Goal: Task Accomplishment & Management: Manage account settings

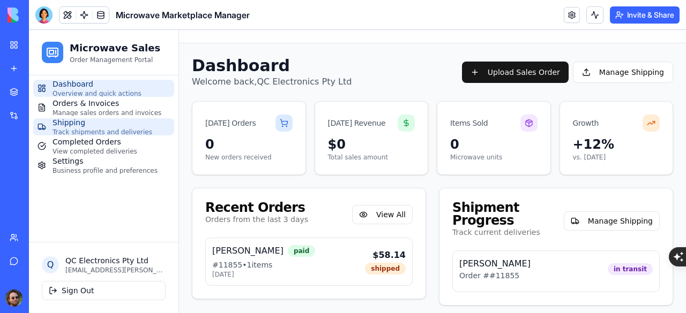
click at [90, 127] on span "Shipping" at bounding box center [102, 122] width 100 height 11
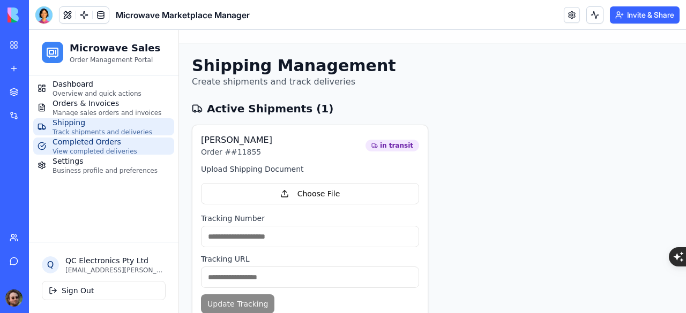
click at [92, 145] on span "Completed Orders" at bounding box center [94, 142] width 85 height 11
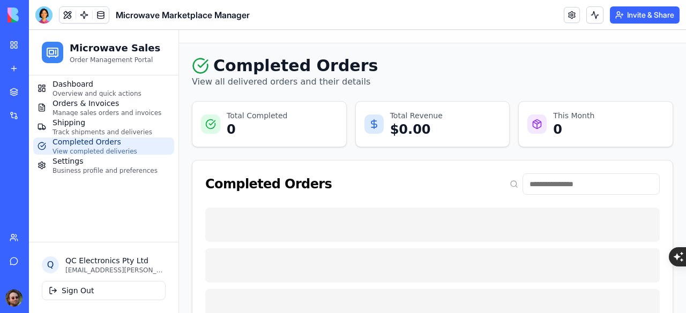
click at [94, 169] on span "Business profile and preferences" at bounding box center [104, 171] width 105 height 9
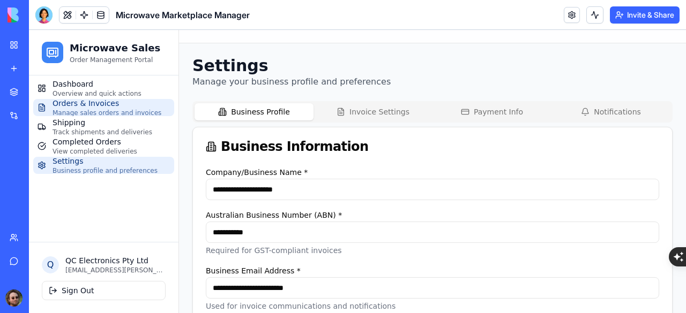
click at [106, 109] on span "Manage sales orders and invoices" at bounding box center [106, 113] width 109 height 9
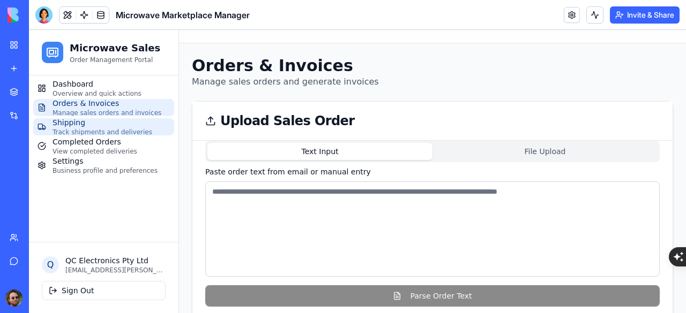
click at [108, 125] on span "Shipping" at bounding box center [102, 122] width 100 height 11
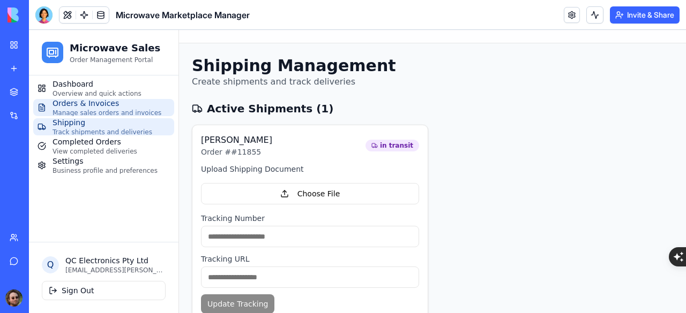
click at [91, 104] on span "Orders & Invoices" at bounding box center [106, 103] width 109 height 11
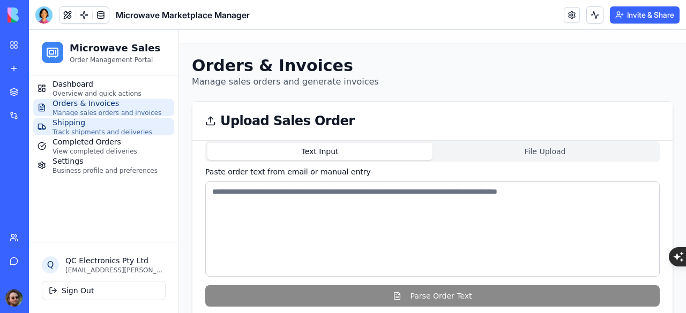
click at [92, 128] on span "Track shipments and deliveries" at bounding box center [102, 132] width 100 height 9
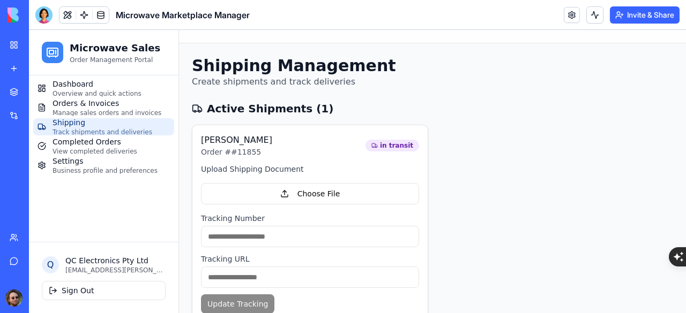
click at [41, 20] on div at bounding box center [43, 14] width 17 height 17
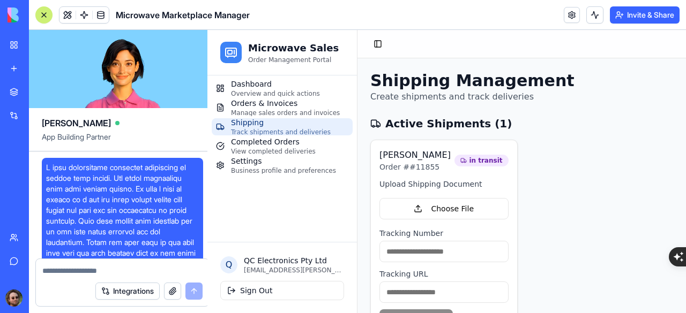
scroll to position [19731, 0]
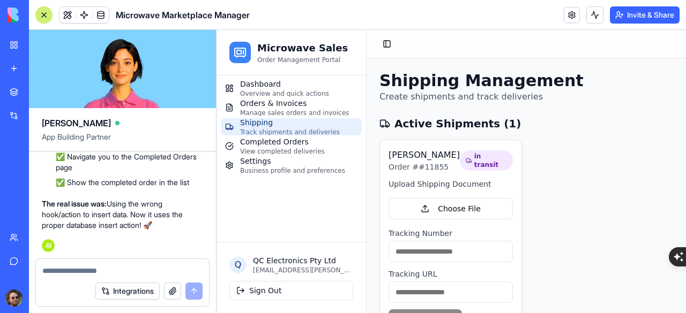
click at [176, 288] on button "button" at bounding box center [172, 291] width 17 height 17
click at [125, 295] on button "Integrations" at bounding box center [127, 291] width 64 height 17
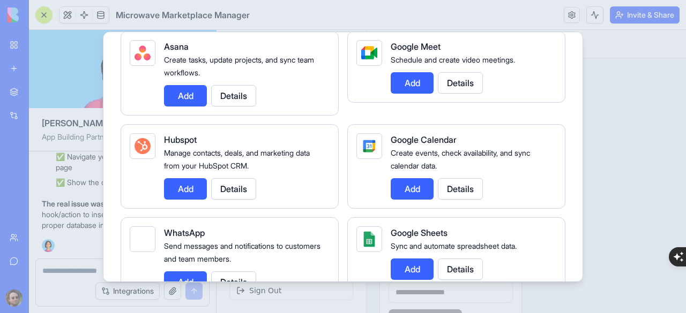
scroll to position [428, 0]
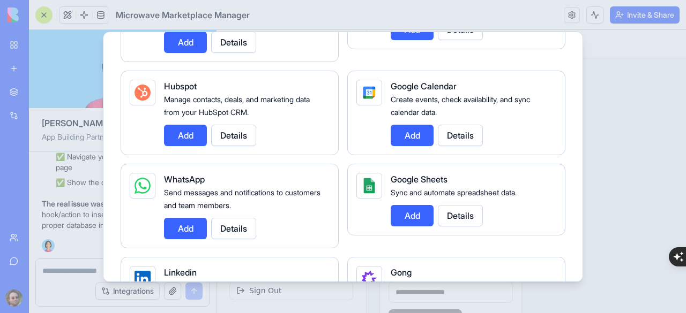
click at [608, 150] on div at bounding box center [343, 156] width 686 height 313
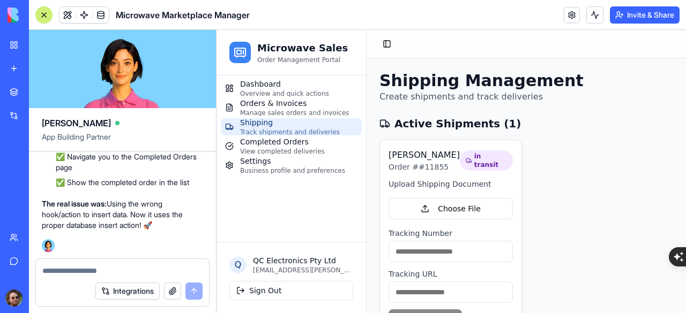
click at [177, 291] on button "button" at bounding box center [172, 291] width 17 height 17
click at [135, 291] on button "Integrations" at bounding box center [127, 291] width 64 height 17
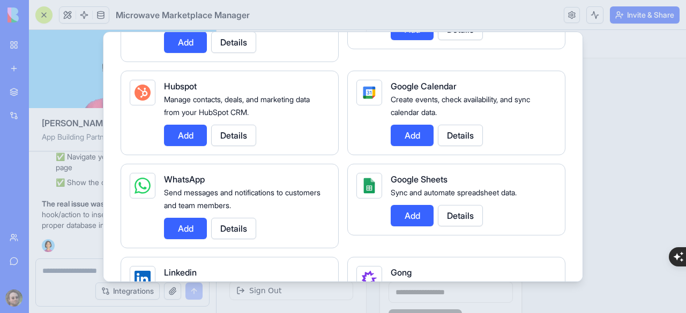
click at [406, 211] on button "Add" at bounding box center [411, 215] width 43 height 21
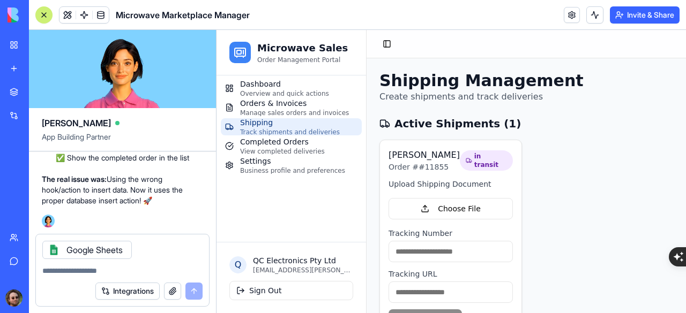
click at [76, 275] on textarea at bounding box center [122, 271] width 160 height 11
paste textarea "**********"
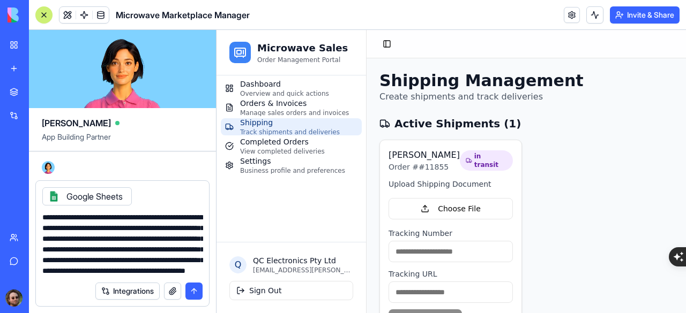
scroll to position [31, 0]
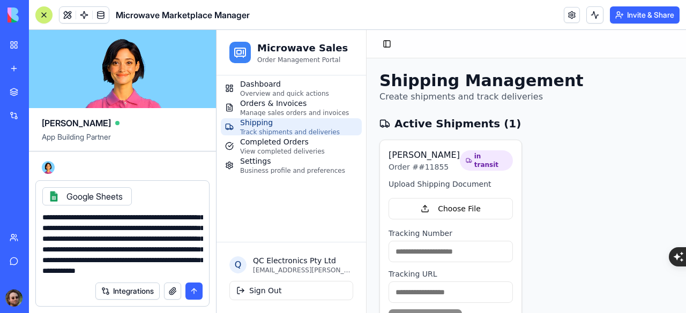
type textarea "**********"
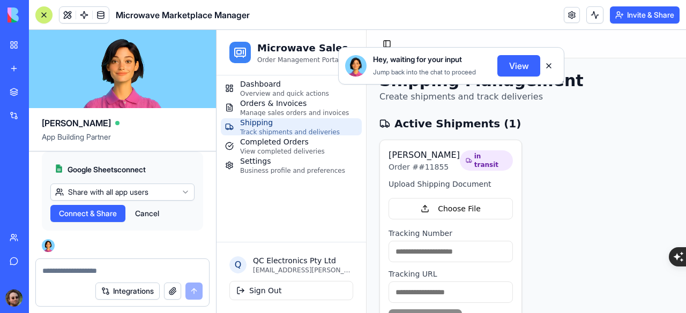
scroll to position [20449, 0]
click at [103, 216] on span "Connect & Share" at bounding box center [88, 213] width 58 height 11
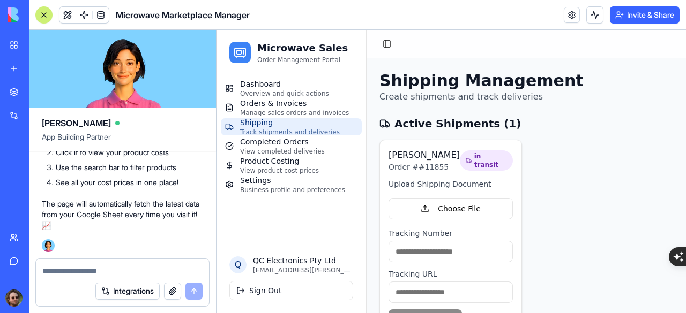
scroll to position [21021, 0]
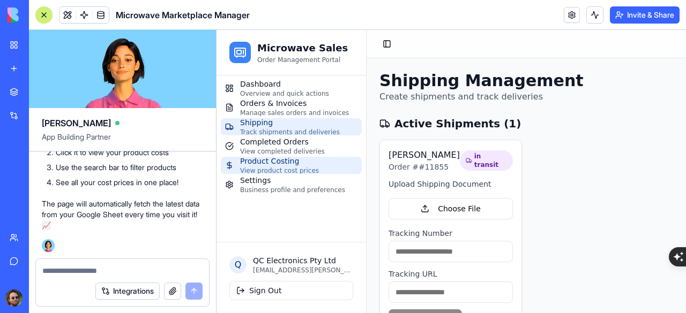
click at [268, 163] on span "Product Costing" at bounding box center [279, 161] width 79 height 11
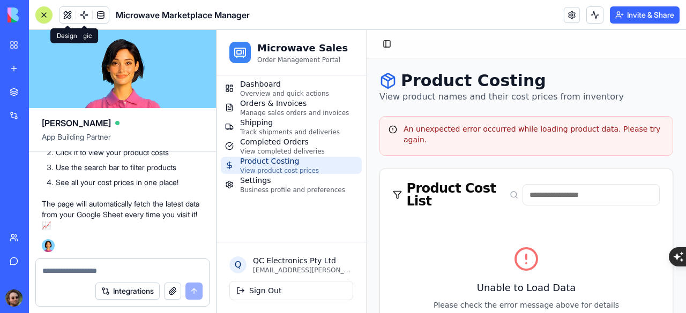
click at [45, 17] on div at bounding box center [44, 15] width 9 height 9
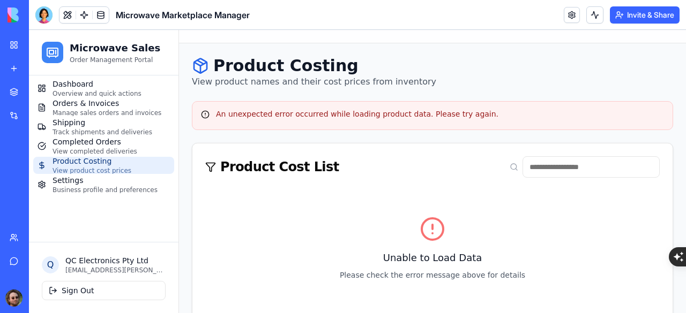
scroll to position [18, 0]
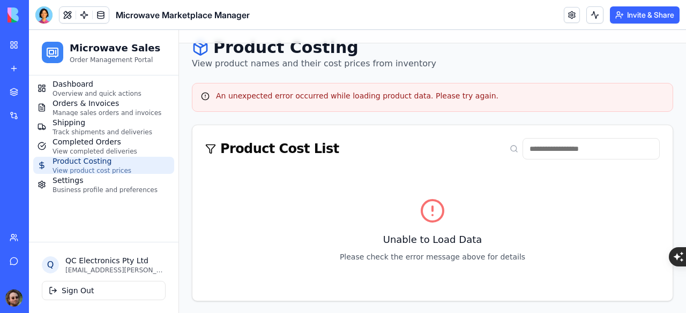
click at [42, 17] on div at bounding box center [43, 14] width 17 height 17
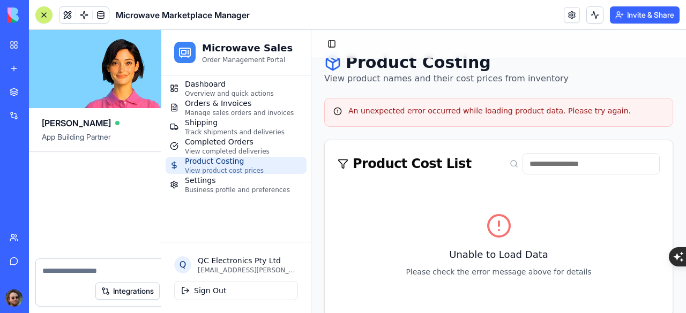
scroll to position [21021, 0]
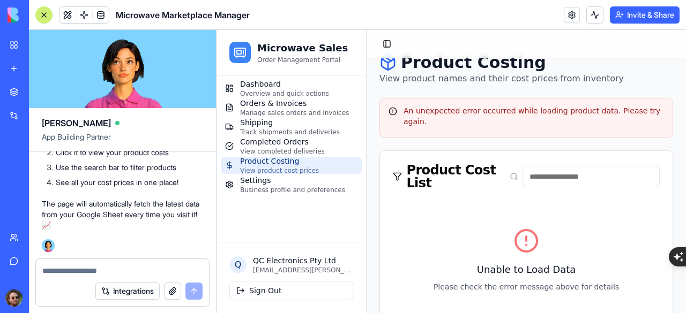
click at [139, 259] on form "Integrations" at bounding box center [122, 283] width 174 height 48
click at [134, 267] on textarea at bounding box center [122, 271] width 160 height 11
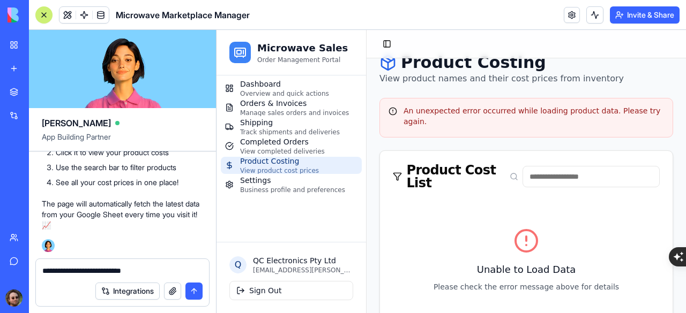
type textarea "**********"
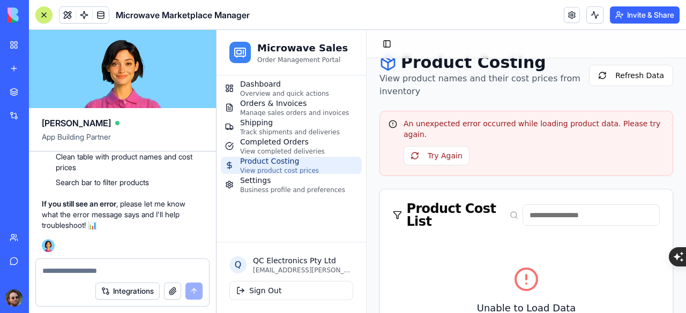
scroll to position [72, 0]
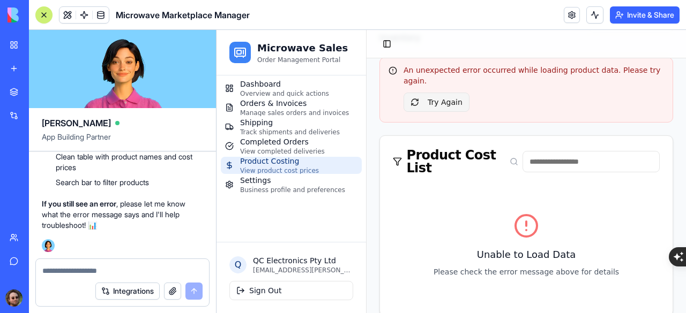
click at [434, 93] on button "Try Again" at bounding box center [436, 102] width 66 height 19
click at [77, 268] on textarea at bounding box center [122, 271] width 161 height 11
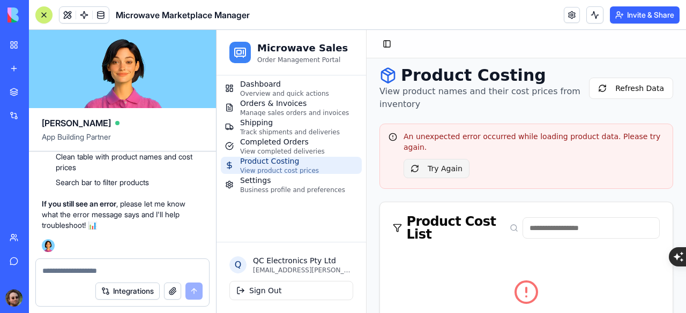
scroll to position [0, 0]
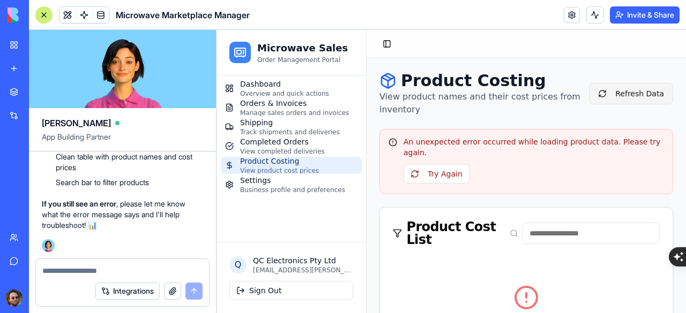
click at [615, 95] on button "Refresh Data" at bounding box center [631, 93] width 84 height 21
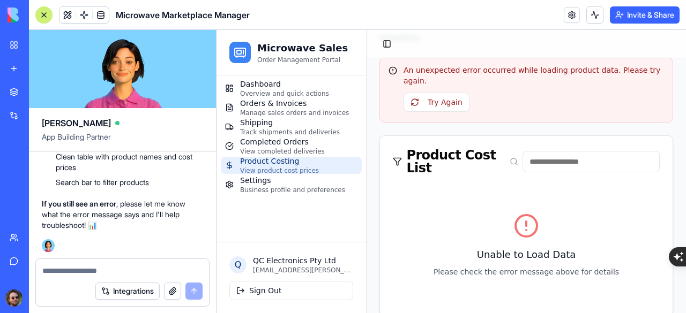
click at [73, 268] on textarea at bounding box center [122, 271] width 161 height 11
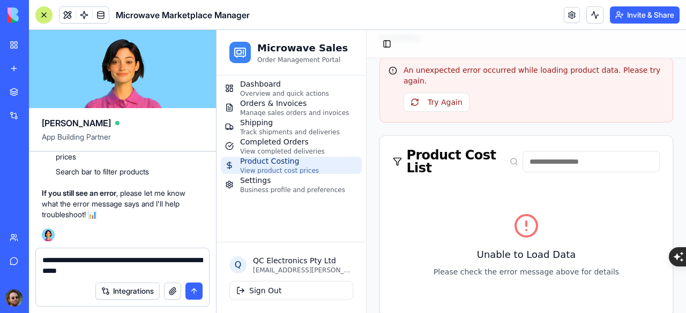
type textarea "**********"
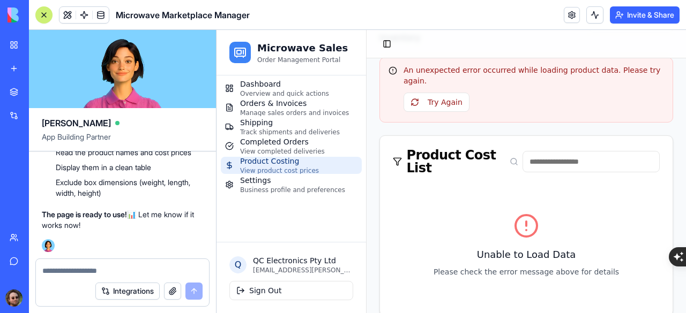
scroll to position [0, 0]
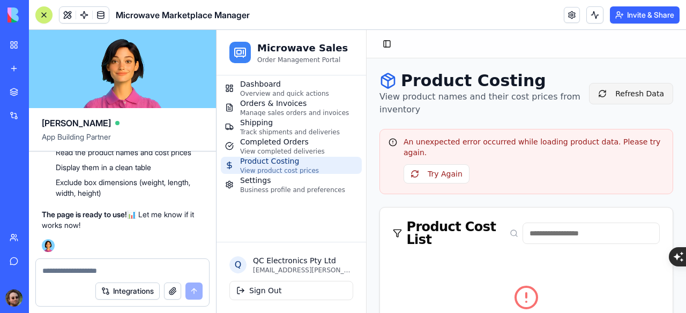
click at [623, 104] on button "Refresh Data" at bounding box center [631, 93] width 84 height 21
click at [440, 170] on button "Try Again" at bounding box center [436, 173] width 66 height 19
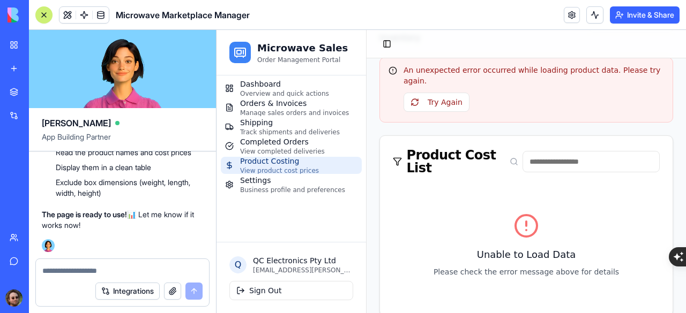
click at [126, 264] on div at bounding box center [122, 267] width 173 height 17
click at [104, 269] on textarea at bounding box center [122, 271] width 161 height 11
type textarea "**********"
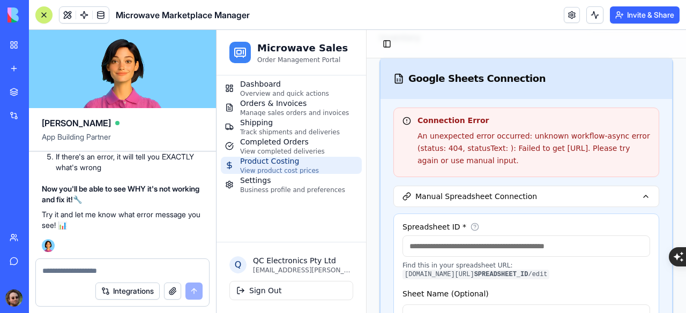
scroll to position [23445, 0]
click at [37, 8] on div "Microwave Marketplace Manager" at bounding box center [142, 14] width 214 height 17
click at [47, 16] on div at bounding box center [44, 15] width 9 height 9
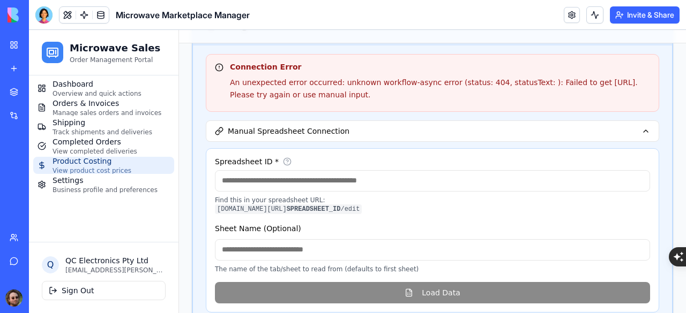
scroll to position [96, 0]
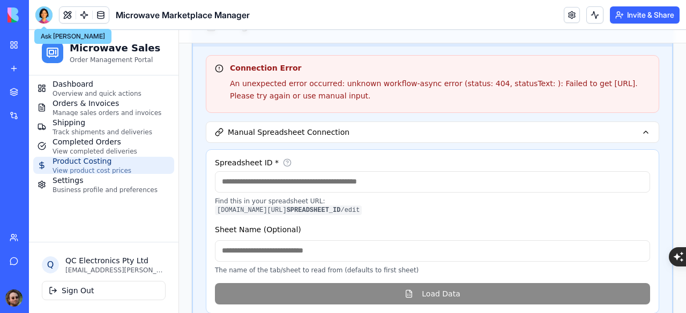
click at [326, 193] on input "Spreadsheet ID *" at bounding box center [432, 181] width 435 height 21
paste input "**********"
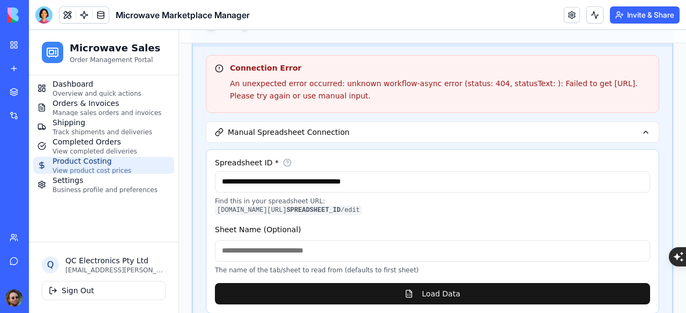
scroll to position [197, 0]
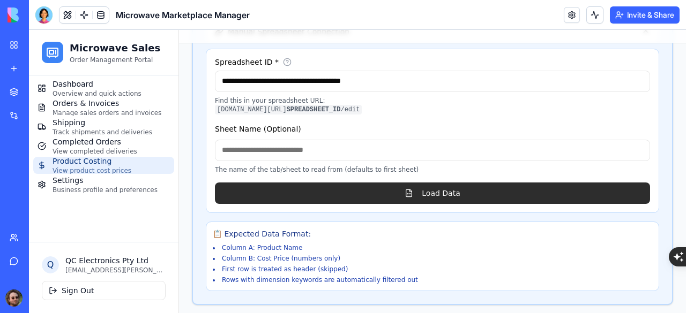
type input "**********"
click at [393, 200] on button "Load Data" at bounding box center [432, 193] width 435 height 21
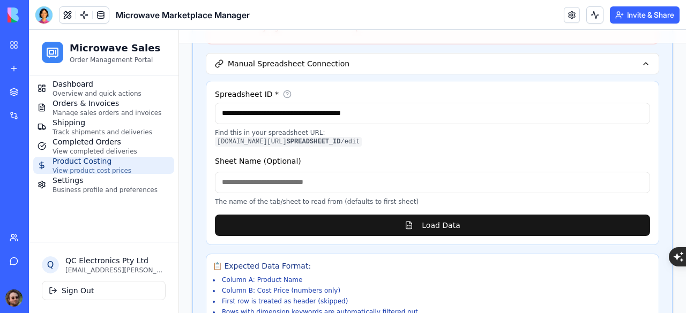
scroll to position [165, 0]
click at [230, 122] on input "**********" at bounding box center [432, 113] width 435 height 21
click at [230, 124] on input "**********" at bounding box center [432, 113] width 435 height 21
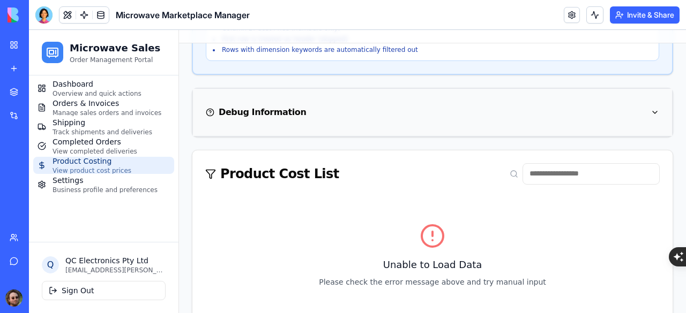
scroll to position [427, 0]
click at [46, 14] on div at bounding box center [43, 14] width 17 height 17
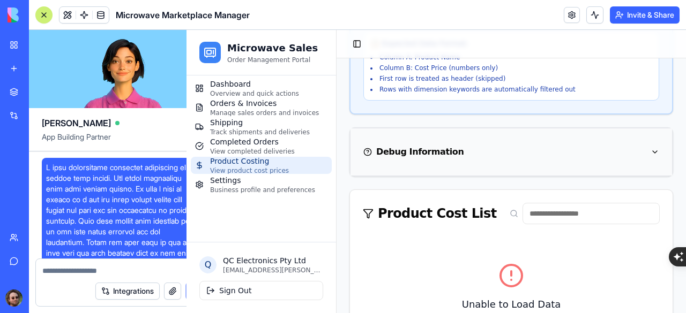
scroll to position [23566, 0]
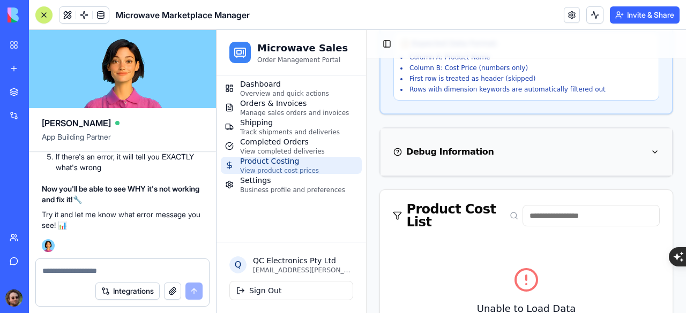
click at [99, 274] on textarea at bounding box center [122, 271] width 160 height 11
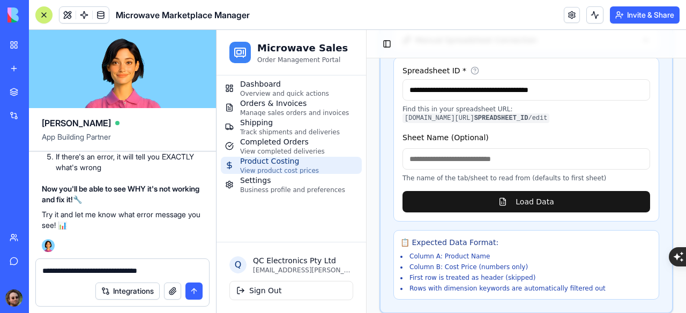
scroll to position [207, 0]
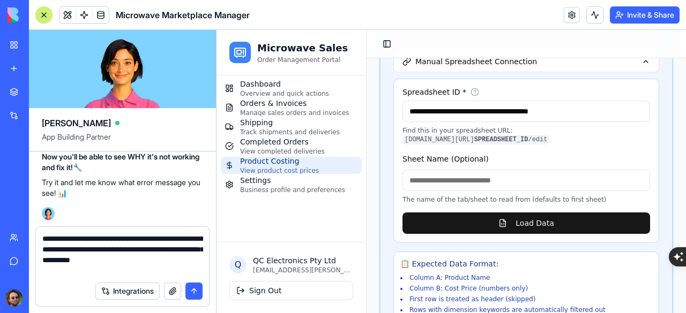
type textarea "**********"
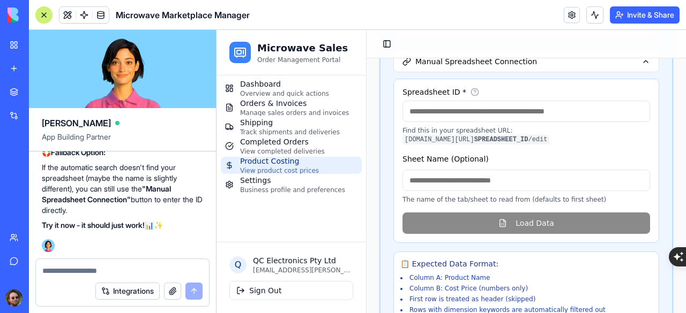
scroll to position [24296, 0]
click at [49, 10] on button at bounding box center [43, 14] width 17 height 17
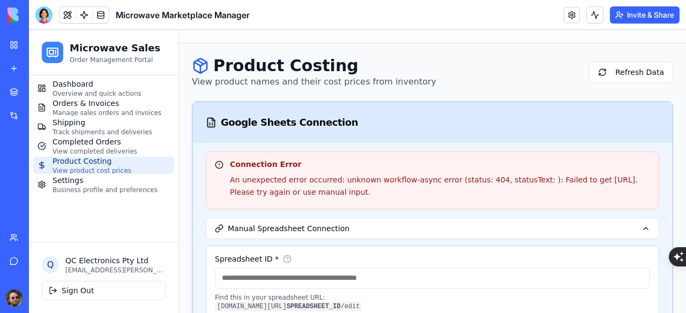
scroll to position [0, 2]
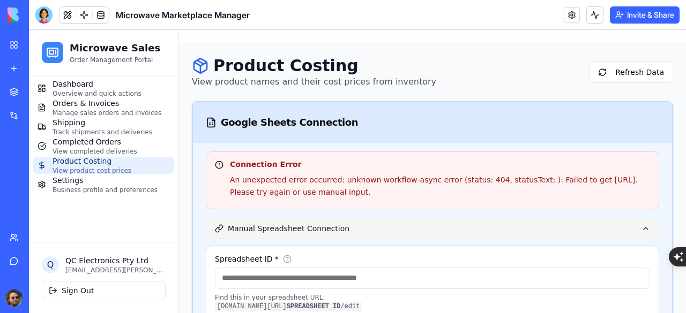
click at [394, 237] on button "Manual Spreadsheet Connection" at bounding box center [432, 228] width 453 height 21
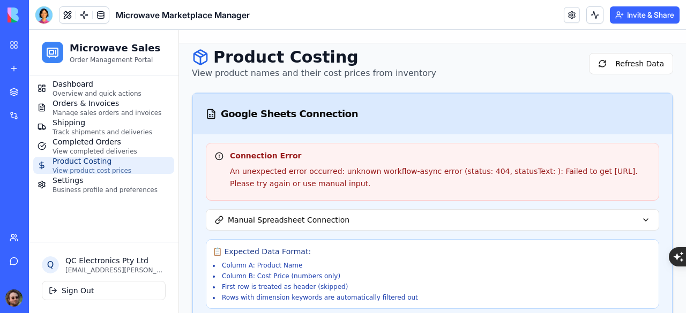
scroll to position [9, 118]
click at [614, 58] on button "Refresh Data" at bounding box center [631, 63] width 84 height 21
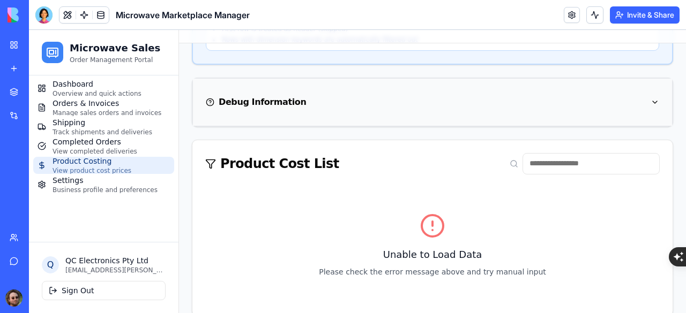
scroll to position [471, 2]
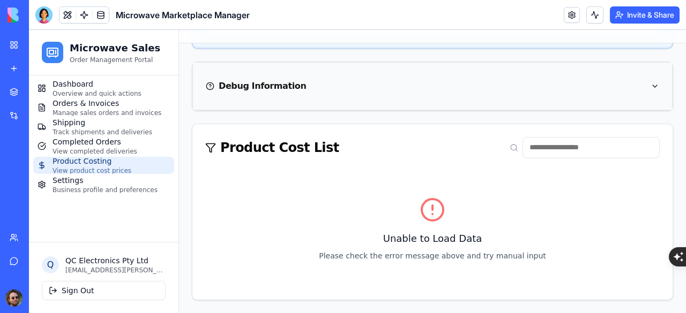
click at [425, 76] on button "Debug Information" at bounding box center [432, 86] width 453 height 21
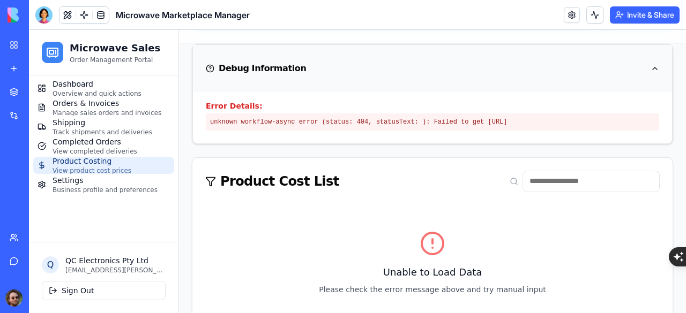
scroll to position [471, 56]
click at [47, 12] on div at bounding box center [43, 14] width 17 height 17
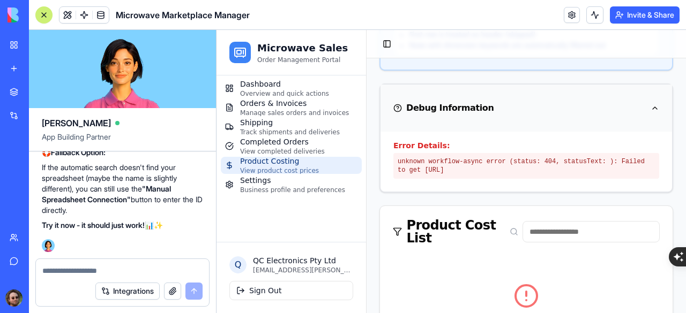
scroll to position [0, 0]
click at [96, 273] on textarea at bounding box center [122, 271] width 160 height 11
type textarea "*"
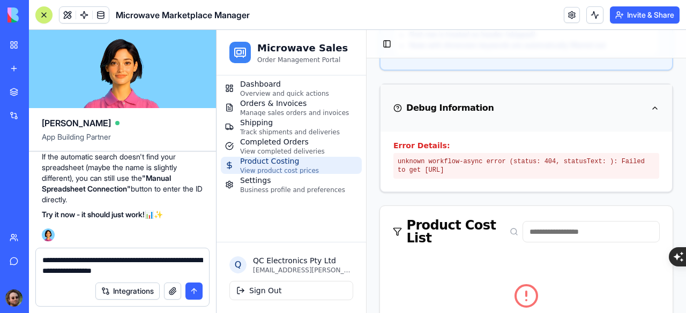
type textarea "**********"
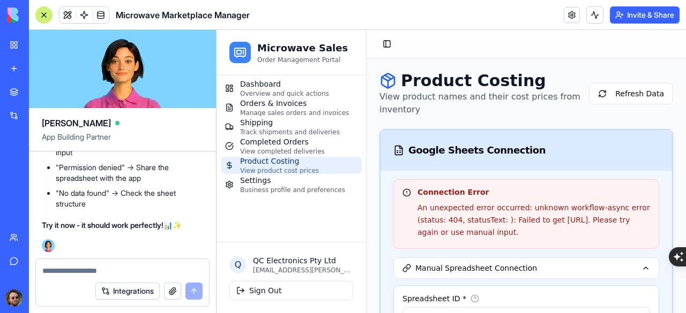
click at [44, 17] on div at bounding box center [44, 15] width 9 height 9
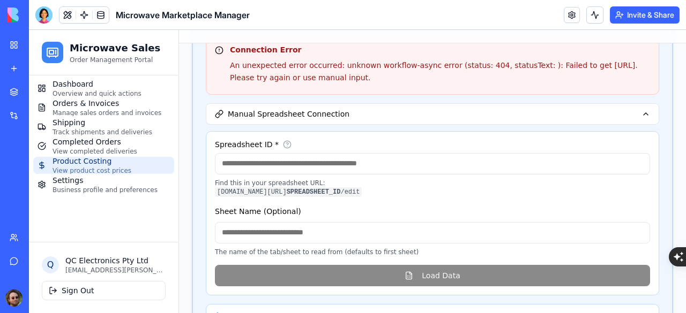
scroll to position [107, 0]
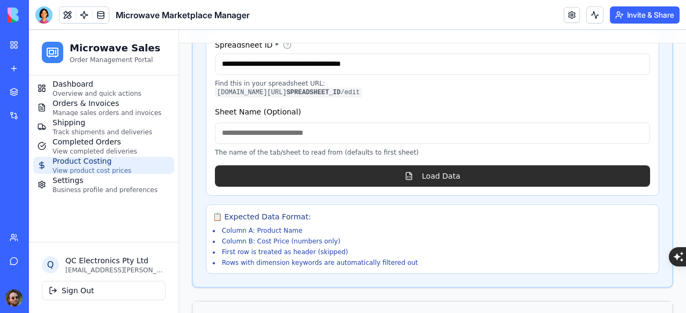
type input "**********"
click at [437, 187] on button "Load Data" at bounding box center [432, 175] width 435 height 21
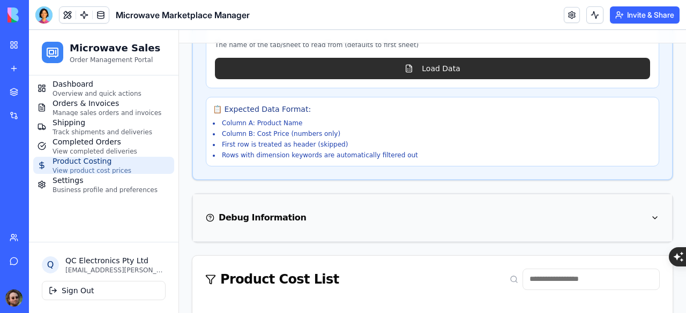
scroll to position [311, 0]
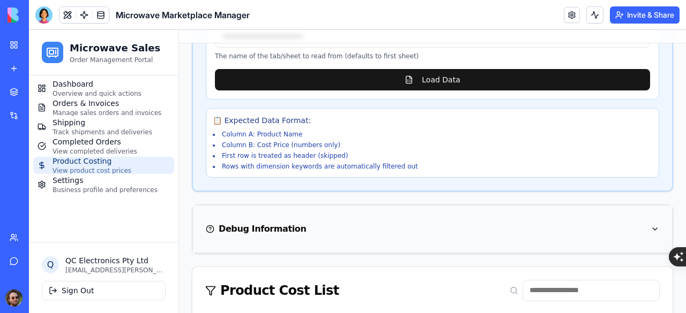
click at [442, 225] on div "Debug Information" at bounding box center [432, 229] width 479 height 47
drag, startPoint x: 227, startPoint y: 103, endPoint x: 37, endPoint y: 8, distance: 212.2
click at [45, 21] on div at bounding box center [43, 14] width 17 height 17
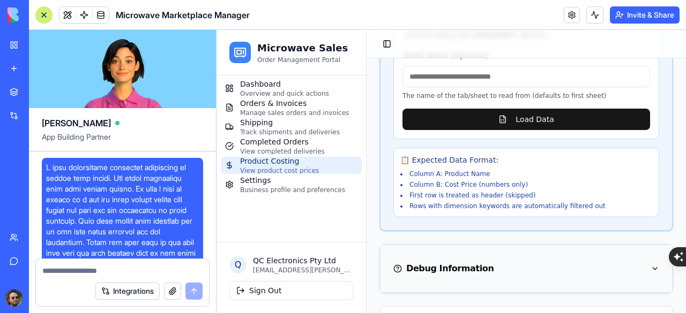
scroll to position [25075, 0]
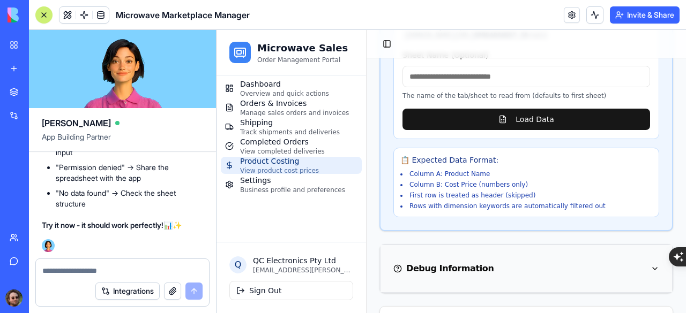
click at [101, 273] on textarea at bounding box center [122, 271] width 160 height 11
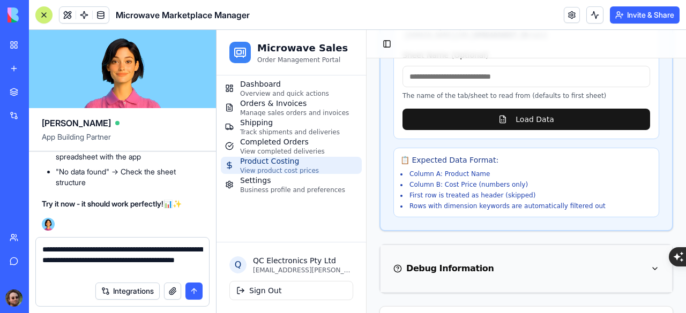
type textarea "**********"
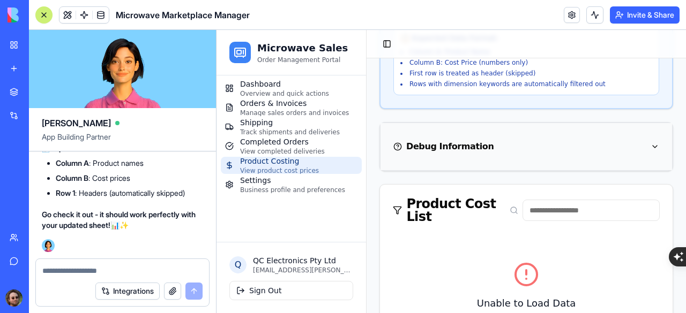
scroll to position [379, 0]
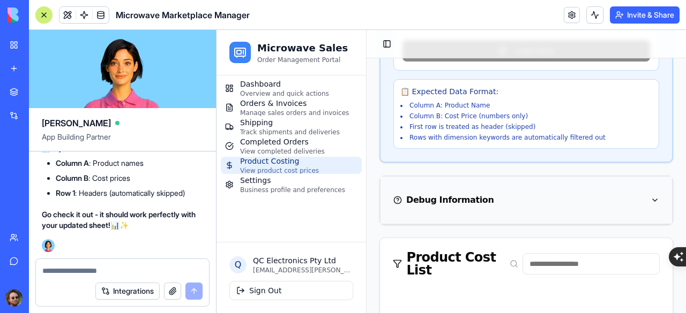
click at [45, 11] on div at bounding box center [44, 15] width 9 height 9
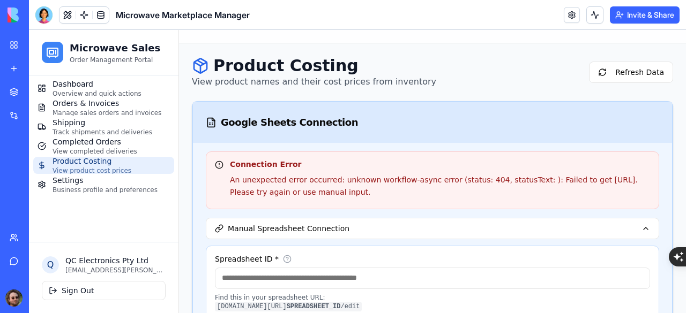
scroll to position [0, 118]
click at [612, 70] on button "Refresh Data" at bounding box center [631, 72] width 84 height 21
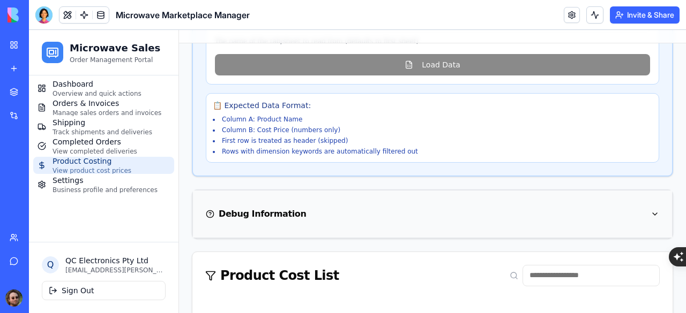
scroll to position [471, 0]
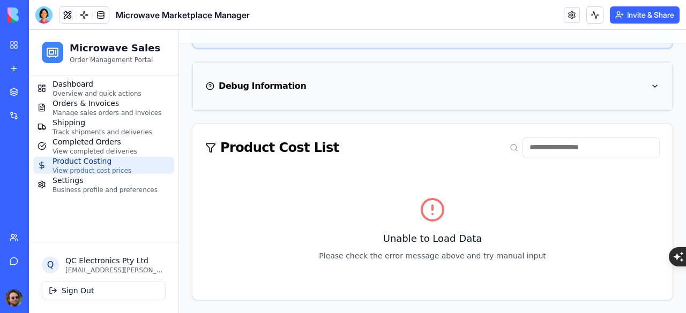
click at [39, 21] on div at bounding box center [43, 14] width 17 height 17
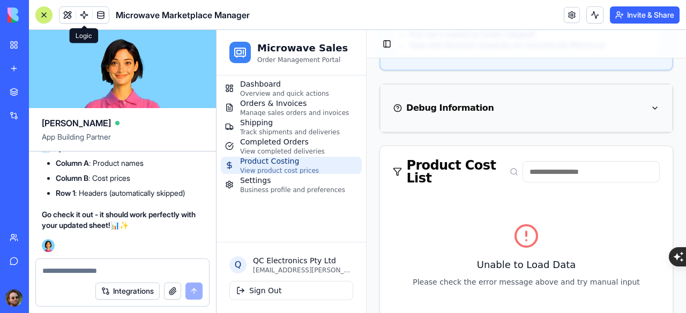
scroll to position [25724, 0]
click at [85, 273] on textarea at bounding box center [122, 271] width 160 height 11
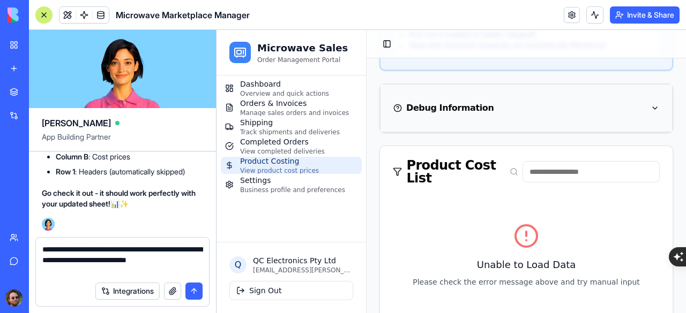
type textarea "**********"
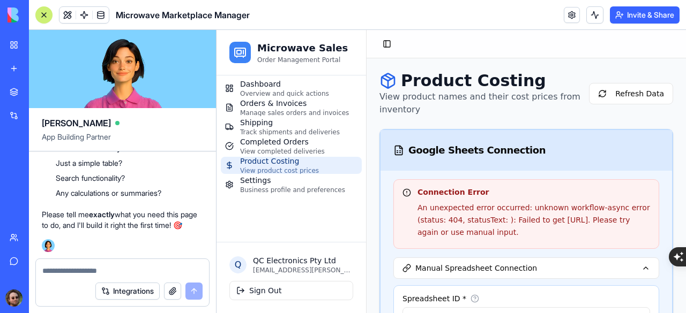
scroll to position [26114, 0]
click at [85, 276] on textarea at bounding box center [122, 271] width 161 height 11
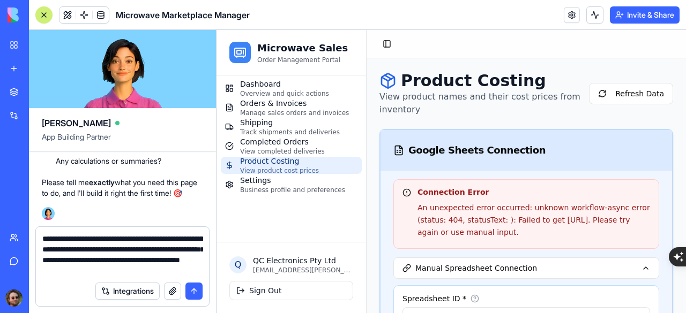
type textarea "**********"
click at [198, 286] on button "submit" at bounding box center [193, 291] width 17 height 17
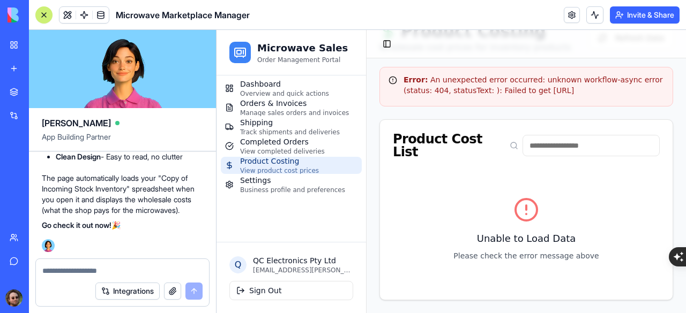
scroll to position [0, 0]
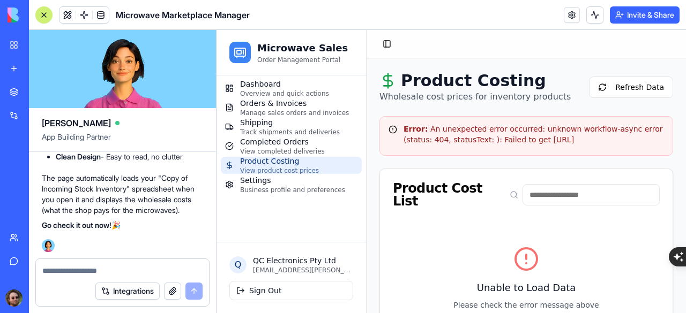
click at [44, 11] on div at bounding box center [44, 15] width 9 height 9
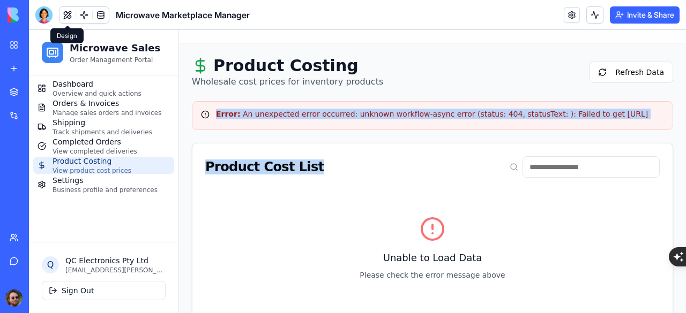
scroll to position [0, 89]
drag, startPoint x: 217, startPoint y: 112, endPoint x: 657, endPoint y: 125, distance: 439.4
click at [657, 125] on div "Error: An unexpected error occurred: unknown workflow-async error (status: 404,…" at bounding box center [432, 115] width 481 height 29
copy div "Error: An unexpected error occurred: unknown workflow-async error (status: 404,…"
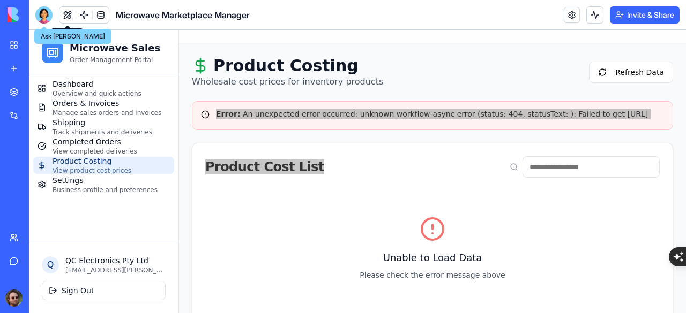
click at [44, 16] on div at bounding box center [43, 14] width 17 height 17
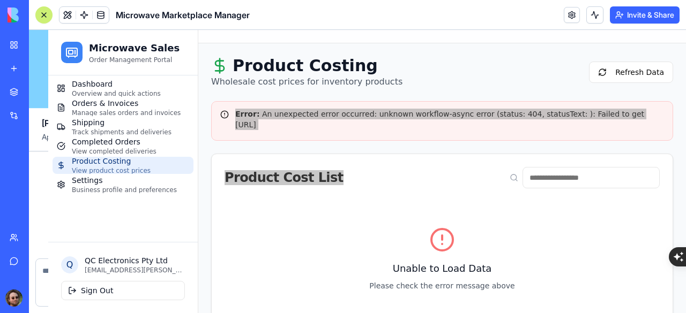
scroll to position [26645, 0]
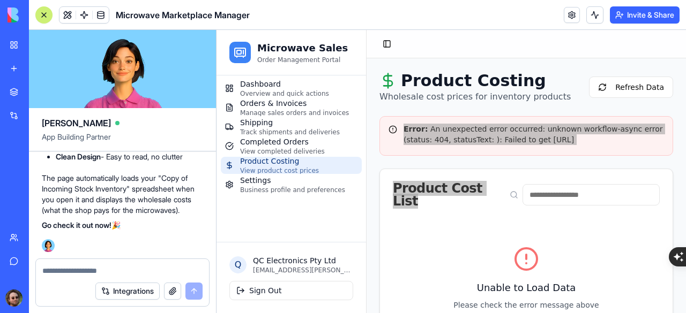
click at [105, 270] on textarea at bounding box center [122, 271] width 160 height 11
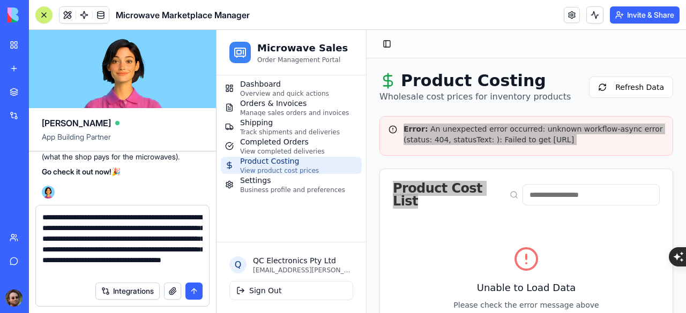
type textarea "**********"
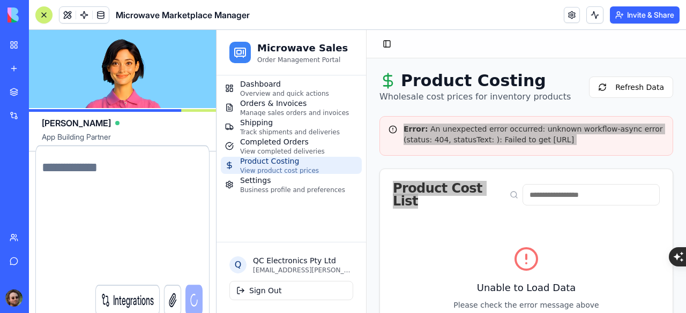
scroll to position [0, 0]
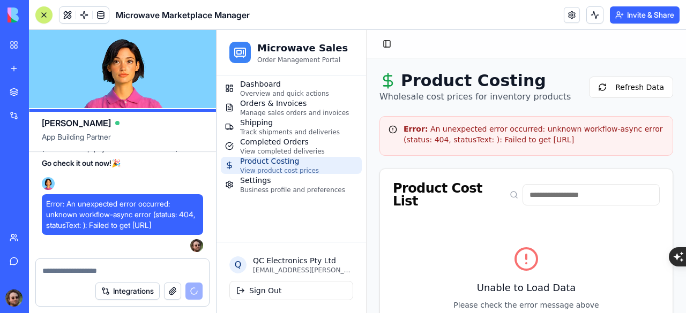
click at [469, 188] on div "Product Cost List" at bounding box center [526, 195] width 267 height 26
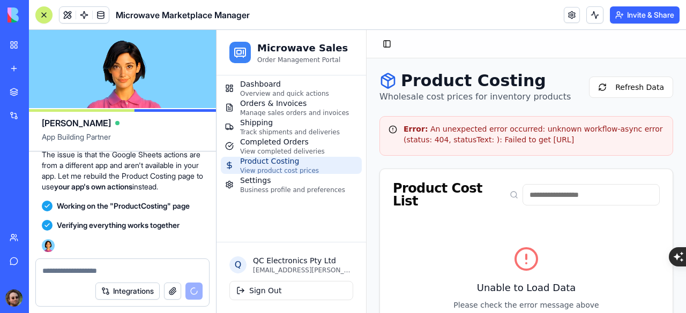
scroll to position [27234, 0]
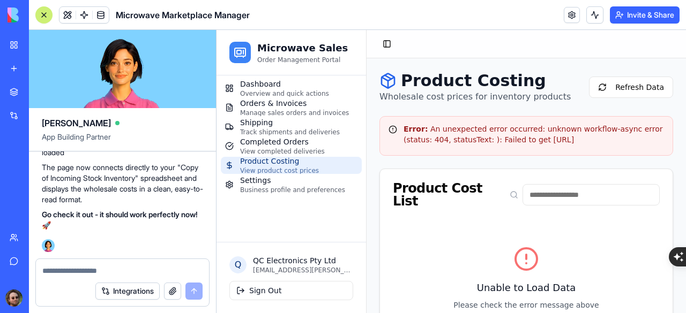
click at [45, 21] on button at bounding box center [43, 14] width 17 height 17
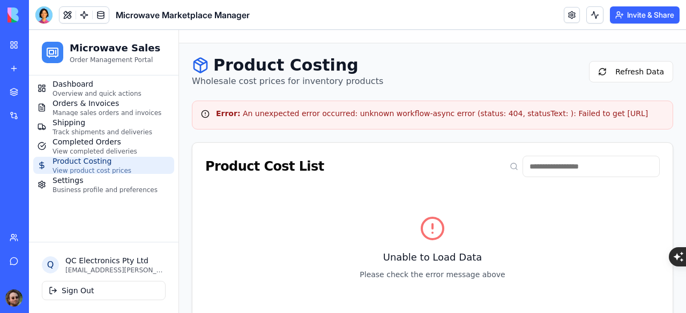
scroll to position [0, 0]
click at [49, 17] on div at bounding box center [43, 14] width 17 height 17
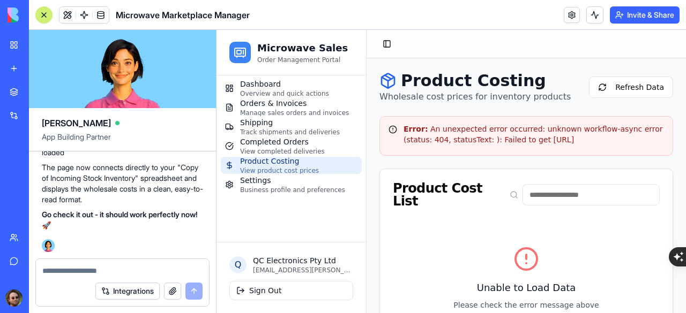
scroll to position [27234, 0]
click at [116, 273] on textarea at bounding box center [122, 271] width 160 height 11
drag, startPoint x: 402, startPoint y: 127, endPoint x: 659, endPoint y: 146, distance: 258.3
click at [659, 146] on div "Error: An unexpected error occurred: unknown workflow-async error (status: 404,…" at bounding box center [525, 136] width 293 height 40
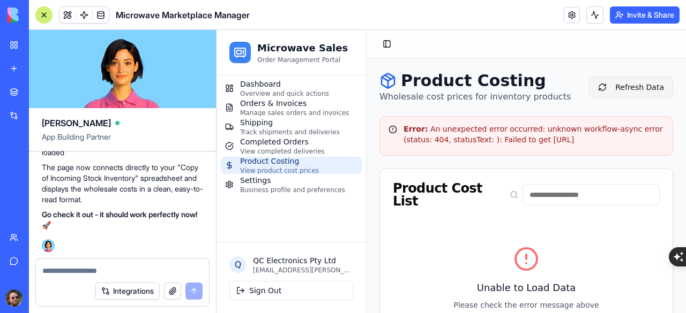
click at [633, 89] on button "Refresh Data" at bounding box center [631, 87] width 84 height 21
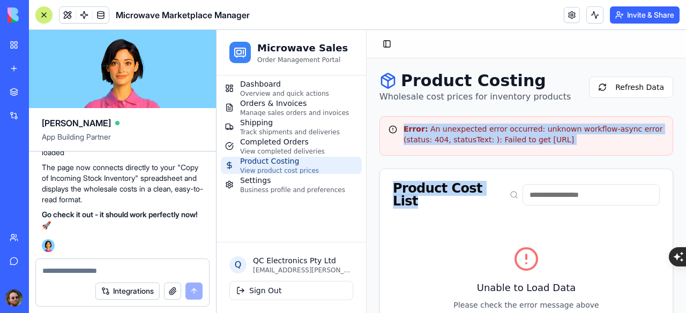
drag, startPoint x: 401, startPoint y: 127, endPoint x: 661, endPoint y: 143, distance: 261.3
click at [661, 143] on div "Error: An unexpected error occurred: unknown workflow-async error (status: 404,…" at bounding box center [525, 136] width 293 height 40
copy div "Error: An unexpected error occurred: unknown workflow-async error (status: 404,…"
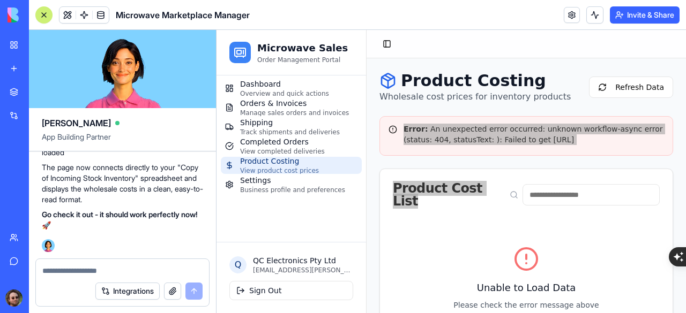
click at [109, 274] on textarea at bounding box center [122, 271] width 160 height 11
paste textarea "**********"
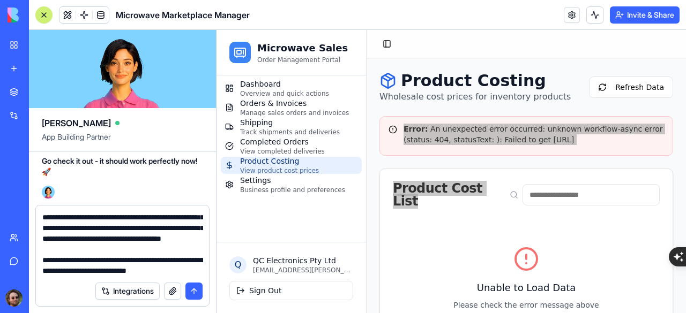
scroll to position [63, 0]
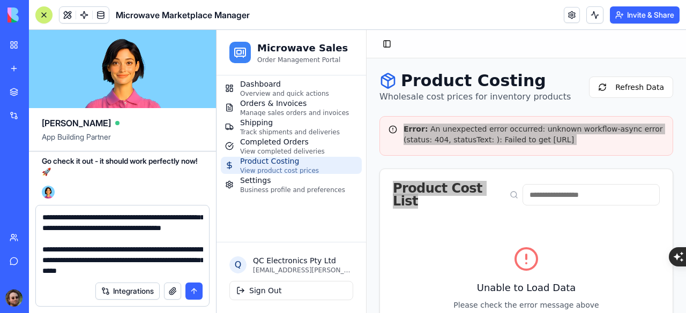
type textarea "**********"
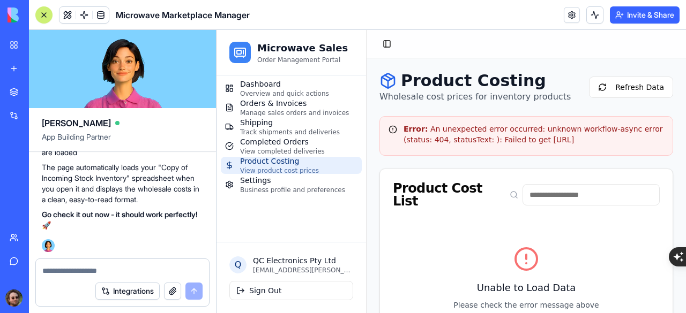
scroll to position [28257, 0]
click at [43, 16] on div at bounding box center [44, 15] width 9 height 9
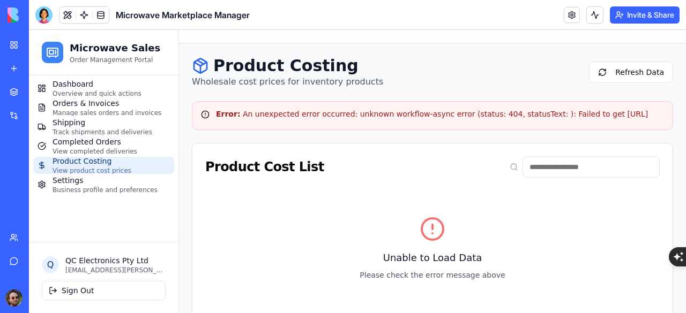
scroll to position [0, 89]
click at [614, 74] on button "Refresh Data" at bounding box center [631, 72] width 84 height 21
click at [47, 11] on div at bounding box center [43, 14] width 17 height 17
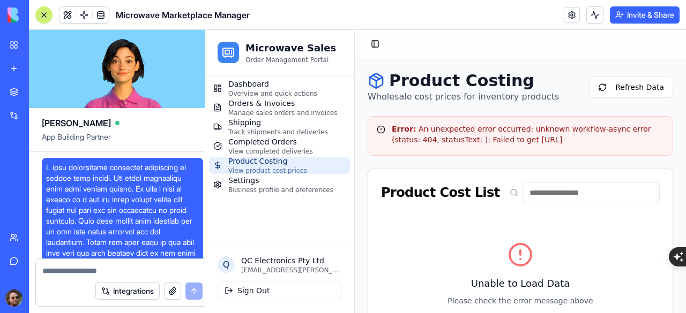
scroll to position [28257, 0]
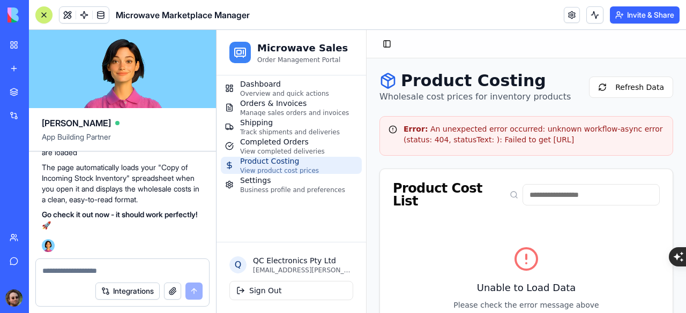
click at [116, 270] on textarea at bounding box center [122, 271] width 160 height 11
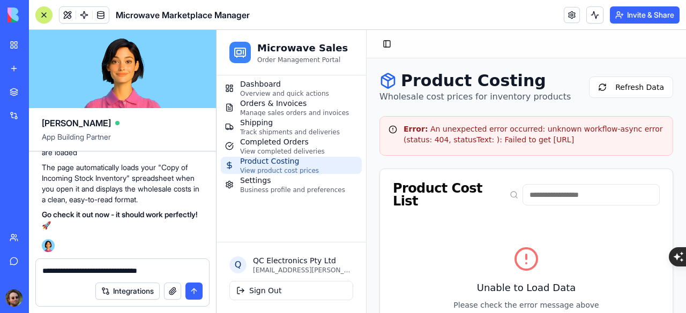
type textarea "**********"
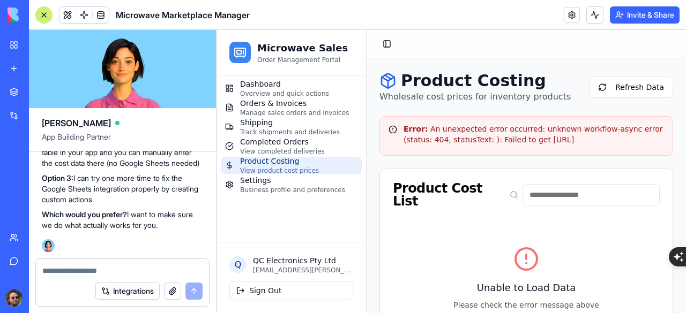
scroll to position [28677, 0]
click at [118, 266] on textarea at bounding box center [122, 271] width 161 height 11
type textarea "**********"
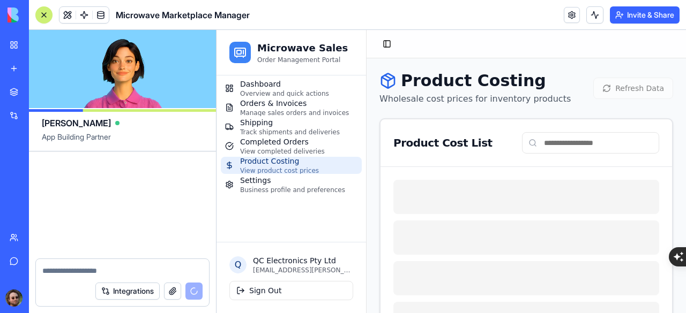
scroll to position [29176, 0]
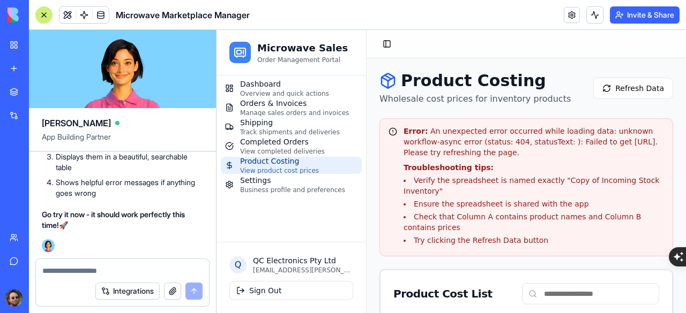
scroll to position [29069, 0]
click at [47, 9] on button at bounding box center [43, 14] width 17 height 17
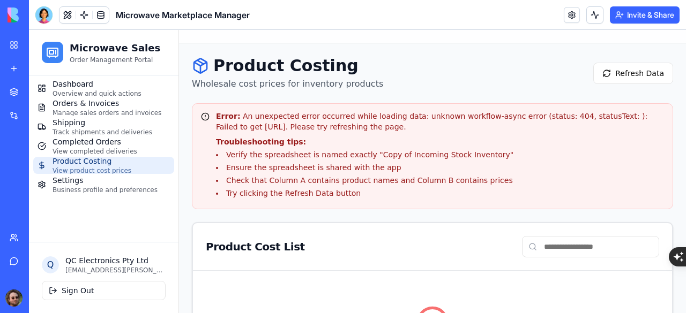
scroll to position [0, 91]
click at [615, 85] on div "Product Costing Wholesale cost prices for inventory products Refresh Data" at bounding box center [432, 73] width 481 height 34
click at [626, 80] on button "Refresh Data" at bounding box center [633, 73] width 80 height 21
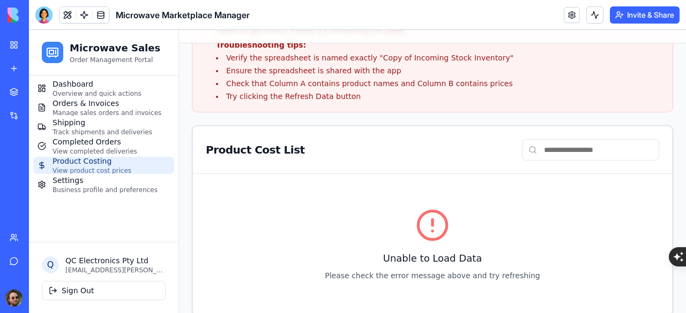
scroll to position [141, 0]
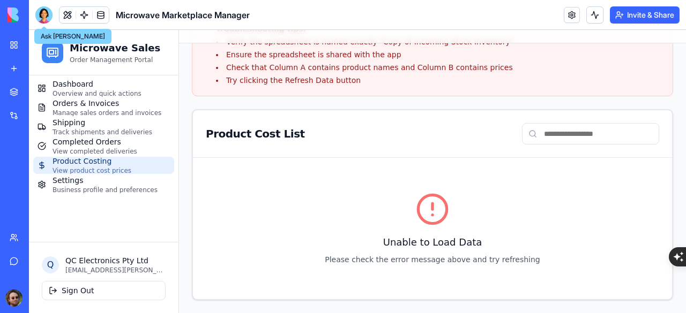
click at [51, 14] on div at bounding box center [43, 14] width 17 height 17
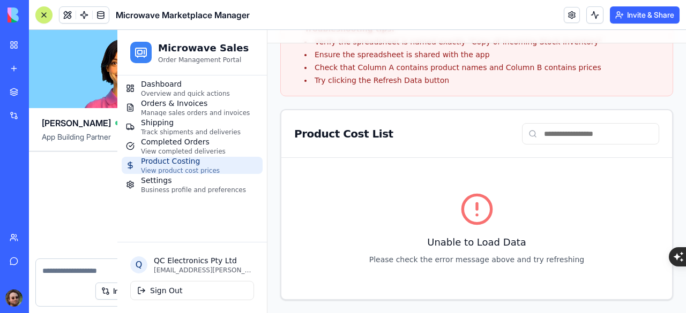
scroll to position [29176, 0]
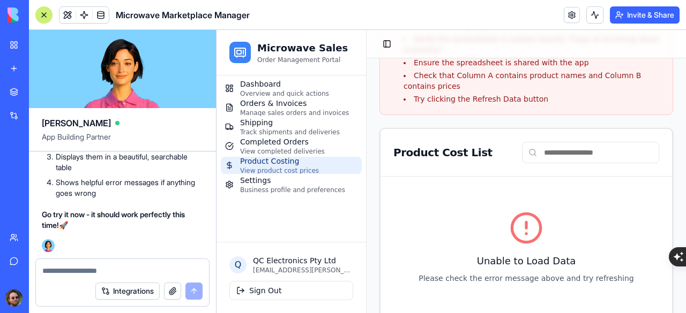
click at [115, 267] on textarea at bounding box center [122, 271] width 160 height 11
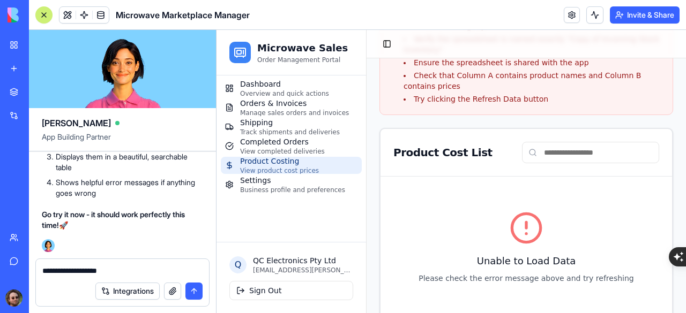
type textarea "**********"
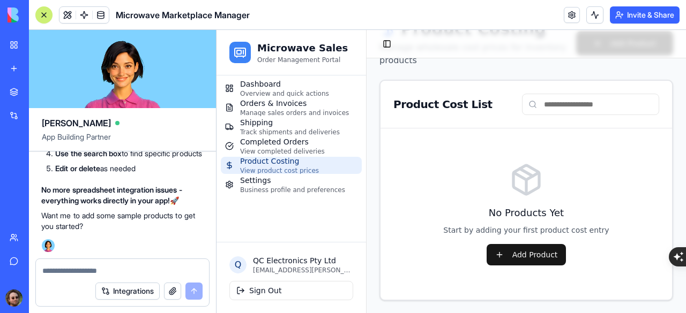
scroll to position [29821, 0]
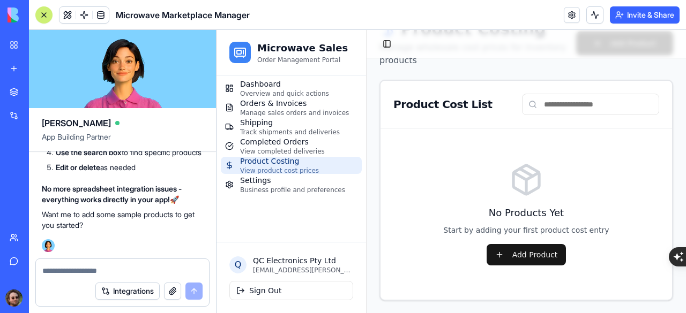
click at [44, 7] on button at bounding box center [43, 14] width 17 height 17
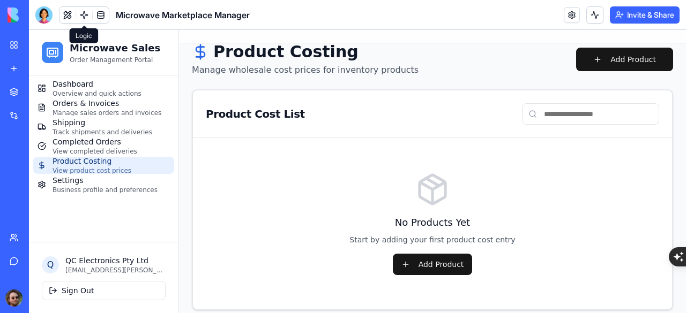
scroll to position [24, 0]
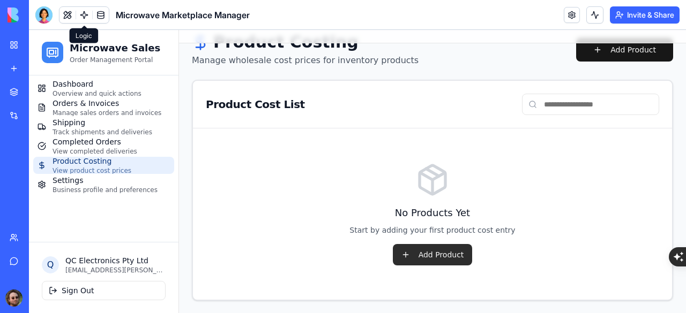
click at [418, 260] on button "Add Product" at bounding box center [433, 254] width 80 height 21
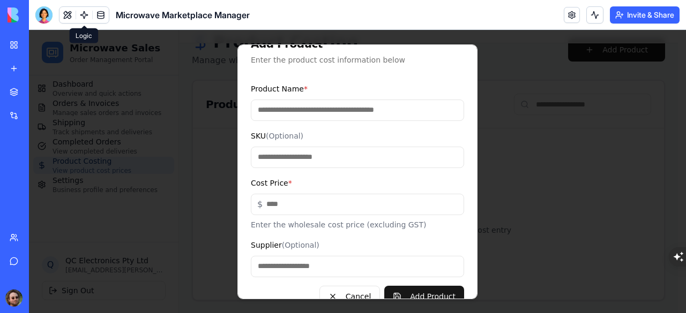
scroll to position [42, 0]
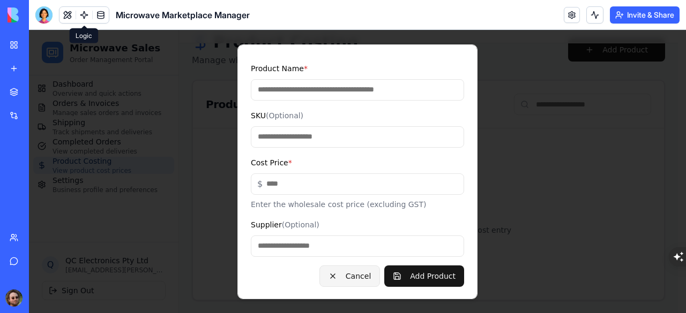
click at [345, 274] on button "Cancel" at bounding box center [349, 275] width 61 height 21
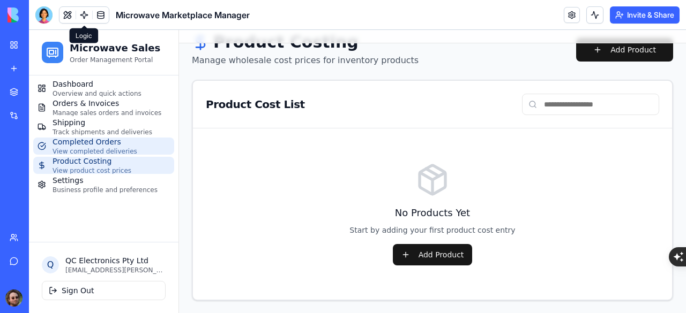
click at [101, 145] on span "Completed Orders" at bounding box center [94, 142] width 85 height 11
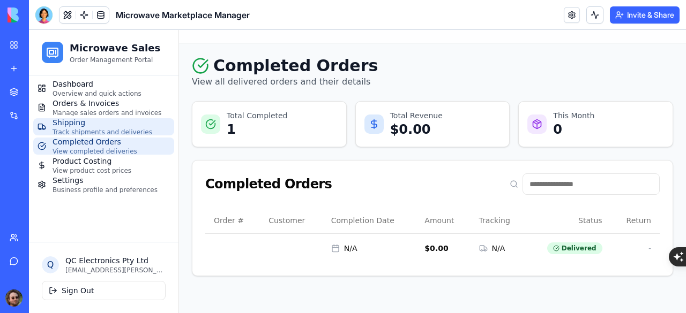
click at [88, 120] on span "Shipping" at bounding box center [102, 122] width 100 height 11
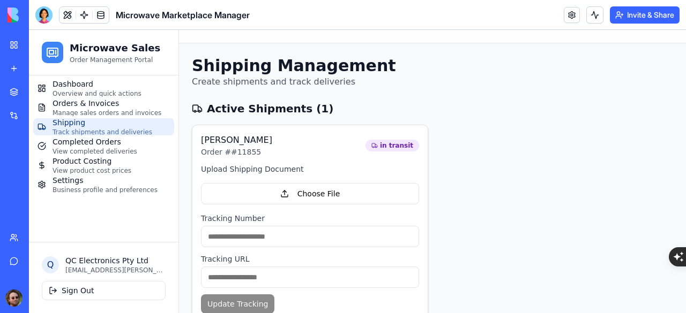
scroll to position [49, 0]
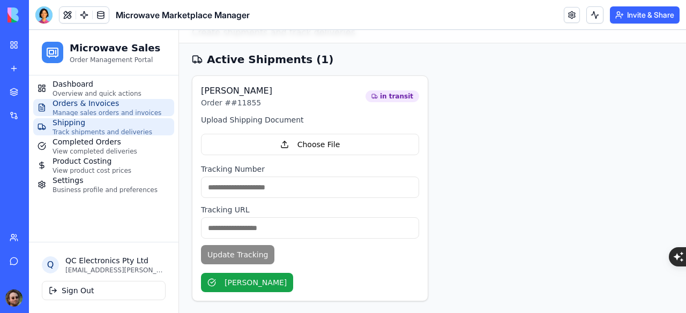
click at [91, 112] on span "Manage sales orders and invoices" at bounding box center [106, 113] width 109 height 9
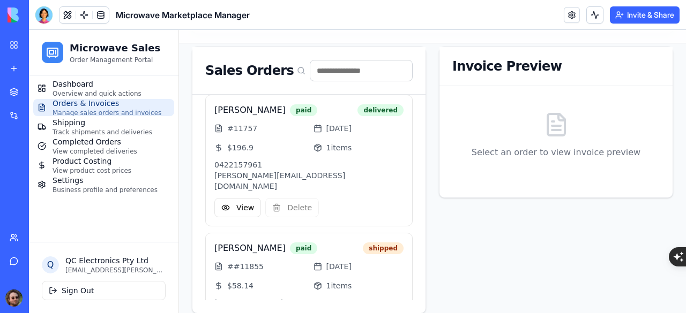
scroll to position [298, 0]
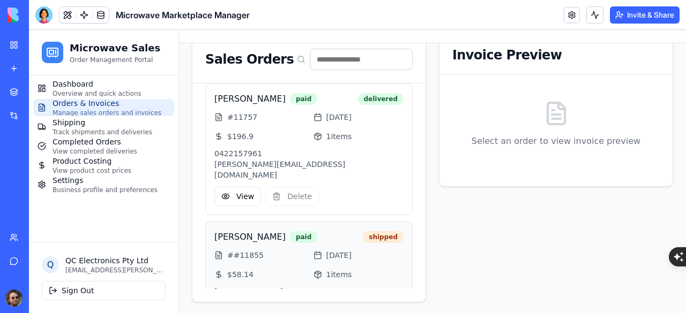
click at [295, 236] on div "[PERSON_NAME] paid shipped # #11855 [DATE] $ 58.14 1 items [PHONE_NUMBER] [EMAI…" at bounding box center [308, 282] width 207 height 121
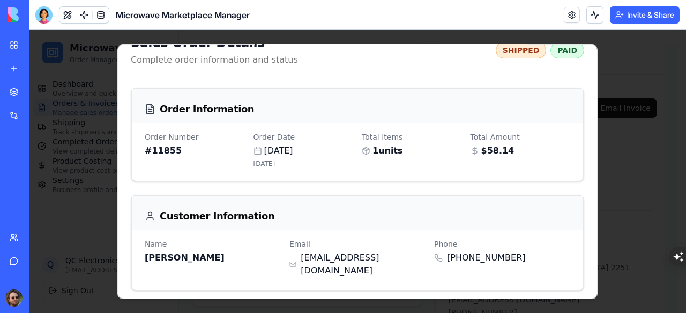
scroll to position [0, 0]
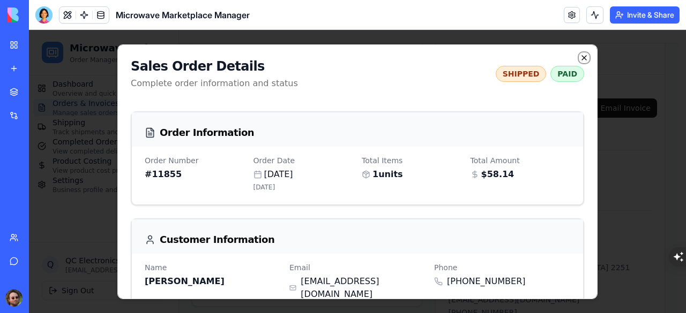
click at [580, 57] on icon "button" at bounding box center [584, 57] width 9 height 9
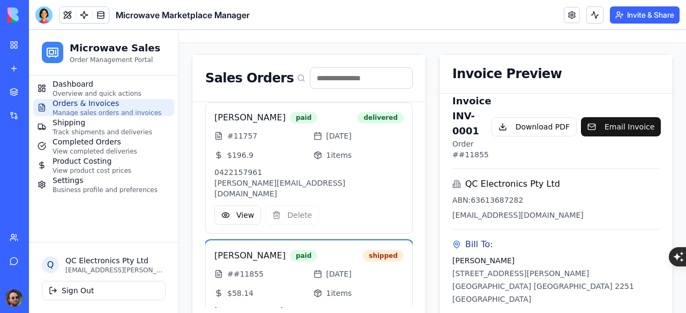
scroll to position [280, 0]
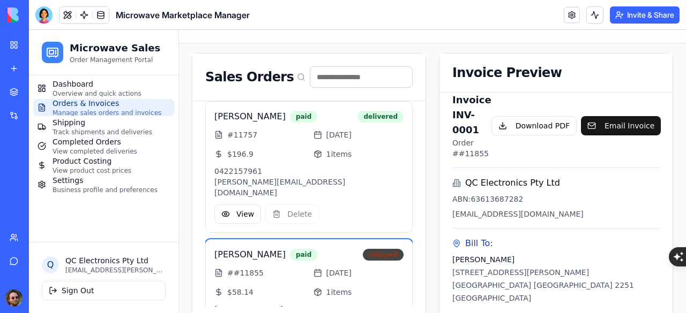
click at [375, 249] on div "shipped" at bounding box center [383, 255] width 41 height 12
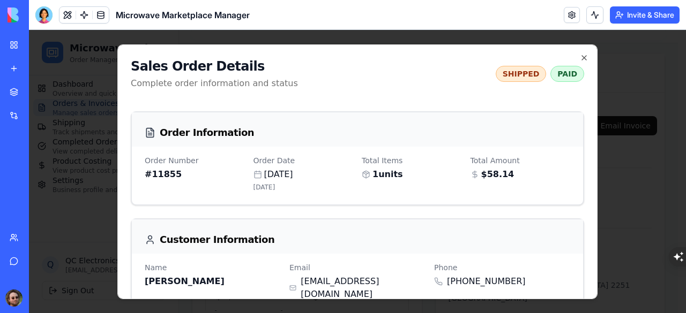
scroll to position [0, 0]
click at [580, 56] on icon "button" at bounding box center [584, 57] width 9 height 9
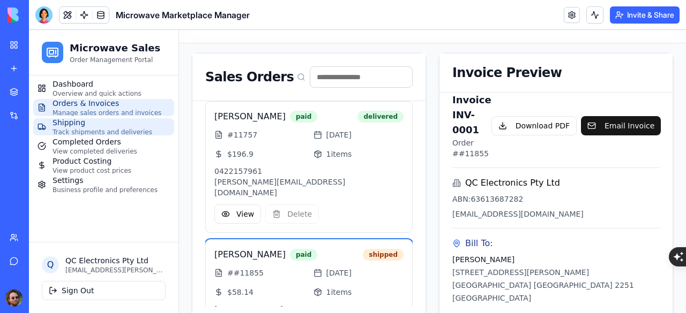
click at [101, 126] on span "Shipping" at bounding box center [102, 122] width 100 height 11
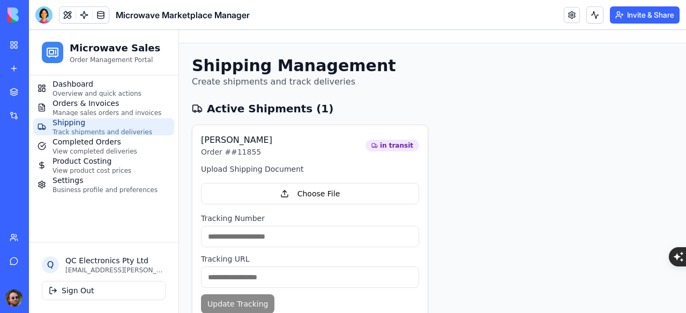
click at [67, 113] on span "Manage sales orders and invoices" at bounding box center [106, 113] width 109 height 9
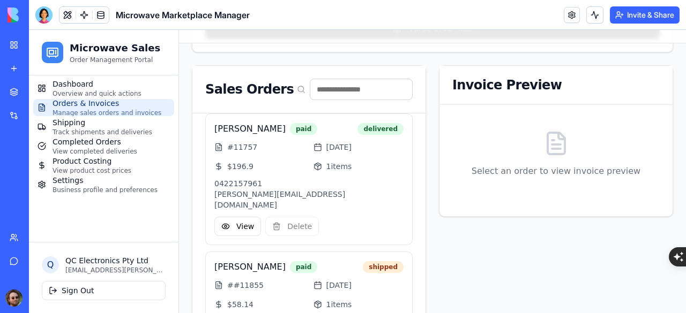
scroll to position [298, 0]
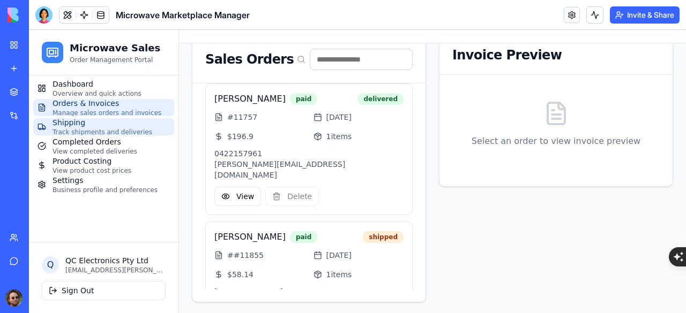
click at [75, 128] on span "Track shipments and deliveries" at bounding box center [102, 132] width 100 height 9
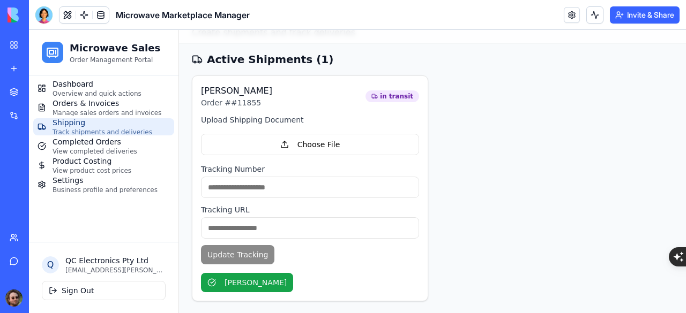
click at [93, 112] on span "Manage sales orders and invoices" at bounding box center [106, 113] width 109 height 9
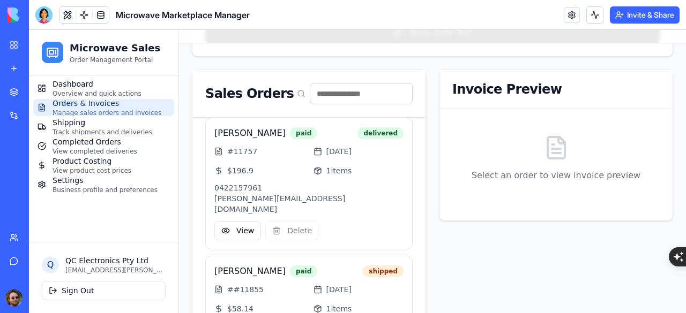
scroll to position [298, 0]
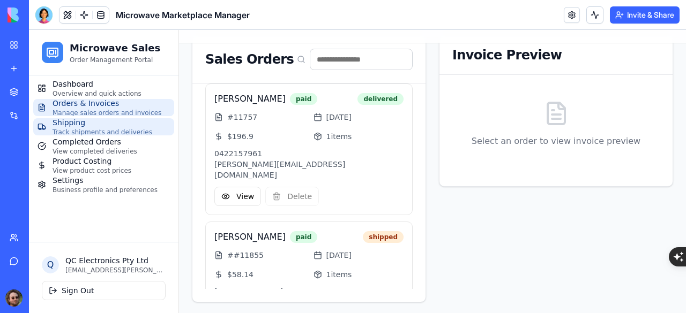
click at [103, 127] on span "Shipping" at bounding box center [102, 122] width 100 height 11
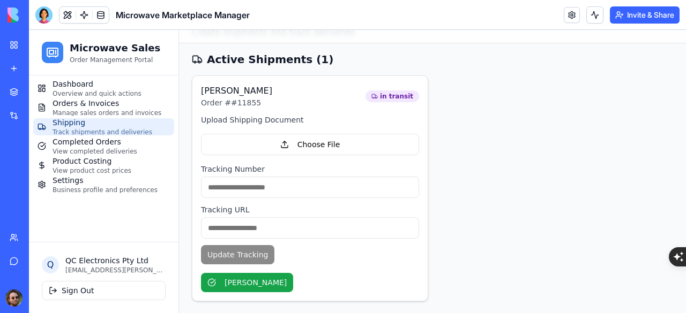
click at [286, 187] on input at bounding box center [310, 187] width 218 height 21
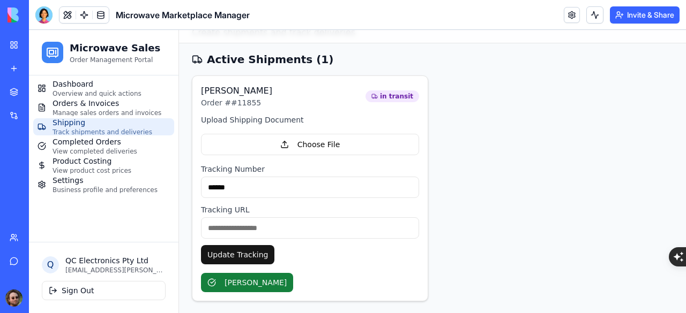
type input "******"
click at [249, 282] on button "[PERSON_NAME]" at bounding box center [247, 282] width 92 height 19
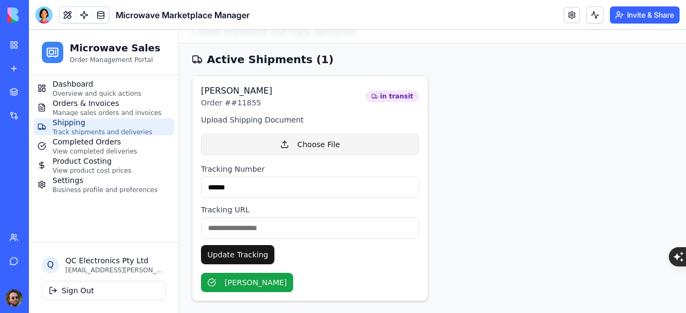
click at [297, 140] on button "Choose File" at bounding box center [310, 144] width 218 height 21
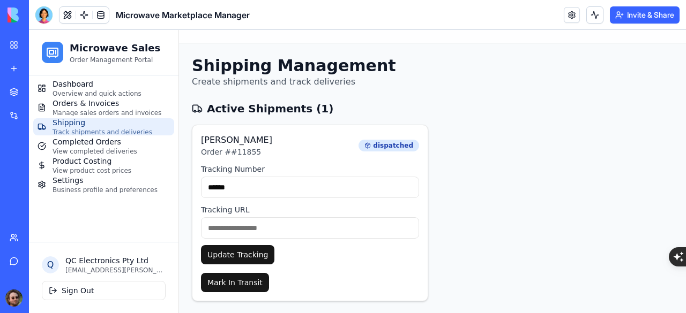
scroll to position [0, 0]
click at [88, 142] on span "Completed Orders" at bounding box center [94, 142] width 85 height 11
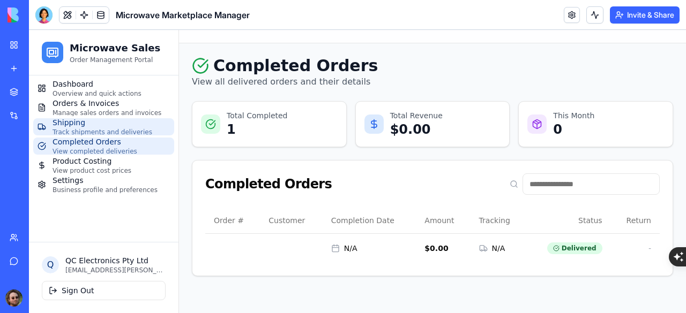
click at [93, 125] on span "Shipping" at bounding box center [102, 122] width 100 height 11
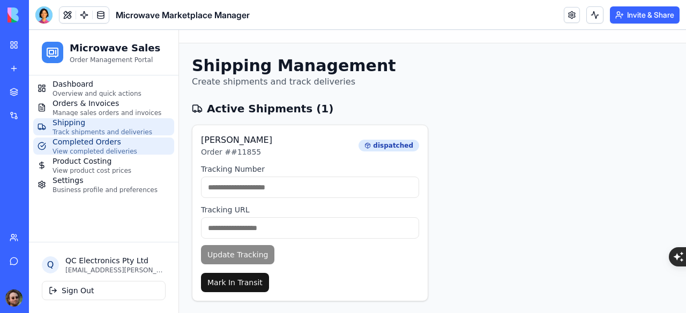
click at [105, 143] on span "Completed Orders" at bounding box center [94, 142] width 85 height 11
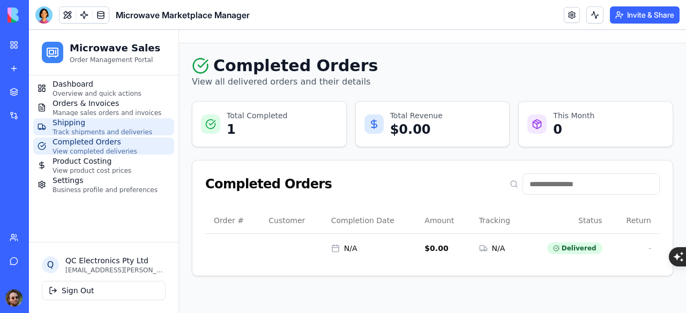
click at [102, 127] on span "Shipping" at bounding box center [102, 122] width 100 height 11
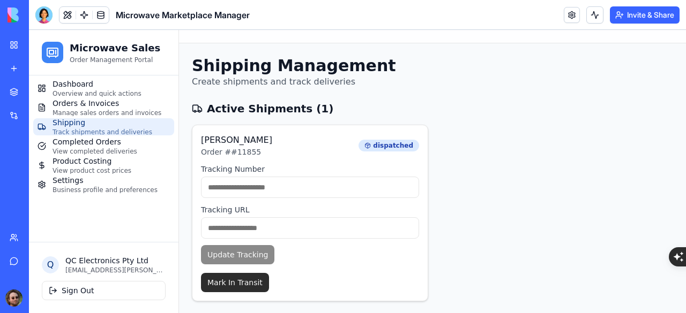
click at [245, 283] on button "Mark In Transit" at bounding box center [235, 282] width 68 height 19
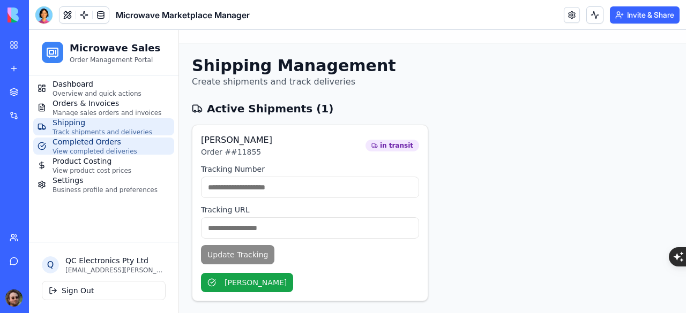
click at [76, 146] on span "Completed Orders" at bounding box center [94, 142] width 85 height 11
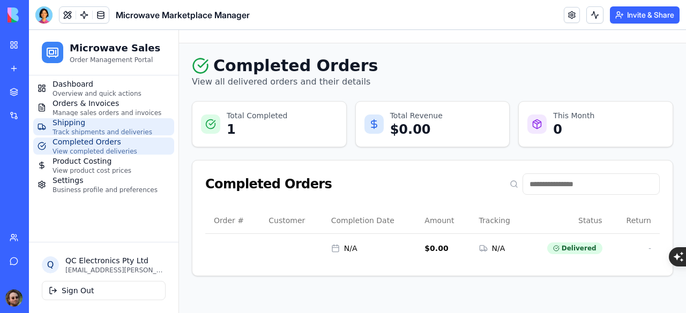
click at [88, 130] on span "Track shipments and deliveries" at bounding box center [102, 132] width 100 height 9
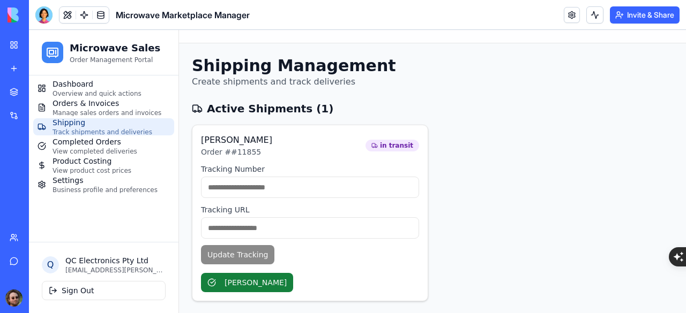
click at [240, 283] on button "[PERSON_NAME]" at bounding box center [247, 282] width 92 height 19
click at [242, 279] on button "[PERSON_NAME]" at bounding box center [247, 282] width 92 height 19
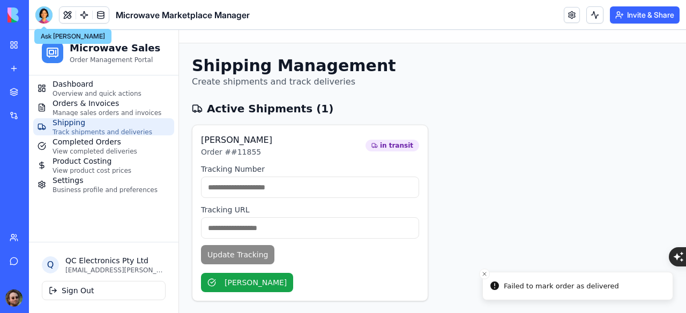
drag, startPoint x: 51, startPoint y: 17, endPoint x: 54, endPoint y: 29, distance: 13.2
click at [51, 17] on div at bounding box center [43, 14] width 17 height 17
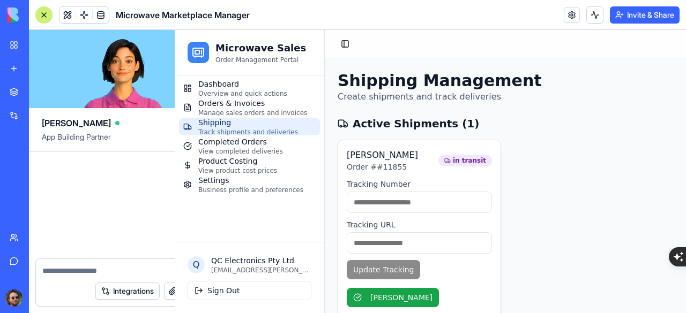
scroll to position [29821, 0]
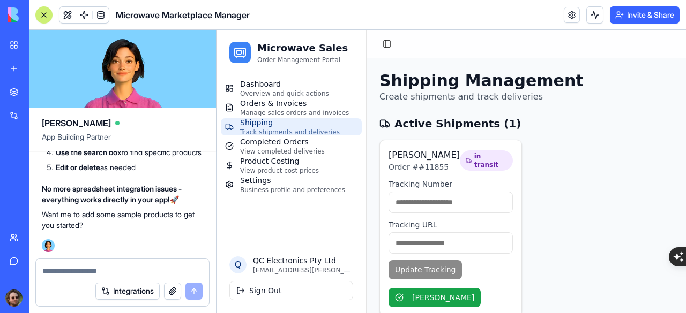
click at [99, 268] on textarea at bounding box center [122, 271] width 160 height 11
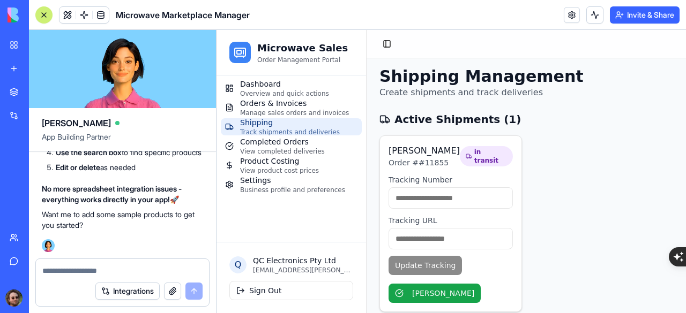
scroll to position [0, 0]
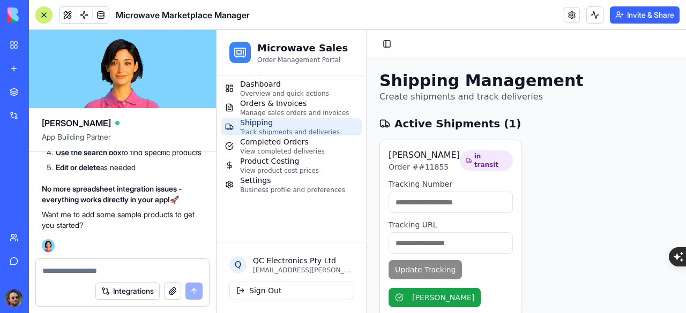
click at [96, 269] on textarea at bounding box center [122, 271] width 160 height 11
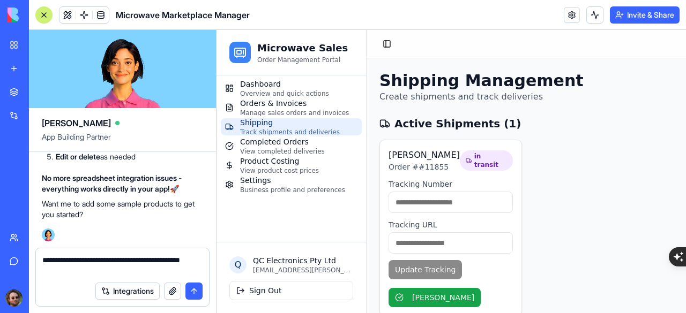
type textarea "**********"
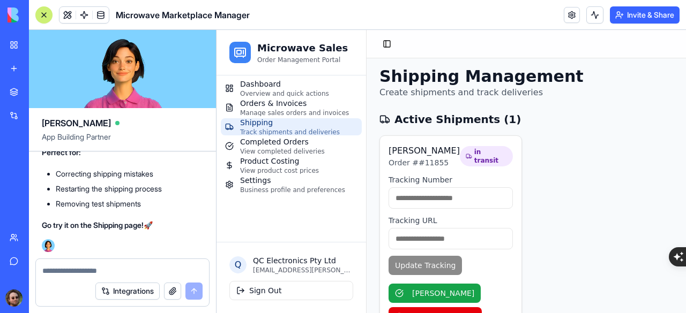
scroll to position [39, 0]
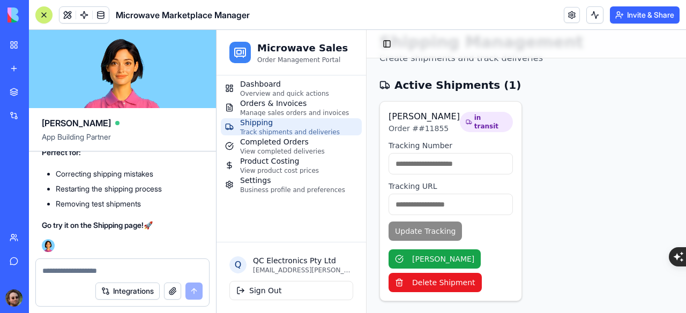
click at [442, 283] on button "Delete Shipment" at bounding box center [434, 282] width 93 height 19
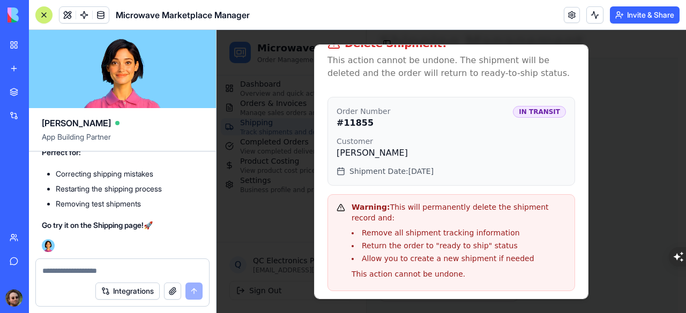
scroll to position [64, 0]
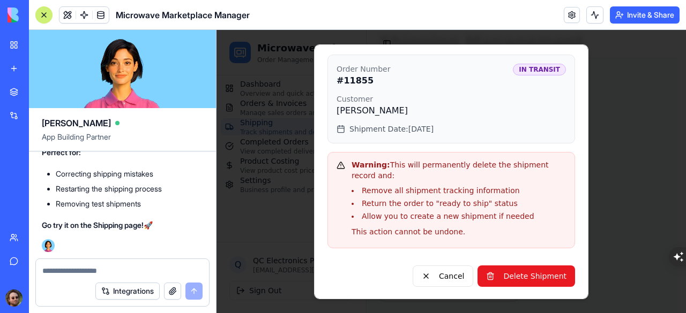
click at [522, 274] on button "Delete Shipment" at bounding box center [525, 276] width 97 height 21
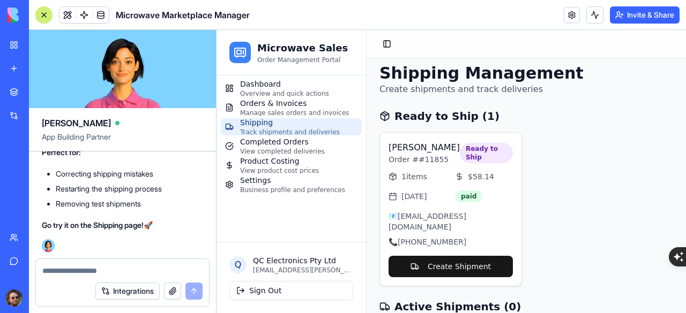
scroll to position [0, 0]
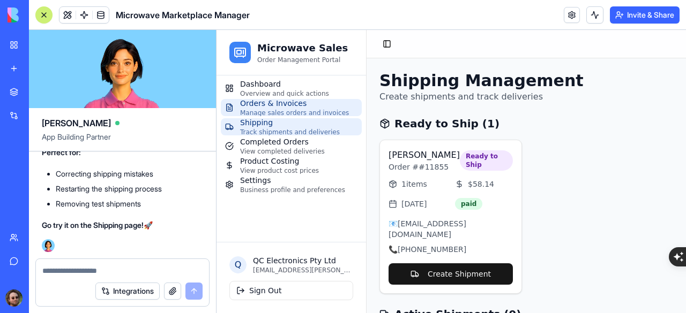
click at [266, 111] on span "Manage sales orders and invoices" at bounding box center [294, 113] width 109 height 9
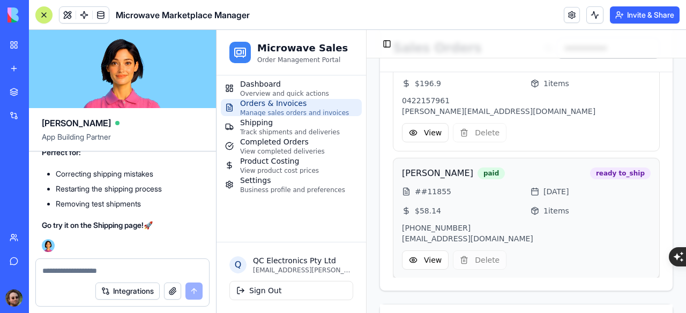
scroll to position [262, 0]
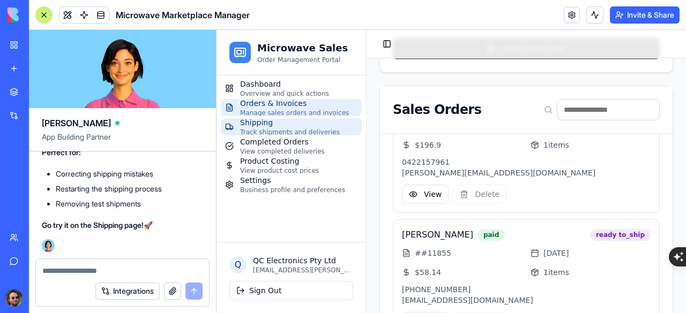
click at [272, 128] on span "Track shipments and deliveries" at bounding box center [290, 132] width 100 height 9
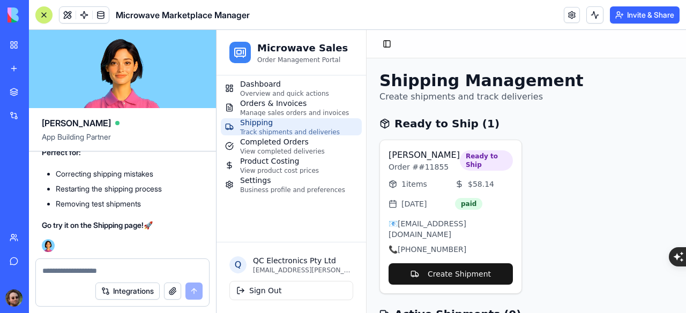
scroll to position [54, 0]
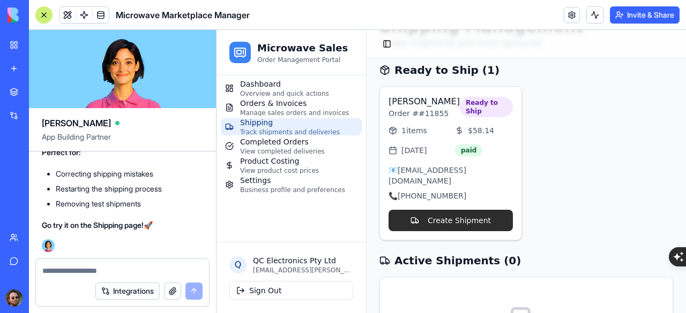
click at [460, 210] on button "Create Shipment" at bounding box center [450, 220] width 124 height 21
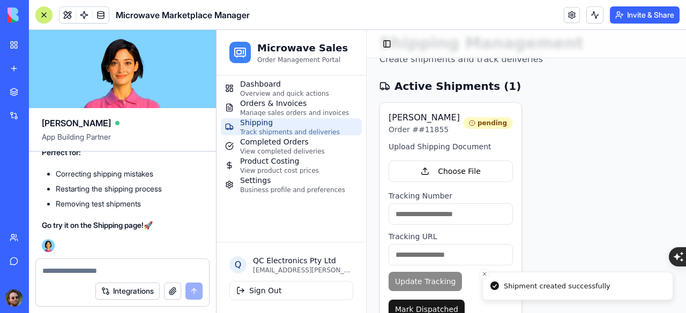
scroll to position [88, 0]
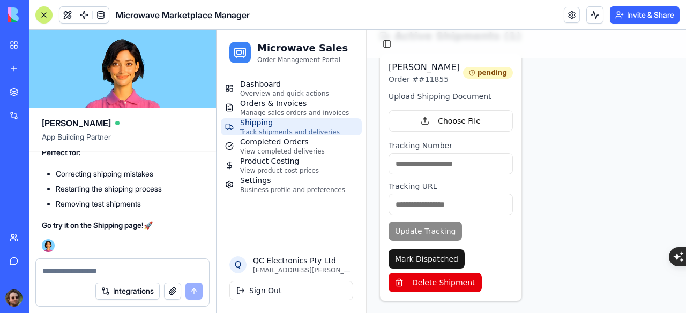
click at [447, 164] on input at bounding box center [450, 163] width 124 height 21
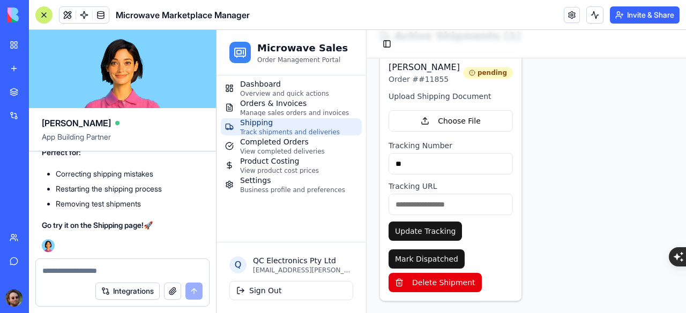
type input "*"
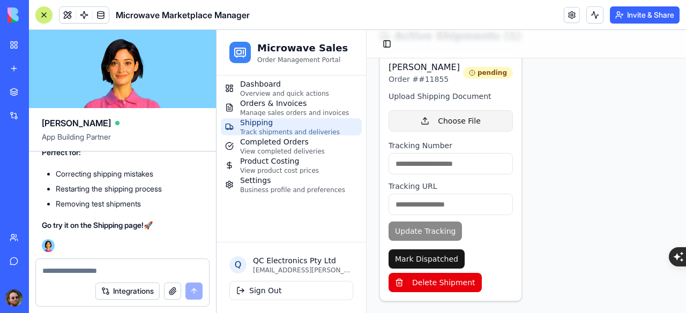
click at [425, 123] on button "Choose File" at bounding box center [450, 120] width 124 height 21
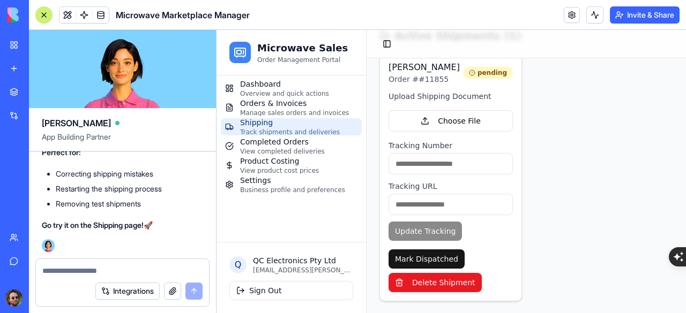
click at [441, 283] on button "Delete Shipment" at bounding box center [434, 282] width 93 height 19
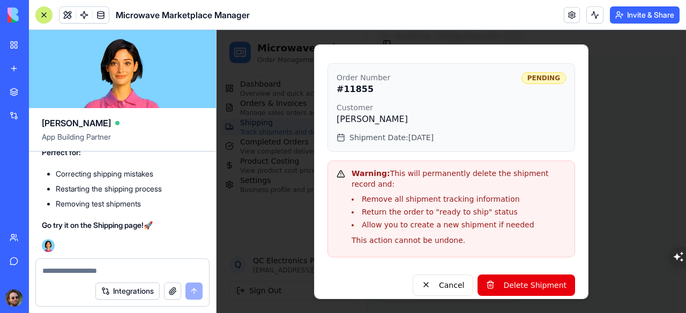
scroll to position [64, 0]
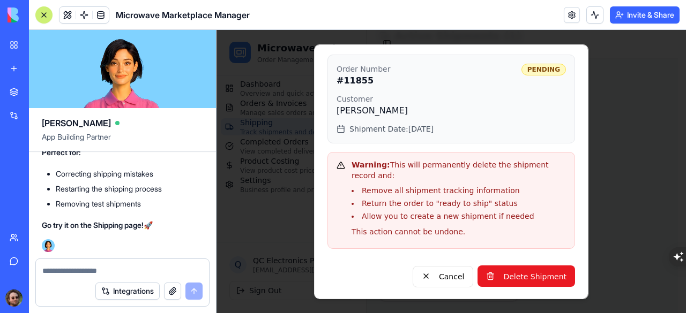
click at [500, 272] on button "Delete Shipment" at bounding box center [525, 276] width 97 height 21
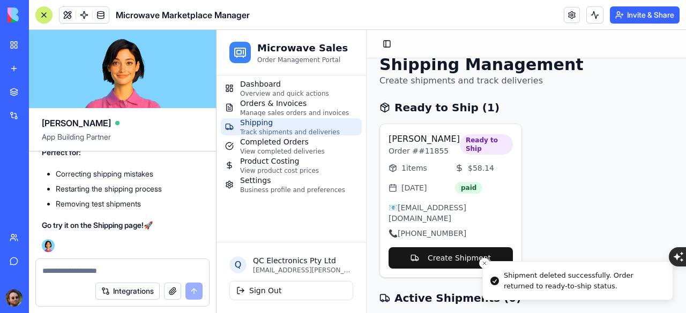
scroll to position [0, 0]
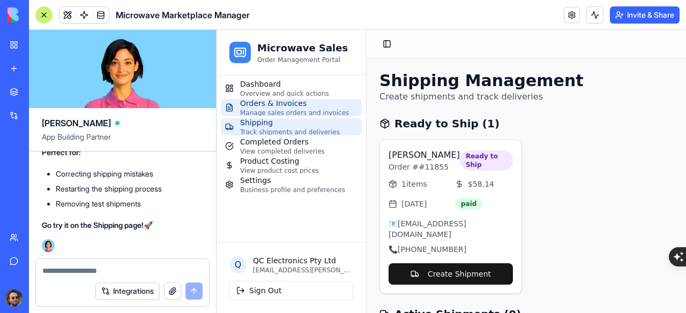
click at [270, 107] on span "Orders & Invoices" at bounding box center [294, 103] width 109 height 11
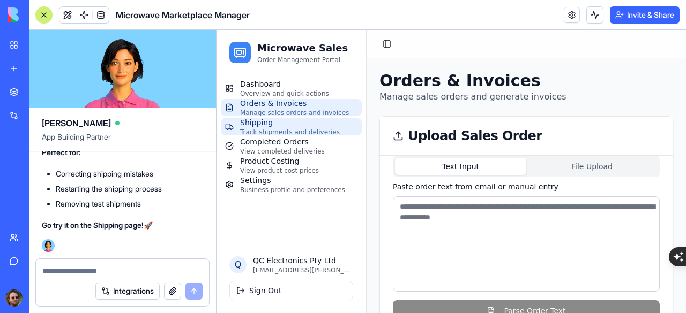
click at [280, 130] on span "Track shipments and deliveries" at bounding box center [290, 132] width 100 height 9
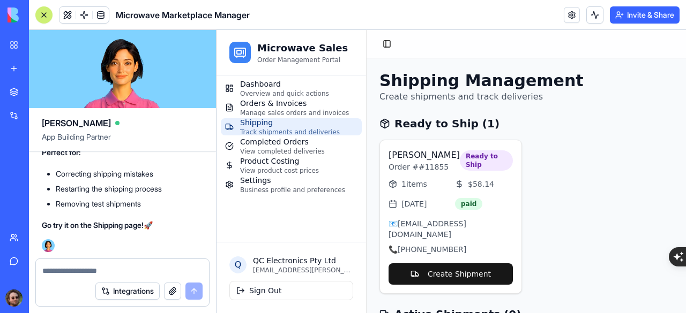
click at [104, 271] on textarea at bounding box center [122, 271] width 161 height 11
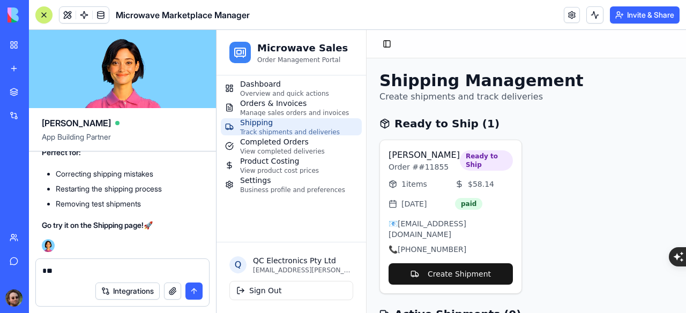
type textarea "*"
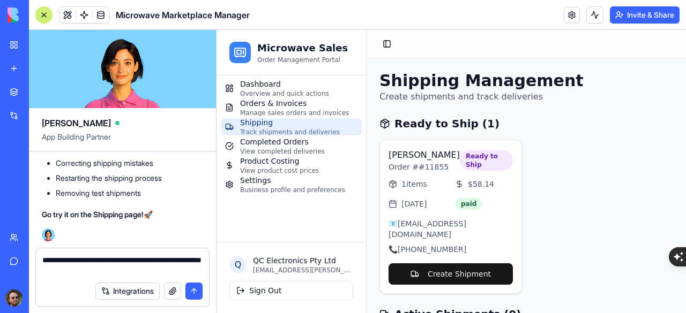
type textarea "**********"
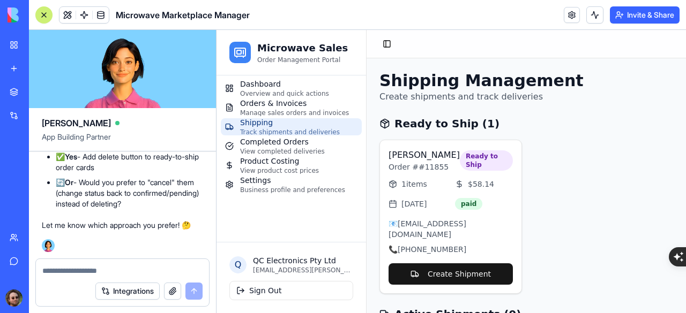
scroll to position [30768, 0]
click at [95, 273] on textarea at bounding box center [122, 271] width 161 height 11
type textarea "**********"
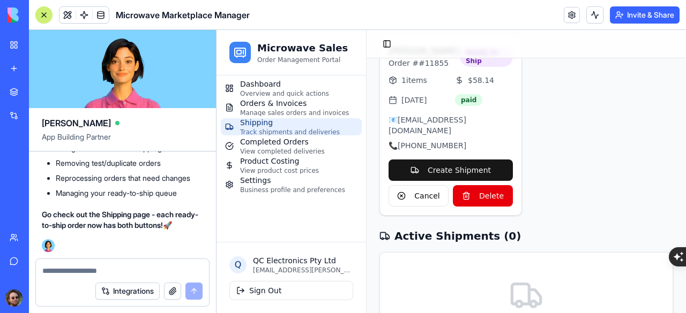
scroll to position [107, 0]
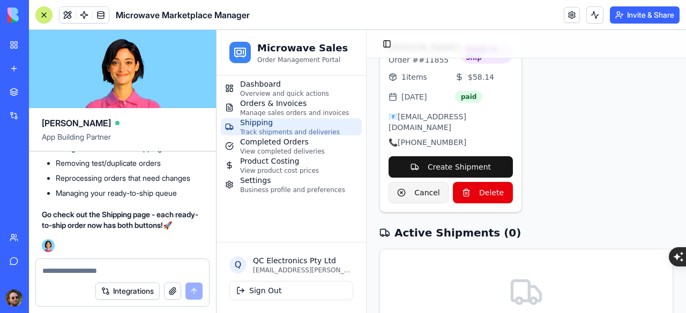
click at [412, 182] on button "Cancel" at bounding box center [418, 192] width 60 height 21
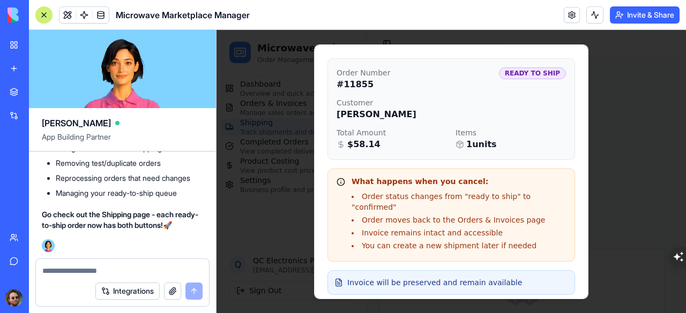
scroll to position [95, 0]
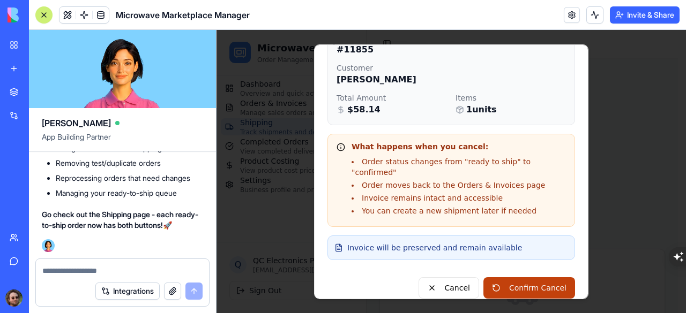
click at [517, 280] on button "Confirm Cancel" at bounding box center [529, 287] width 92 height 21
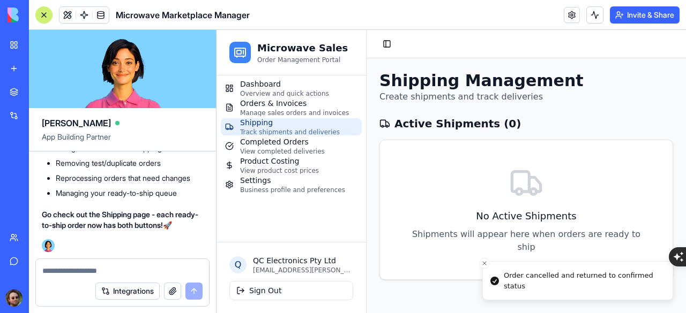
scroll to position [0, 0]
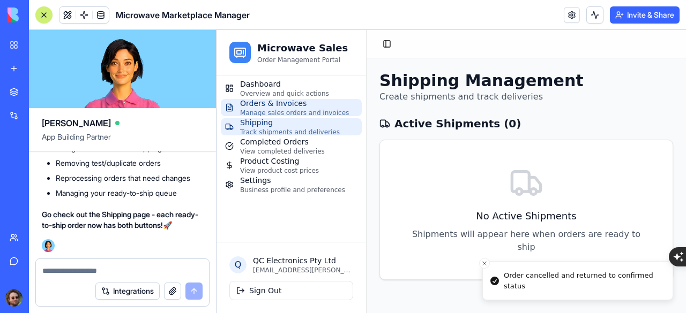
click at [264, 106] on span "Orders & Invoices" at bounding box center [294, 103] width 109 height 11
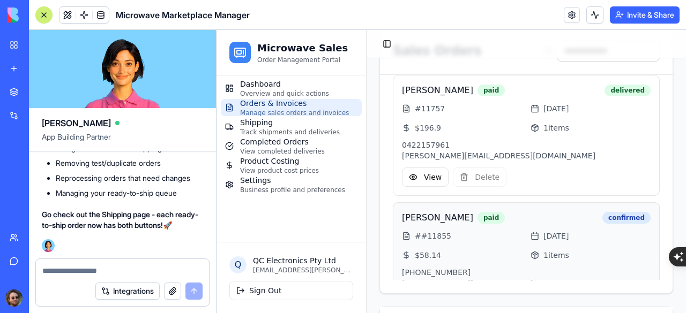
scroll to position [42, 0]
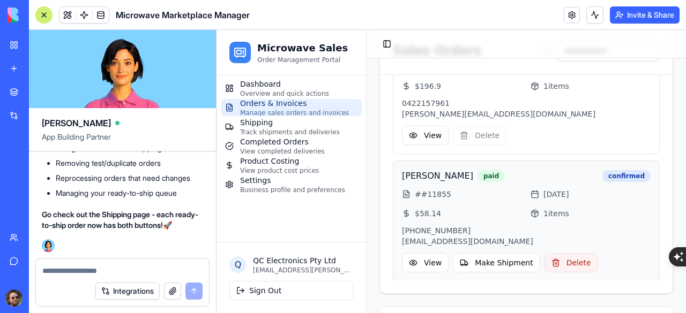
click at [555, 260] on button "Delete" at bounding box center [571, 262] width 54 height 19
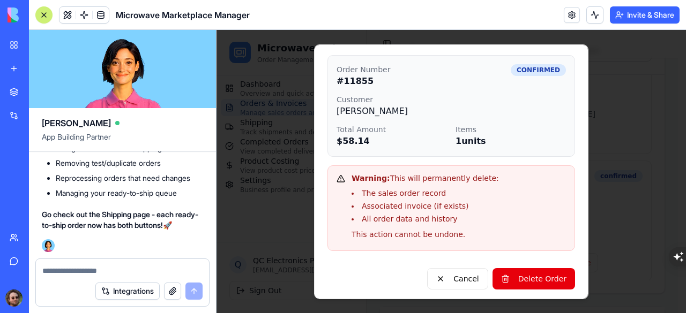
scroll to position [66, 0]
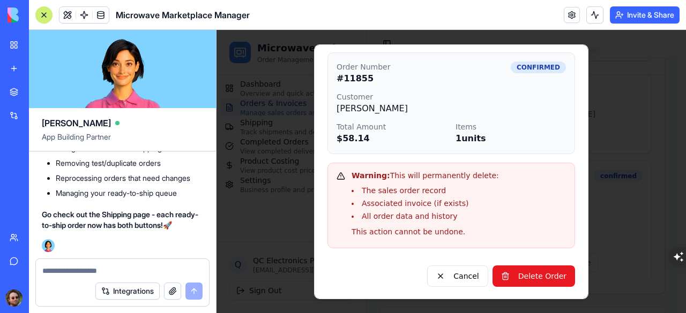
click at [519, 273] on button "Delete Order" at bounding box center [533, 276] width 82 height 21
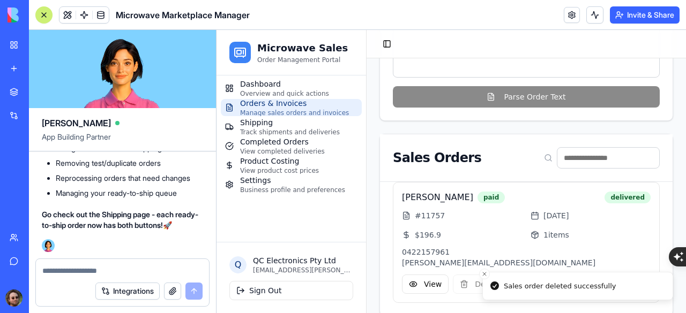
scroll to position [214, 0]
click at [466, 204] on div "[PERSON_NAME] paid delivered # 11757 [DATE] $ 196.9 1 items 0422157961 [PERSON_…" at bounding box center [526, 242] width 267 height 121
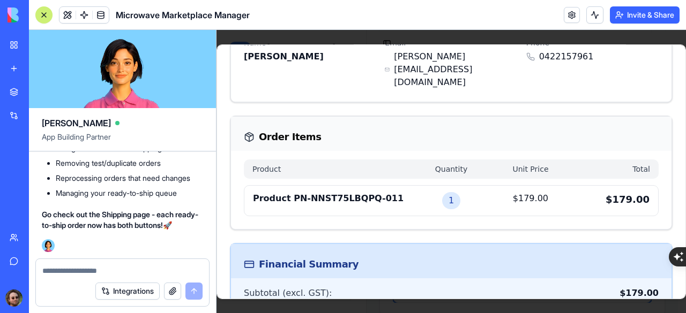
scroll to position [0, 0]
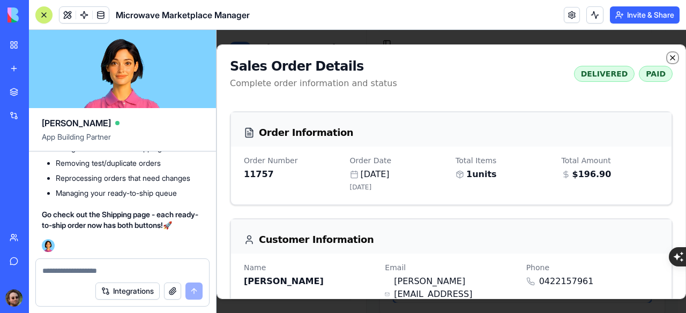
click at [668, 58] on icon "button" at bounding box center [672, 57] width 9 height 9
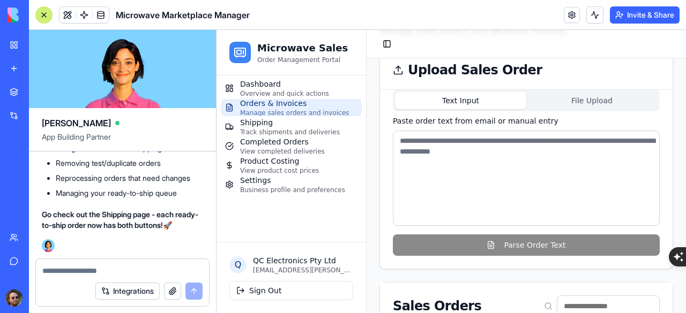
scroll to position [54, 0]
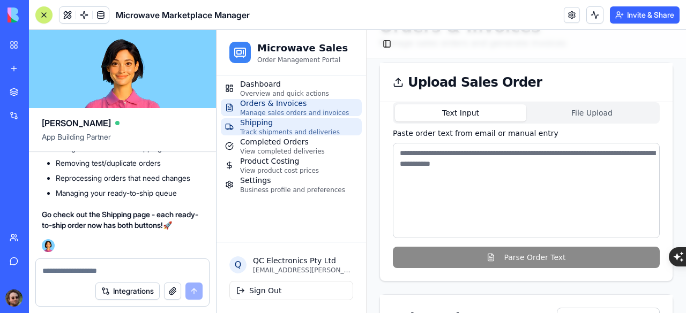
click at [276, 125] on span "Shipping" at bounding box center [290, 122] width 100 height 11
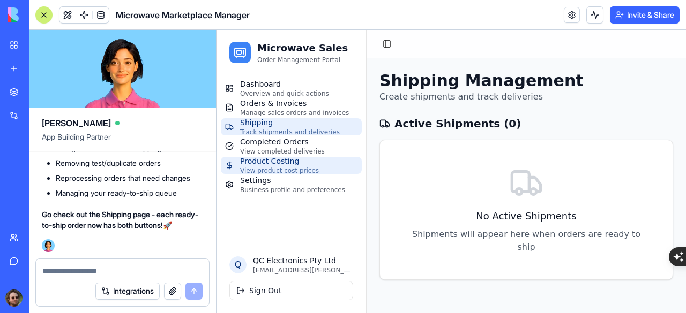
click at [271, 159] on span "Product Costing" at bounding box center [279, 161] width 79 height 11
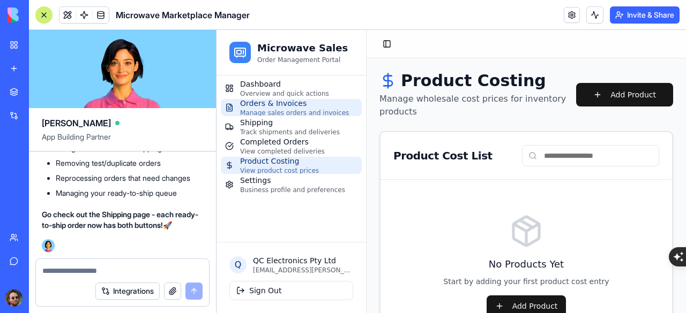
click at [301, 111] on span "Manage sales orders and invoices" at bounding box center [294, 113] width 109 height 9
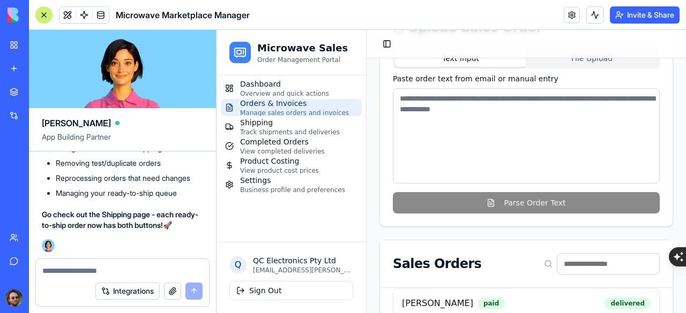
scroll to position [71, 0]
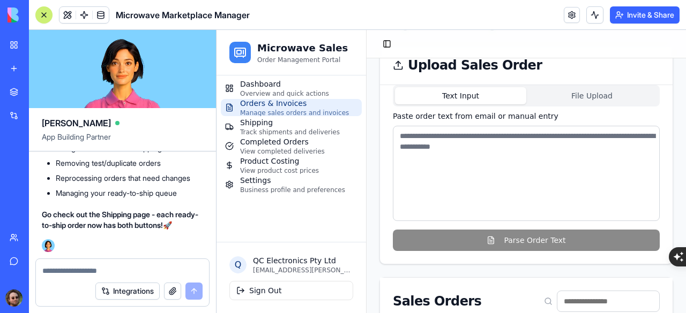
click at [169, 292] on button "button" at bounding box center [172, 291] width 17 height 17
click at [138, 291] on button "Integrations" at bounding box center [127, 291] width 64 height 17
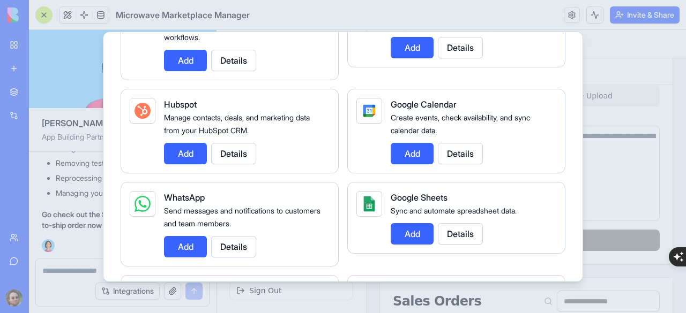
scroll to position [464, 0]
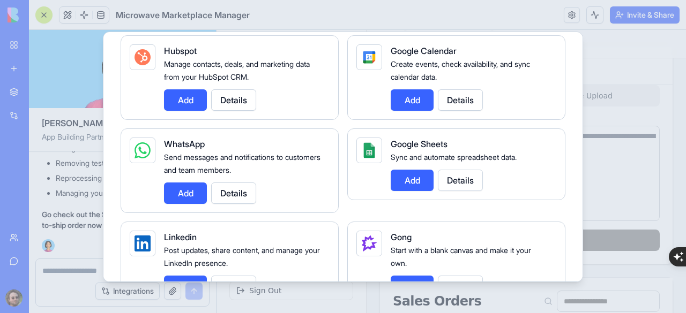
click at [244, 193] on button "Details" at bounding box center [233, 193] width 45 height 21
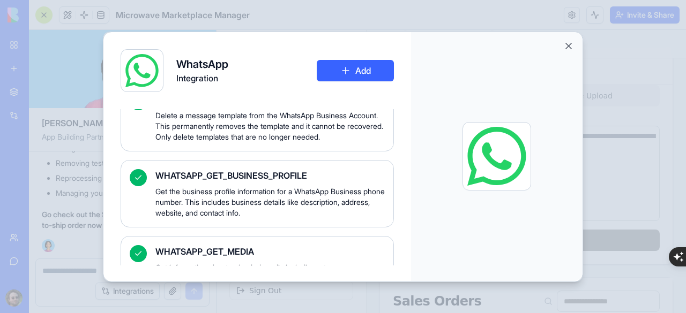
scroll to position [0, 0]
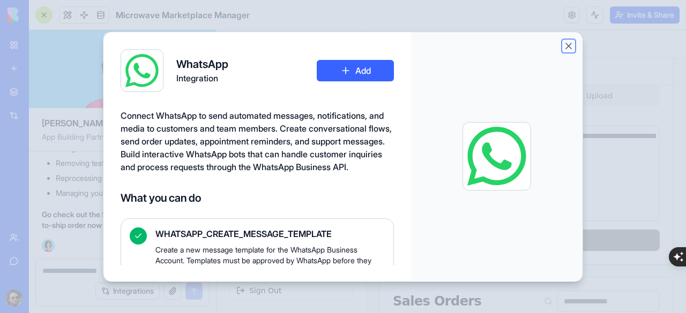
click at [565, 47] on button "Close" at bounding box center [568, 46] width 11 height 11
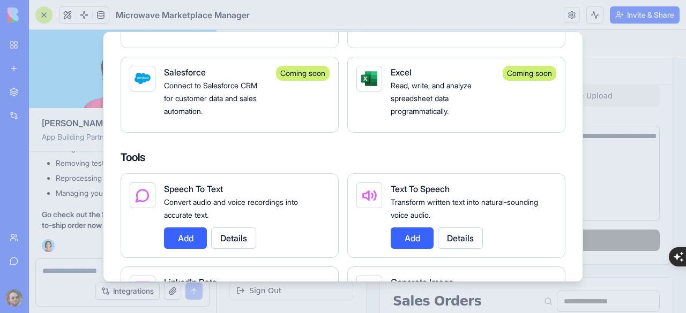
scroll to position [1214, 0]
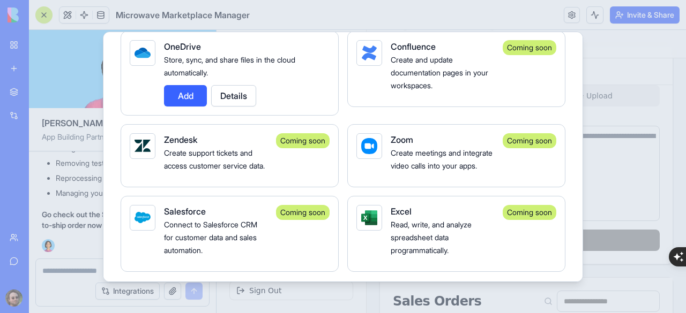
click at [67, 225] on div at bounding box center [343, 156] width 686 height 313
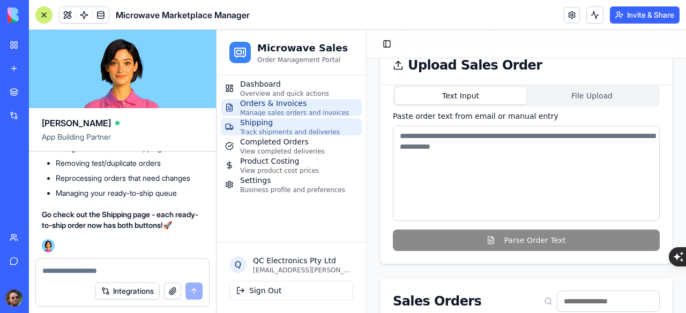
click at [275, 126] on span "Shipping" at bounding box center [290, 122] width 100 height 11
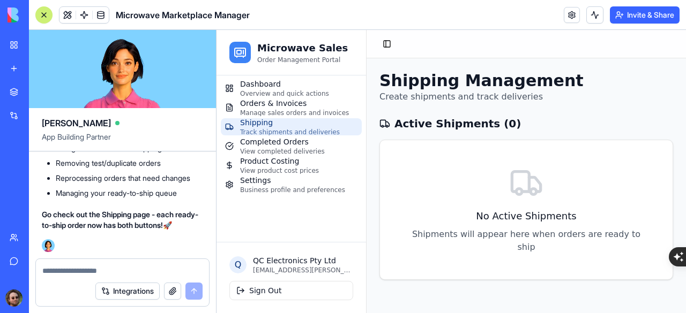
click at [286, 112] on span "Manage sales orders and invoices" at bounding box center [294, 113] width 109 height 9
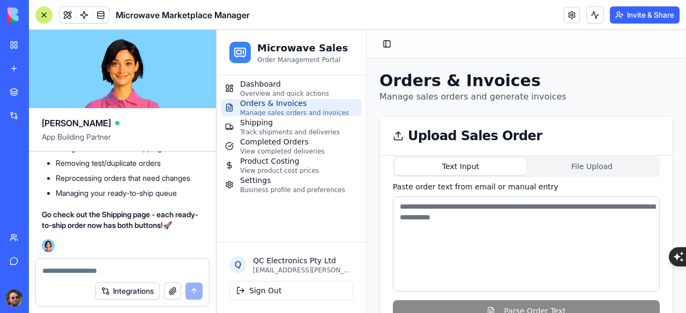
scroll to position [31325, 0]
click at [276, 78] on div "Dashboard Overview and quick actions Orders & Invoices Manage sales orders and …" at bounding box center [290, 137] width 149 height 122
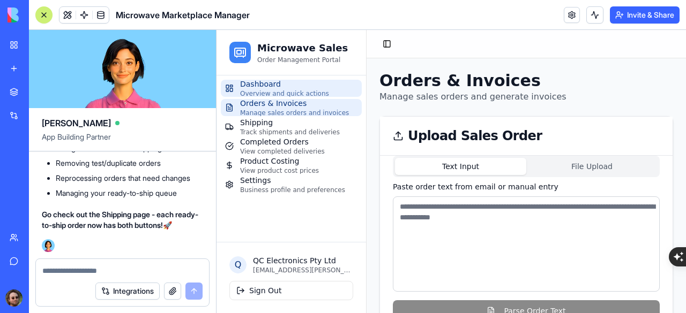
click at [276, 86] on span "Dashboard" at bounding box center [284, 84] width 89 height 11
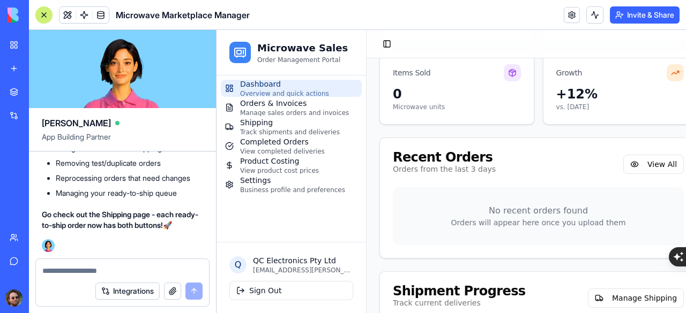
scroll to position [326, 0]
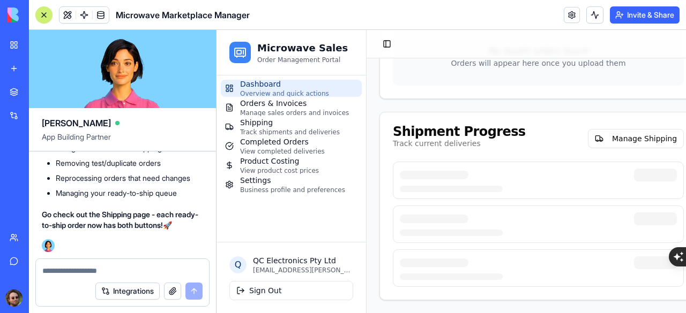
click at [47, 16] on div at bounding box center [44, 15] width 9 height 9
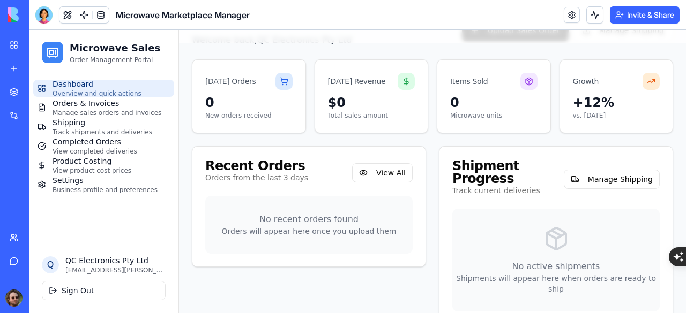
scroll to position [0, 0]
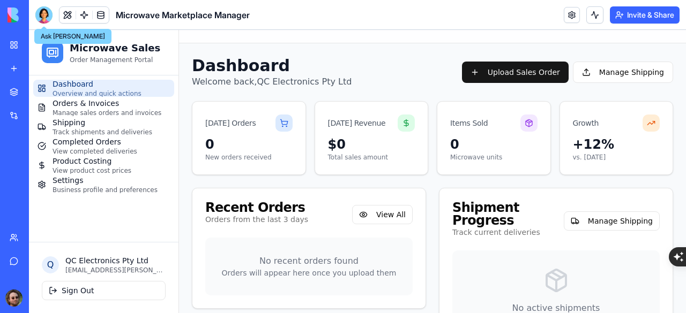
click at [638, 15] on button "Invite & Share" at bounding box center [644, 14] width 70 height 17
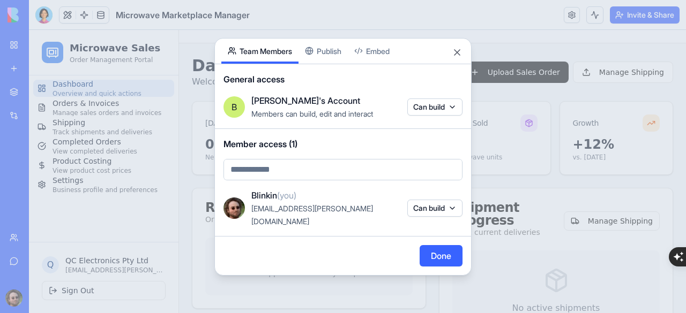
click at [288, 176] on body "My Workspace New app Marketplace Integrations Recent Microwave Marketplace Mana…" at bounding box center [343, 156] width 686 height 313
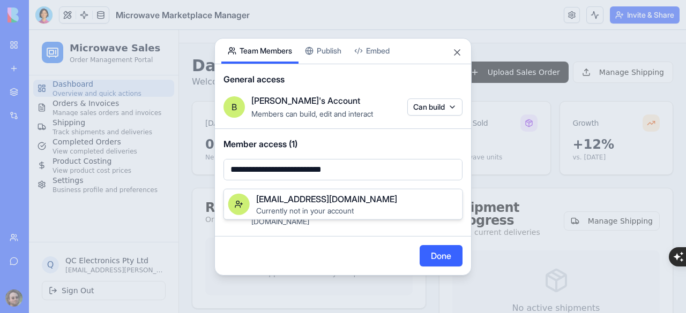
type input "**********"
click at [375, 202] on span "[EMAIL_ADDRESS][DOMAIN_NAME]" at bounding box center [326, 199] width 141 height 13
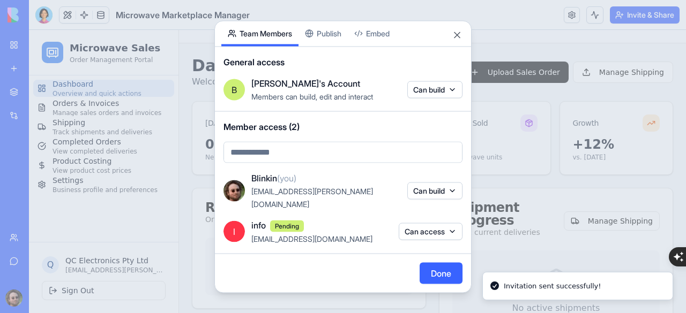
click at [411, 224] on button "Can access" at bounding box center [430, 231] width 64 height 17
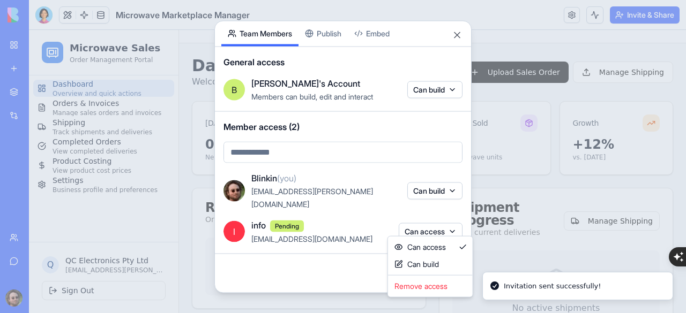
click at [340, 257] on div at bounding box center [343, 156] width 686 height 313
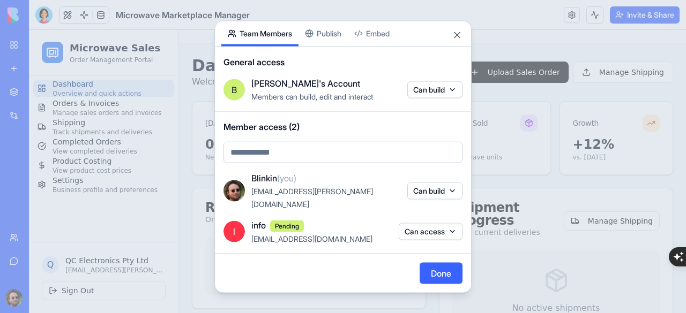
click at [323, 38] on button "Publish" at bounding box center [322, 33] width 49 height 25
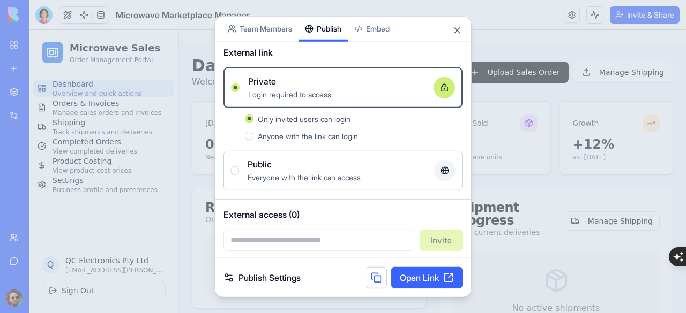
scroll to position [4, 0]
click at [265, 31] on button "Team Members" at bounding box center [259, 28] width 77 height 25
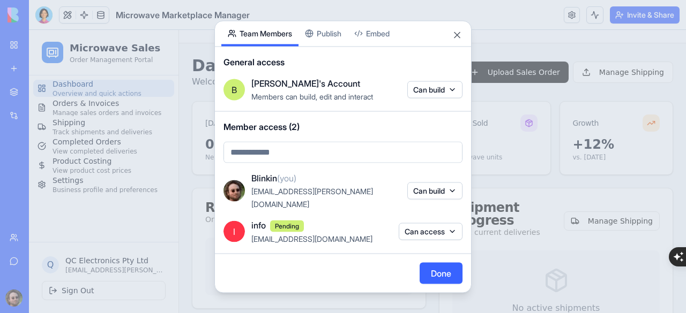
click at [344, 41] on button "Publish" at bounding box center [322, 33] width 49 height 25
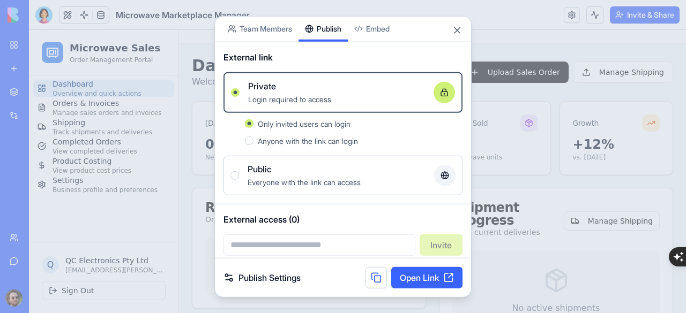
click at [264, 27] on button "Team Members" at bounding box center [259, 28] width 77 height 25
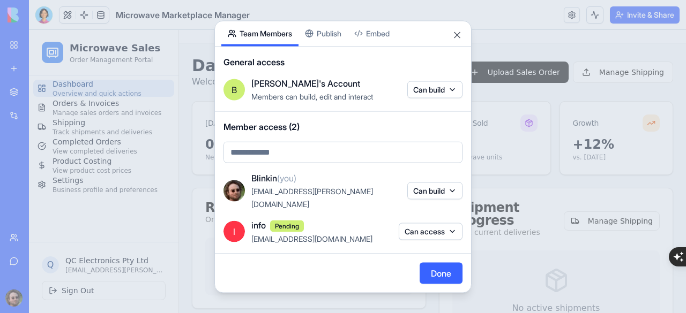
click at [419, 223] on button "Can access" at bounding box center [430, 231] width 64 height 17
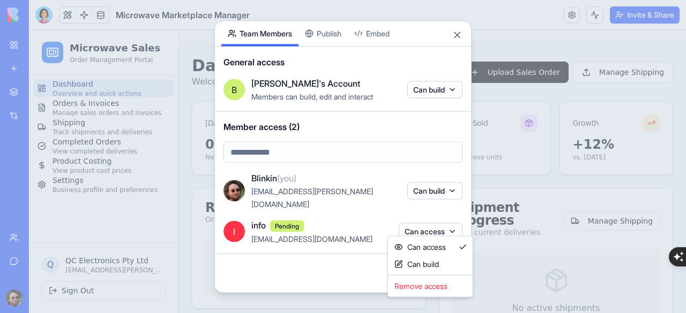
click at [356, 266] on div at bounding box center [343, 156] width 686 height 313
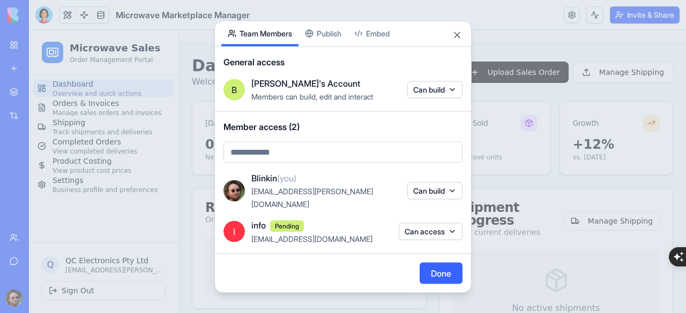
click at [411, 231] on button "Can access" at bounding box center [430, 231] width 64 height 17
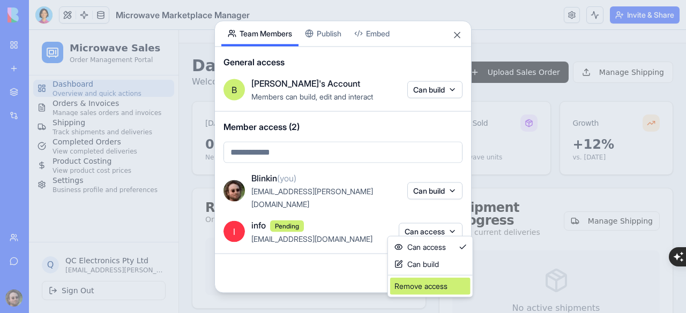
click at [402, 283] on div "Remove access" at bounding box center [430, 286] width 80 height 17
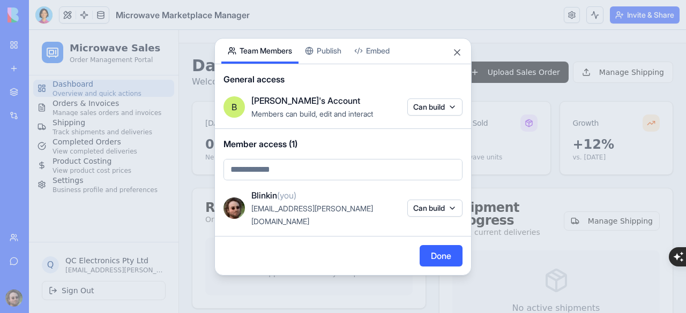
click at [338, 65] on div "Share App Team Members Publish Embed General access B Blinkin's Account Members…" at bounding box center [342, 157] width 257 height 238
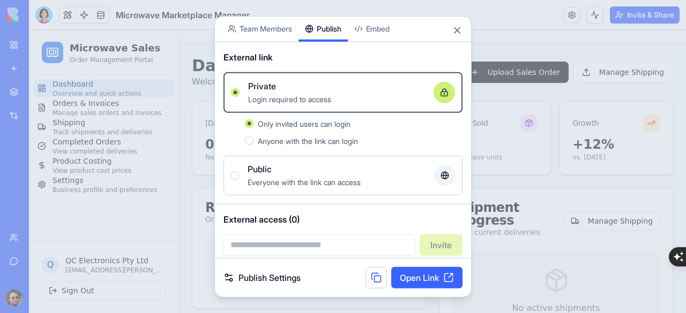
click at [299, 244] on input "email" at bounding box center [319, 244] width 192 height 21
click at [250, 219] on span "External access (0)" at bounding box center [342, 219] width 239 height 13
click at [255, 137] on div "Anyone with the link can login" at bounding box center [353, 140] width 217 height 13
click at [253, 137] on button "Anyone with the link can login" at bounding box center [249, 140] width 9 height 9
click at [250, 179] on span "Everyone with the link can access" at bounding box center [303, 181] width 113 height 9
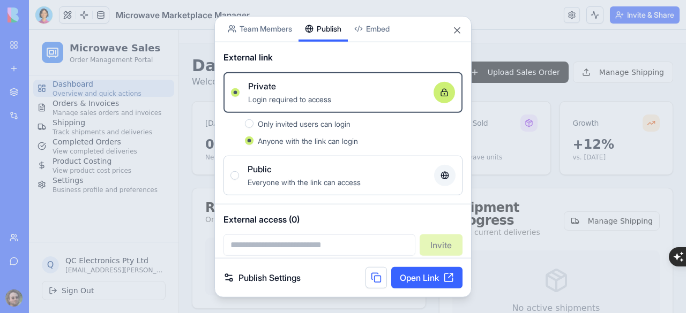
click at [239, 179] on button "Public Everyone with the link can access" at bounding box center [234, 175] width 9 height 9
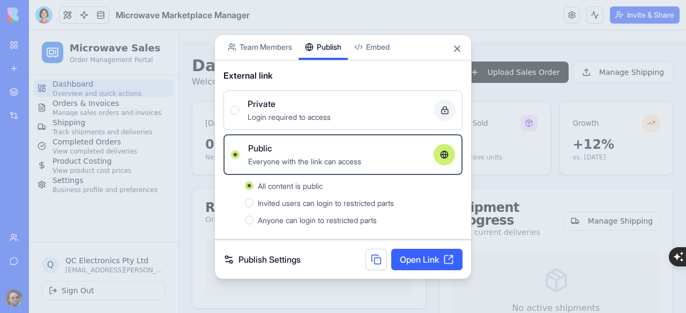
click at [280, 202] on span "Invited users can login to restricted parts" at bounding box center [326, 203] width 136 height 9
click at [253, 202] on button "Invited users can login to restricted parts" at bounding box center [249, 203] width 9 height 9
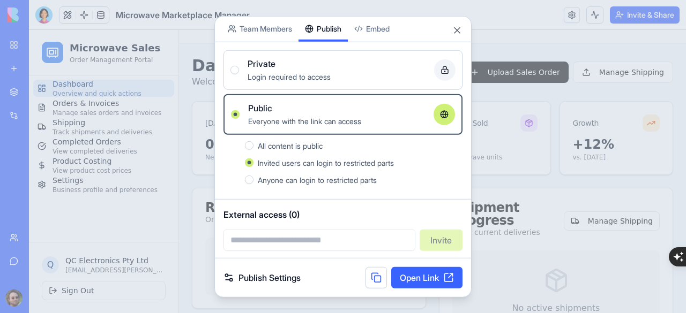
scroll to position [0, 0]
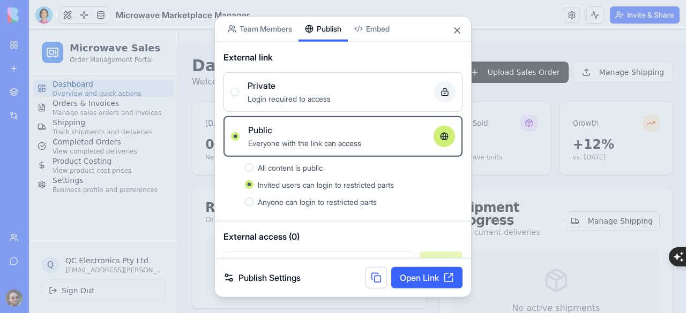
click at [311, 98] on span "Login required to access" at bounding box center [288, 98] width 83 height 9
click at [239, 96] on button "Private Login required to access" at bounding box center [234, 91] width 9 height 9
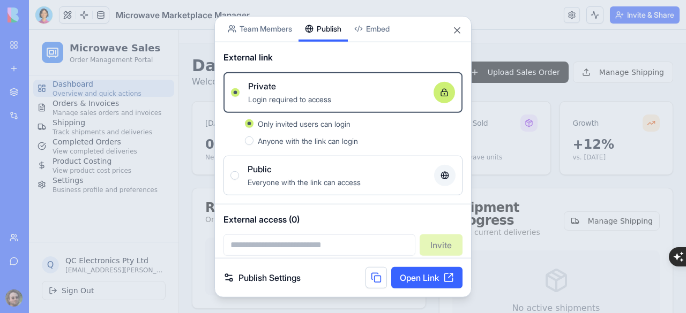
scroll to position [5, 0]
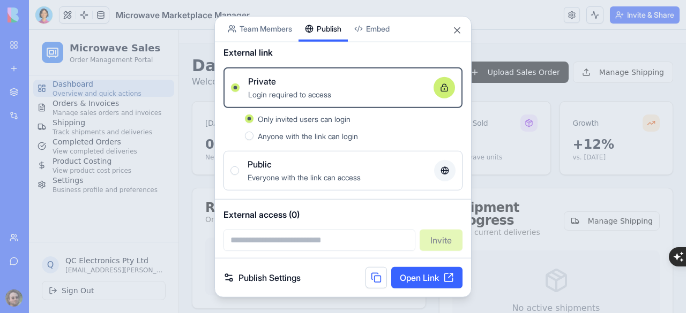
click at [281, 246] on input "email" at bounding box center [319, 239] width 192 height 21
click at [259, 216] on span "External access (0)" at bounding box center [342, 214] width 239 height 13
click at [250, 281] on link "Publish Settings" at bounding box center [261, 278] width 77 height 13
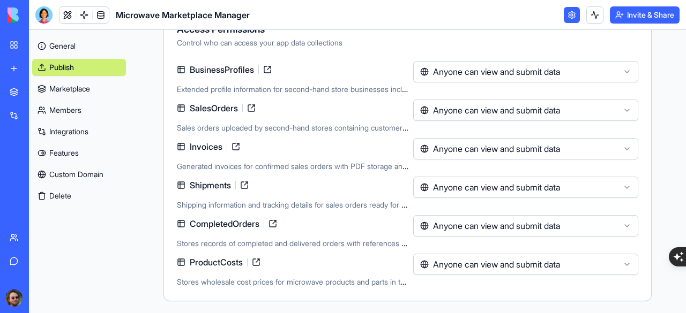
scroll to position [204, 0]
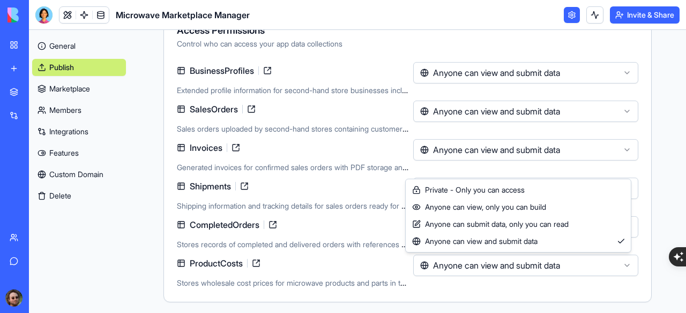
click at [456, 268] on html "**********" at bounding box center [343, 156] width 686 height 313
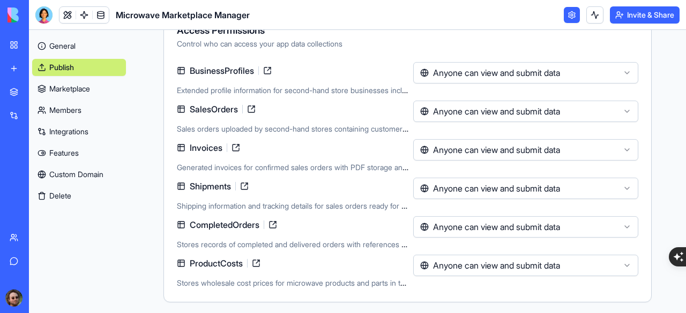
click at [385, 265] on html "**********" at bounding box center [343, 156] width 686 height 313
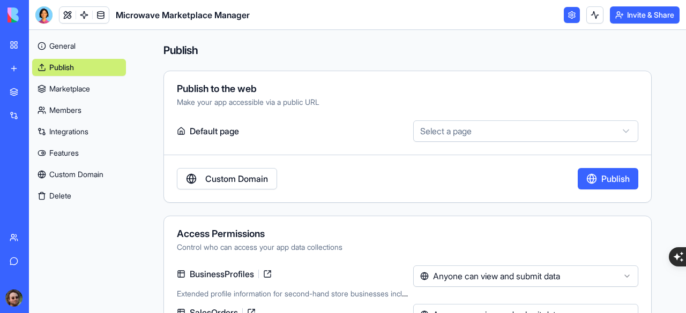
scroll to position [1, 0]
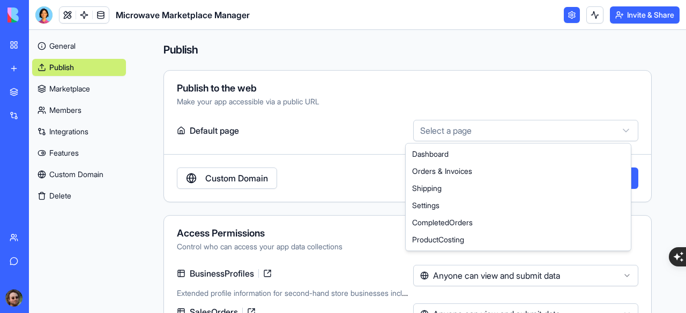
click at [462, 130] on html "**********" at bounding box center [343, 156] width 686 height 313
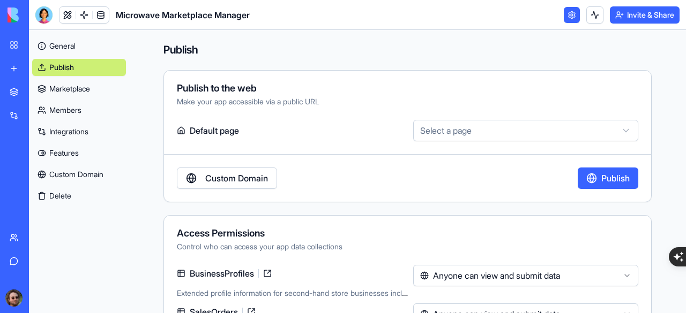
click at [75, 105] on link "Members" at bounding box center [79, 110] width 94 height 17
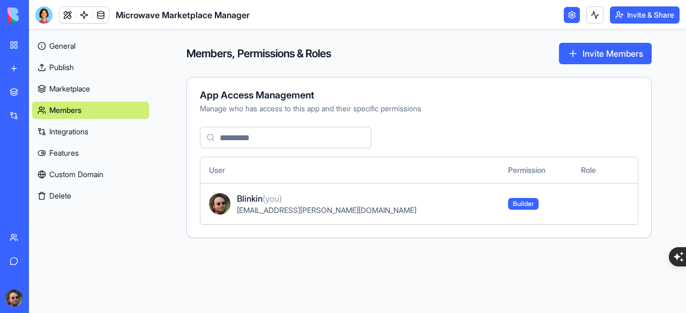
click at [68, 172] on link "Custom Domain" at bounding box center [90, 174] width 117 height 17
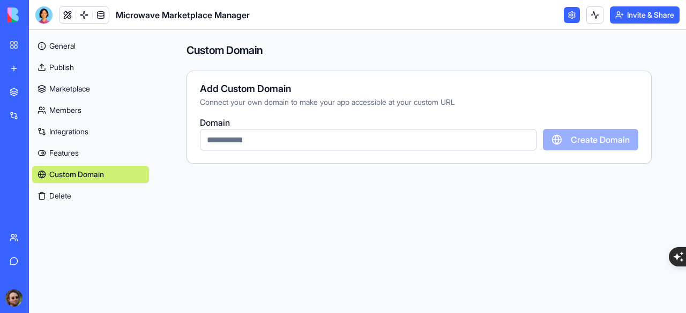
click at [82, 150] on link "Features" at bounding box center [90, 153] width 117 height 17
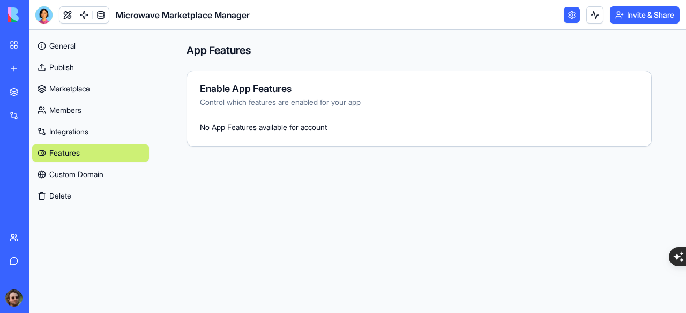
click at [94, 129] on link "Integrations" at bounding box center [90, 131] width 117 height 17
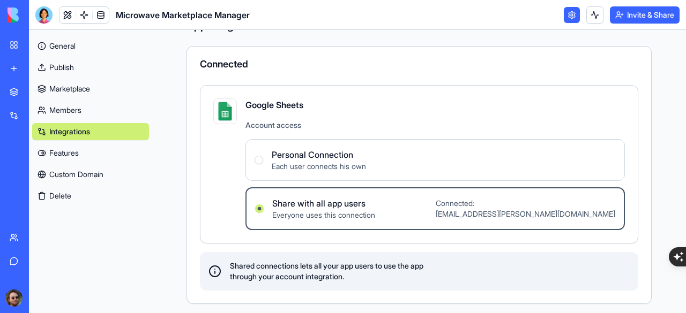
scroll to position [27, 0]
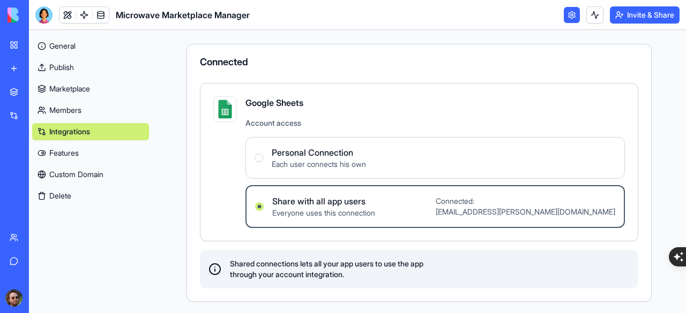
click at [261, 161] on div "Personal Connection Each user connects his own" at bounding box center [309, 158] width 111 height 24
click at [261, 161] on Connection "Personal Connection Each user connects his own" at bounding box center [258, 158] width 9 height 9
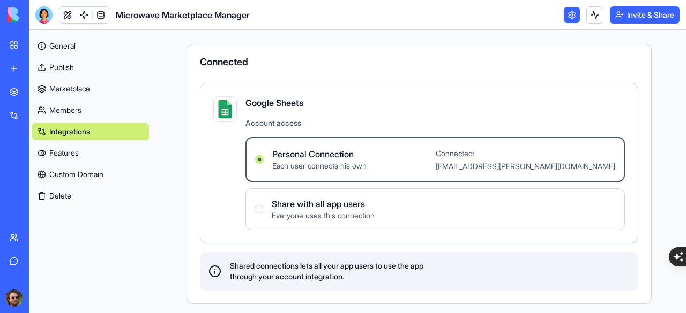
click at [70, 109] on link "Members" at bounding box center [90, 110] width 117 height 17
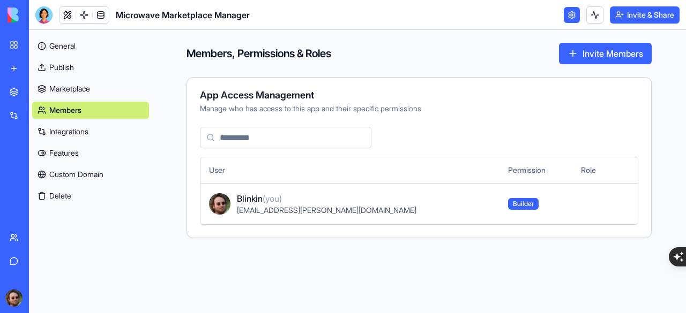
click at [95, 91] on link "Marketplace" at bounding box center [90, 88] width 117 height 17
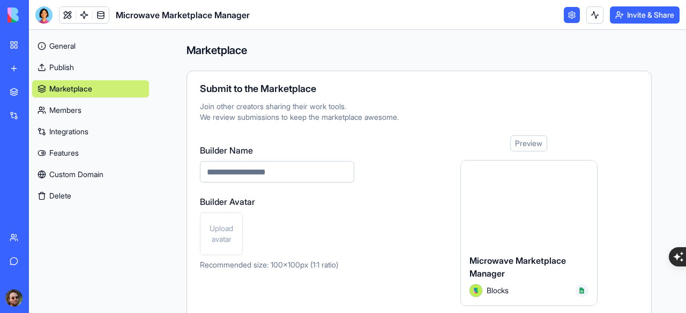
click at [633, 20] on button "Invite & Share" at bounding box center [644, 14] width 70 height 17
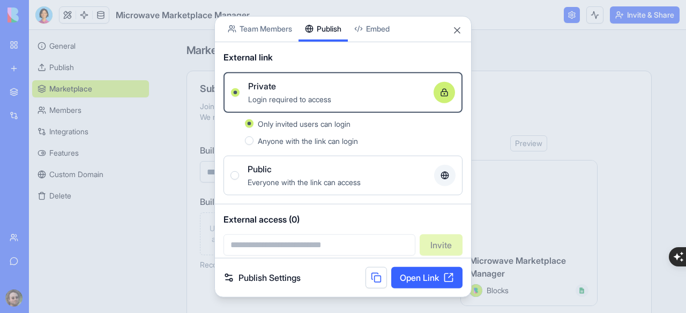
scroll to position [4, 0]
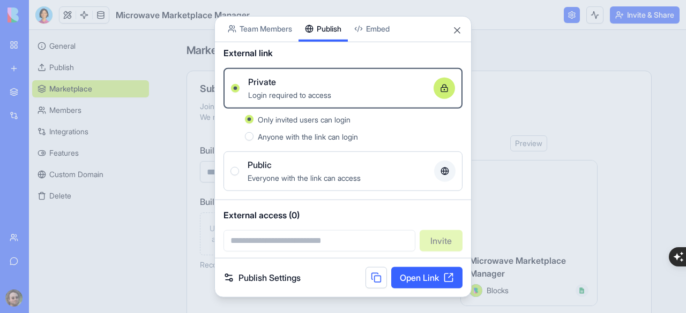
click at [274, 245] on input "email" at bounding box center [319, 240] width 192 height 21
type input "**********"
click at [447, 242] on form "**********" at bounding box center [342, 240] width 239 height 21
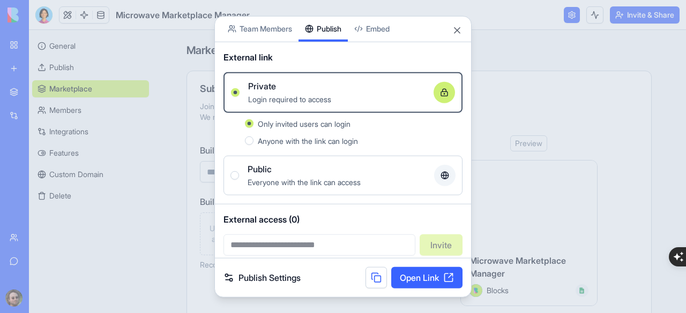
click at [374, 23] on body "**********" at bounding box center [343, 156] width 686 height 313
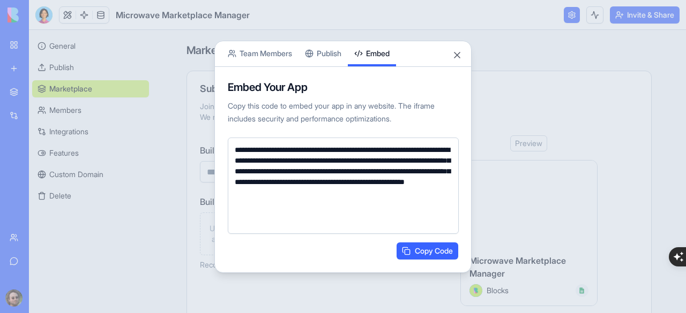
click at [275, 50] on button "Team Members" at bounding box center [259, 53] width 77 height 25
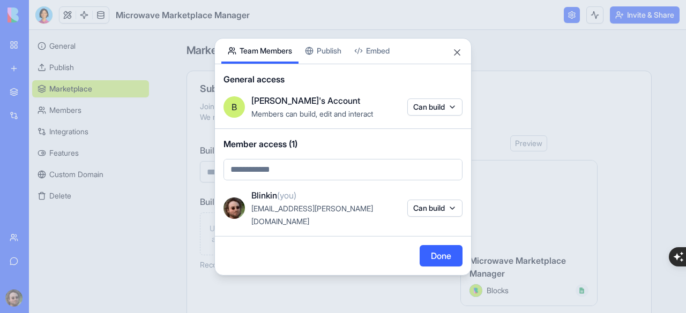
click at [322, 56] on div "Share App Team Members Publish Embed General access B Blinkin's Account Members…" at bounding box center [342, 157] width 257 height 238
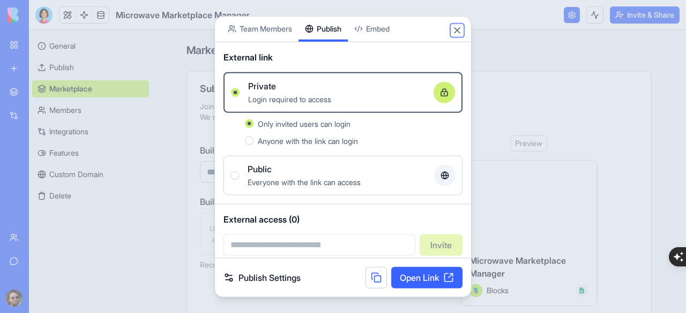
click at [460, 28] on button "Close" at bounding box center [456, 30] width 11 height 11
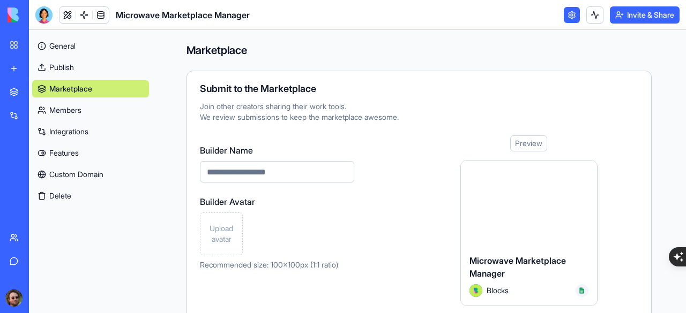
click at [63, 49] on link "General" at bounding box center [90, 45] width 117 height 17
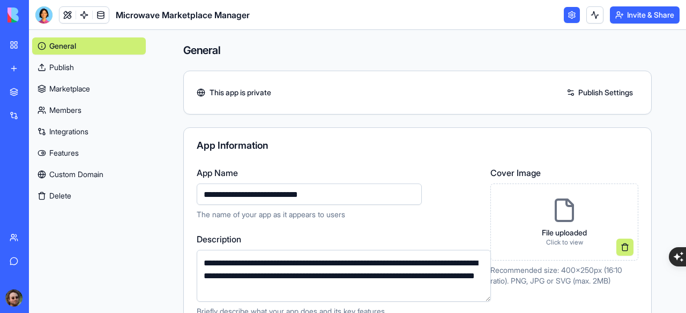
click at [55, 42] on link "General" at bounding box center [89, 45] width 114 height 17
click at [38, 14] on div at bounding box center [43, 14] width 17 height 17
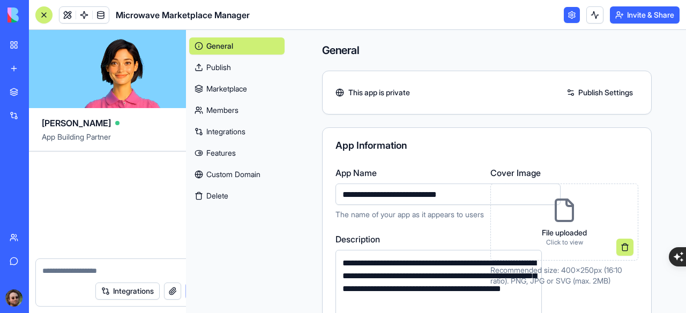
scroll to position [31486, 0]
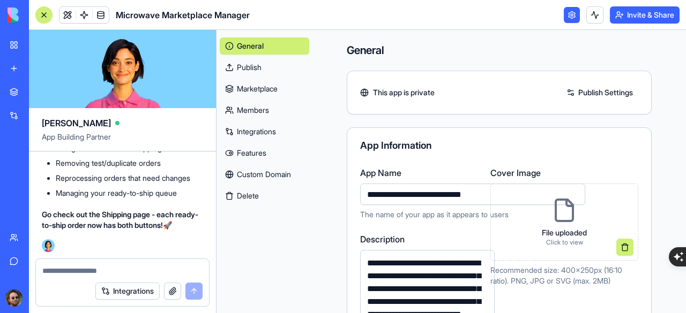
click at [260, 104] on link "Members" at bounding box center [264, 110] width 89 height 17
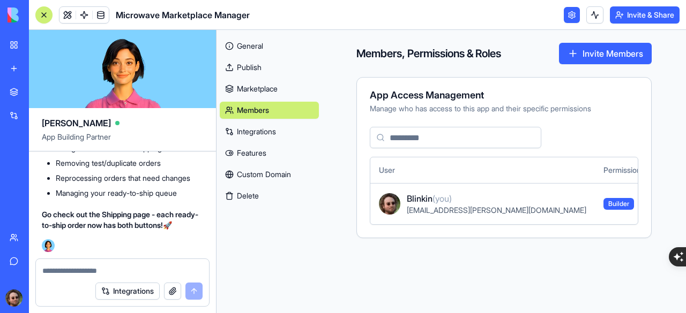
click at [641, 14] on button "Invite & Share" at bounding box center [644, 14] width 70 height 17
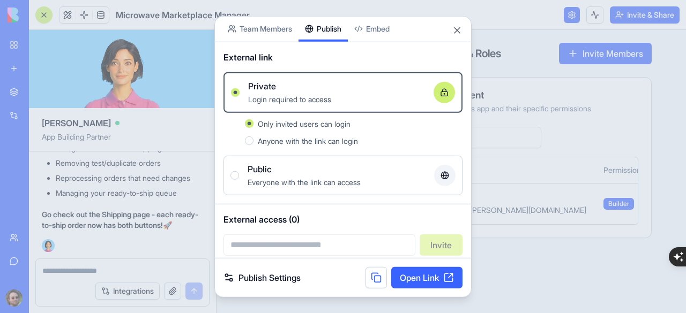
click at [279, 33] on body "My Workspace New app Marketplace Integrations Recent Microwave Marketplace Mana…" at bounding box center [343, 156] width 686 height 313
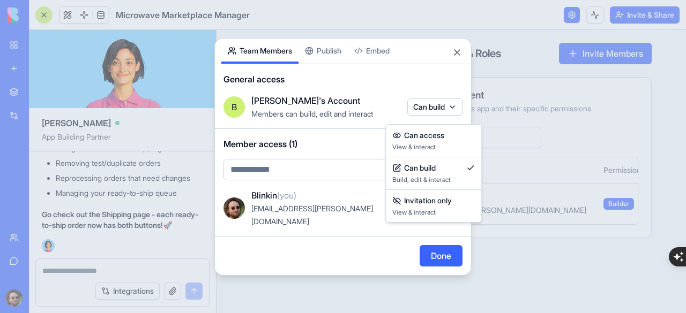
click at [437, 117] on body "My Workspace New app Marketplace Integrations Recent Microwave Marketplace Mana…" at bounding box center [343, 156] width 686 height 313
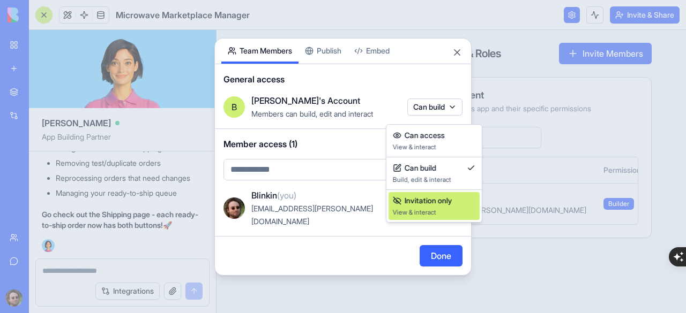
click at [422, 206] on div "Invitation only View & interact" at bounding box center [434, 205] width 82 height 21
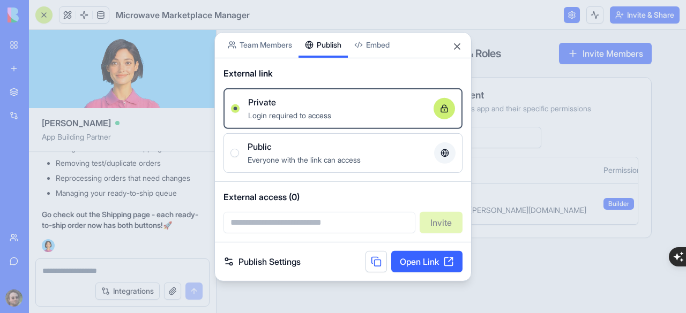
click at [325, 51] on button "Publish" at bounding box center [322, 44] width 49 height 25
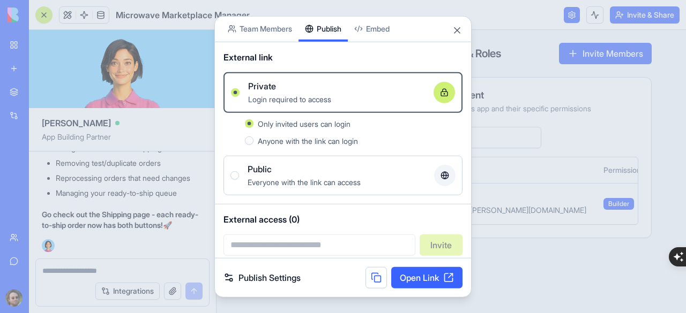
click at [289, 246] on input "email" at bounding box center [319, 244] width 192 height 21
click at [259, 21] on body "My Workspace New app Marketplace Integrations Recent Microwave Marketplace Mana…" at bounding box center [343, 156] width 686 height 313
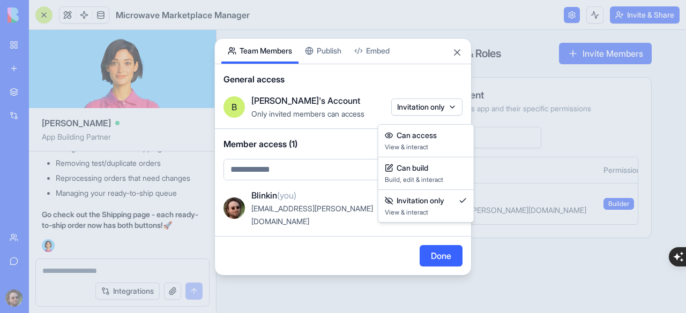
click at [403, 112] on body "My Workspace New app Marketplace Integrations Recent Microwave Marketplace Mana…" at bounding box center [343, 156] width 686 height 313
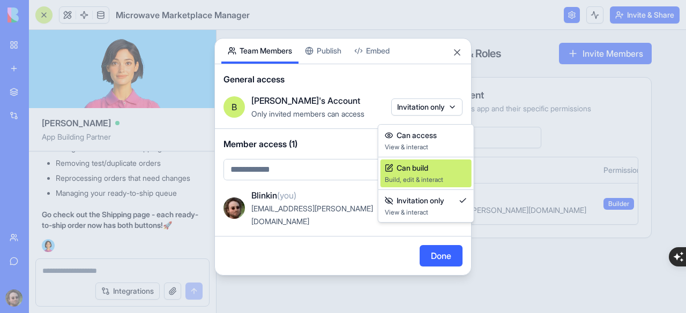
click at [408, 164] on span "Can build" at bounding box center [412, 168] width 32 height 11
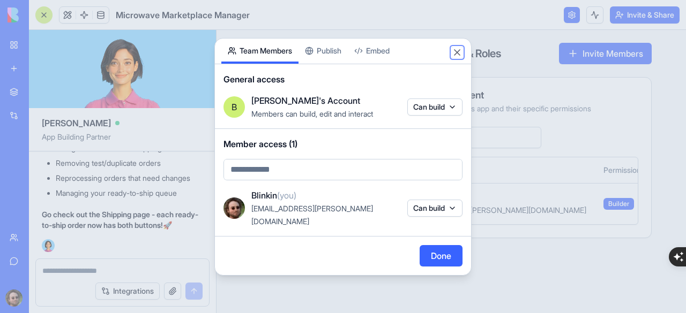
click at [456, 58] on button "Close" at bounding box center [456, 52] width 11 height 11
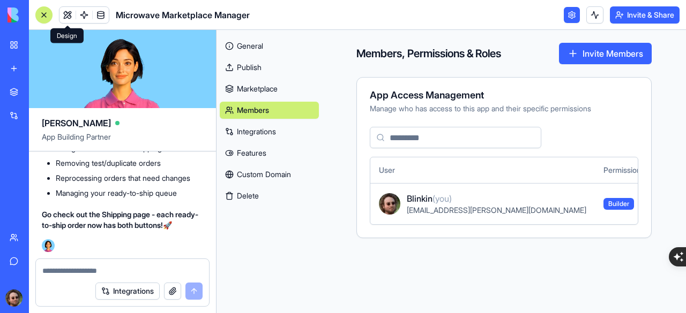
click at [68, 20] on link at bounding box center [67, 15] width 16 height 16
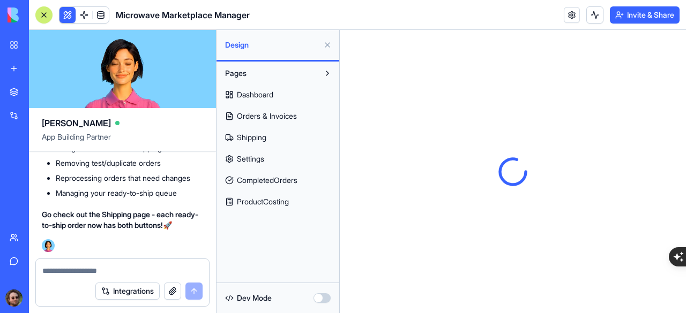
click at [45, 11] on div at bounding box center [44, 15] width 9 height 9
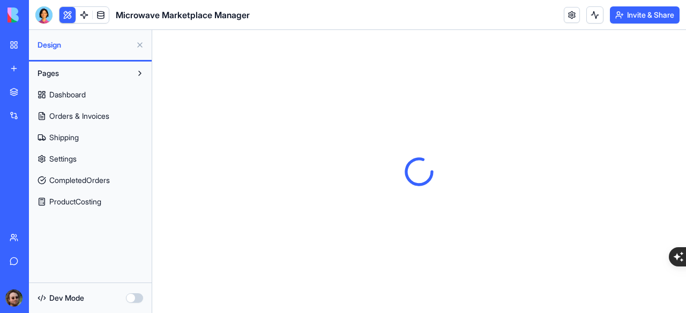
click at [50, 20] on div at bounding box center [43, 14] width 17 height 17
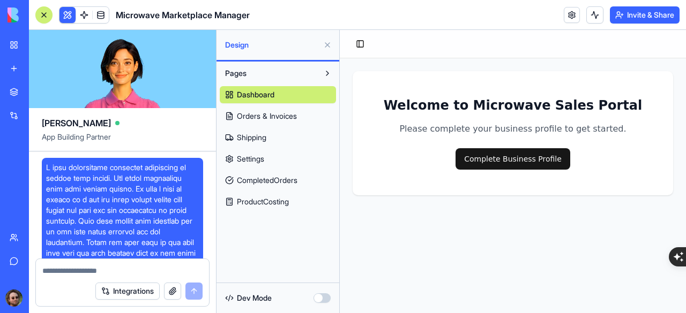
scroll to position [31486, 0]
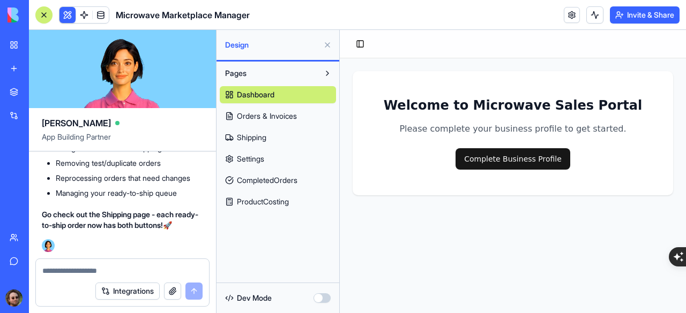
click at [267, 118] on span "Orders & Invoices" at bounding box center [267, 116] width 60 height 11
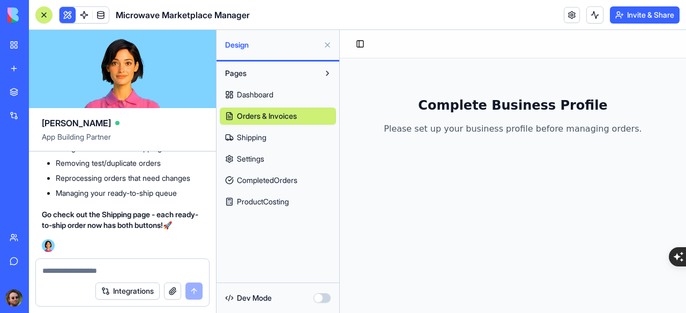
click at [260, 139] on span "Shipping" at bounding box center [251, 137] width 29 height 11
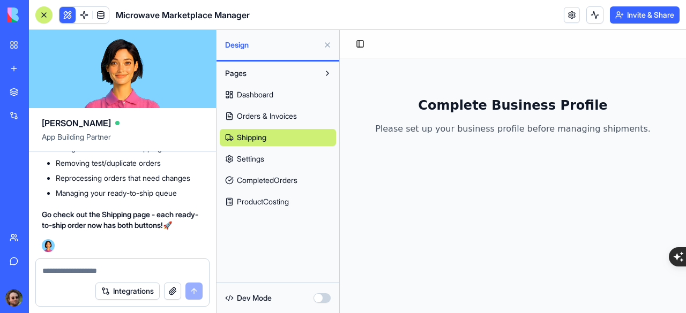
click at [255, 156] on span "Settings" at bounding box center [250, 159] width 27 height 11
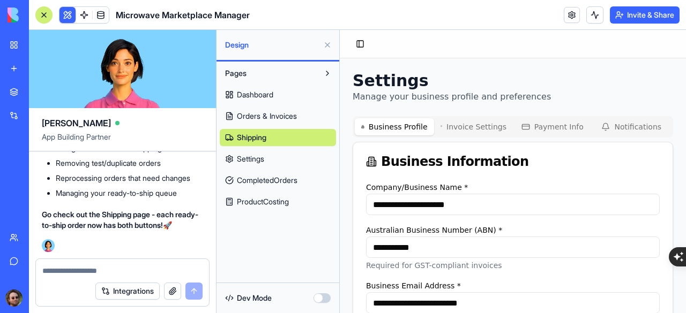
click at [266, 163] on link "Settings" at bounding box center [278, 158] width 116 height 17
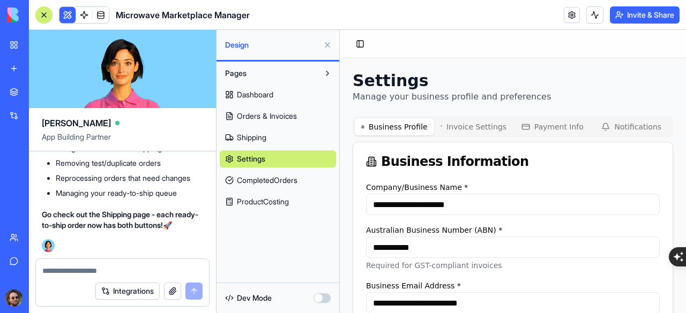
click at [265, 179] on span "CompletedOrders" at bounding box center [267, 180] width 61 height 11
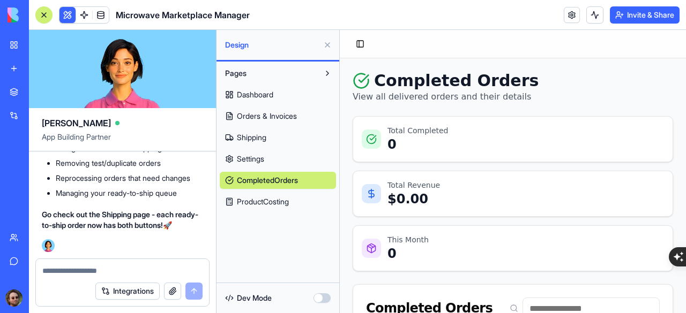
click at [261, 195] on link "ProductCosting" at bounding box center [278, 201] width 116 height 17
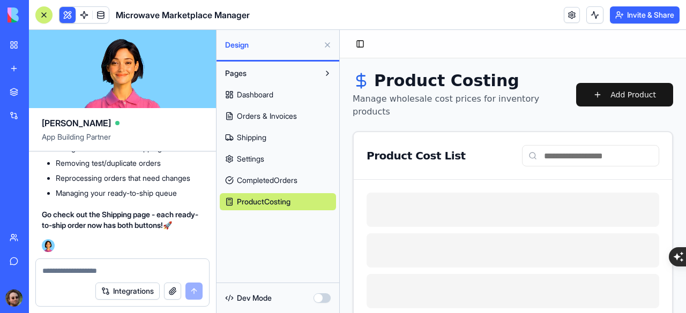
click at [288, 99] on link "Dashboard" at bounding box center [278, 94] width 116 height 17
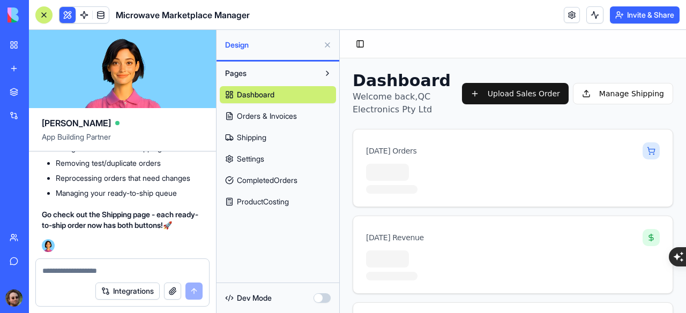
click at [40, 192] on div "Personal Finance Tracker" at bounding box center [25, 190] width 30 height 11
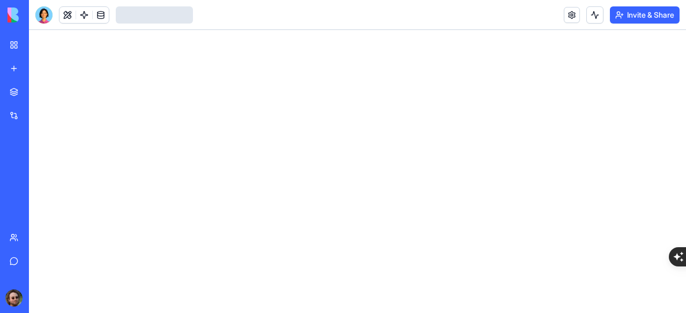
click at [37, 165] on div "Microwave Marketplace Manager" at bounding box center [25, 167] width 30 height 11
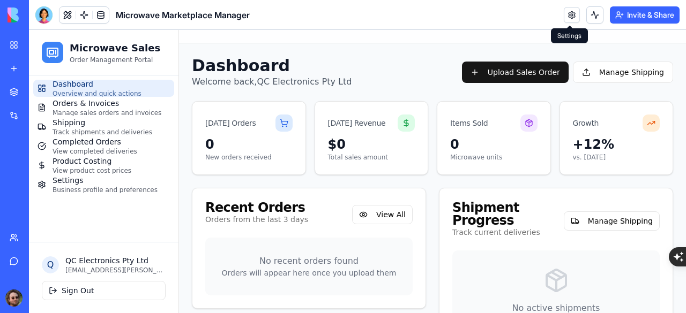
click at [571, 16] on link at bounding box center [571, 15] width 16 height 16
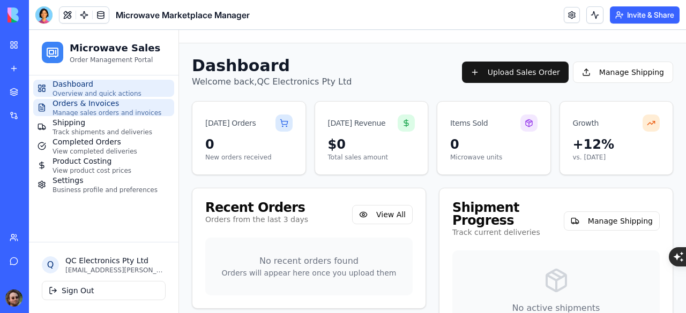
click at [84, 104] on span "Orders & Invoices" at bounding box center [106, 103] width 109 height 11
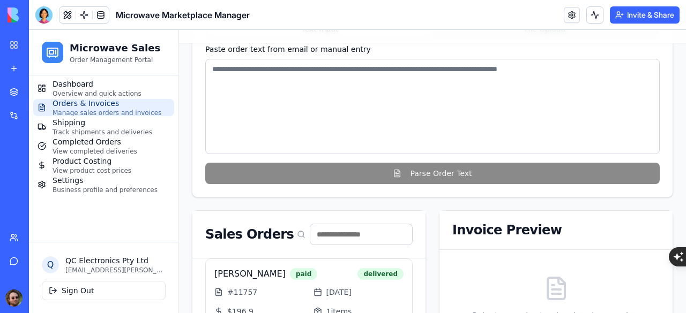
scroll to position [213, 0]
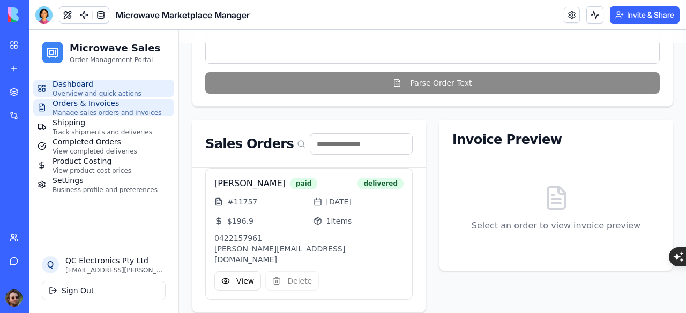
click at [92, 91] on span "Overview and quick actions" at bounding box center [96, 93] width 89 height 9
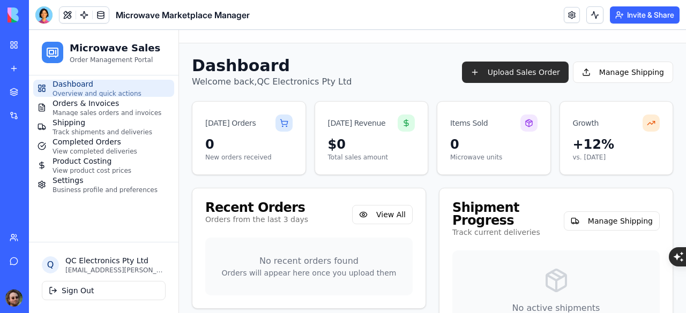
click at [495, 77] on button "Upload Sales Order" at bounding box center [515, 72] width 107 height 21
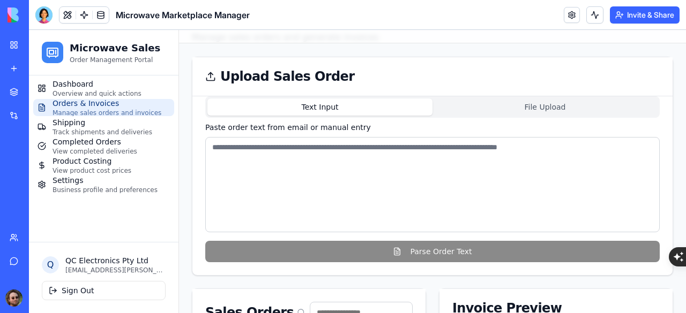
scroll to position [107, 0]
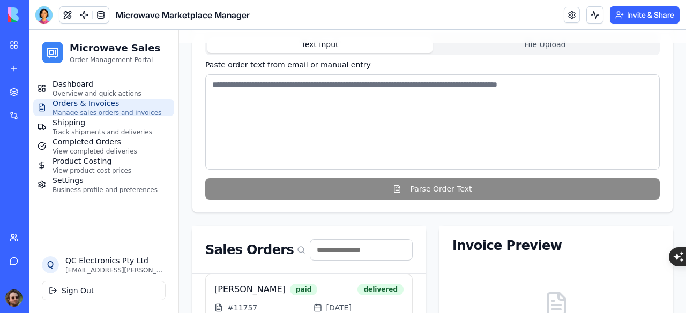
click at [343, 107] on textarea at bounding box center [432, 121] width 454 height 95
paste textarea "**********"
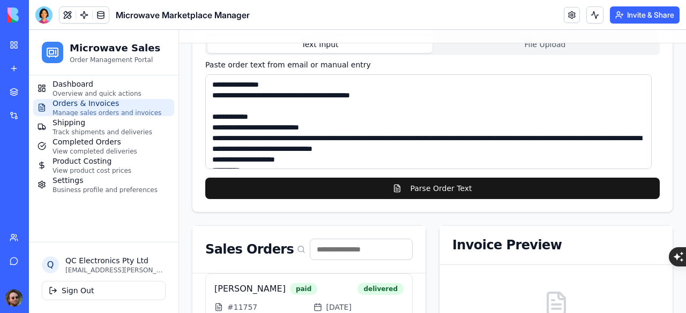
scroll to position [145, 0]
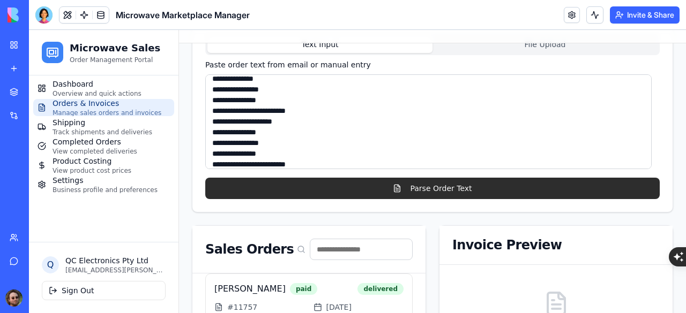
type textarea "**********"
click at [437, 186] on button "Parse Order Text" at bounding box center [432, 188] width 454 height 21
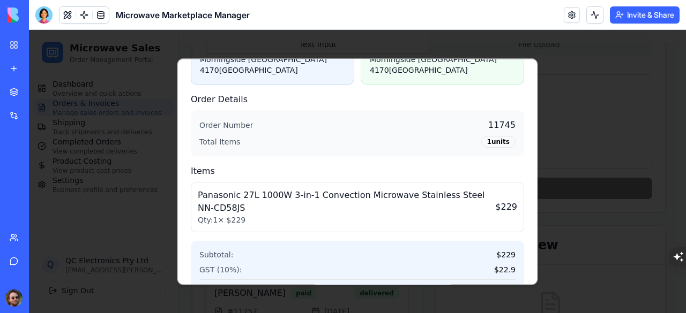
scroll to position [320, 0]
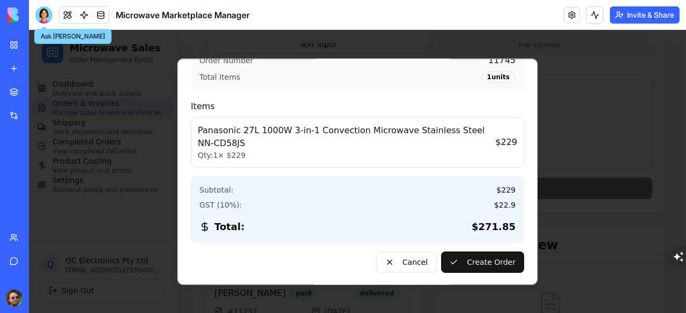
drag, startPoint x: 44, startPoint y: 17, endPoint x: 74, endPoint y: 29, distance: 32.6
click at [44, 17] on div at bounding box center [43, 14] width 17 height 17
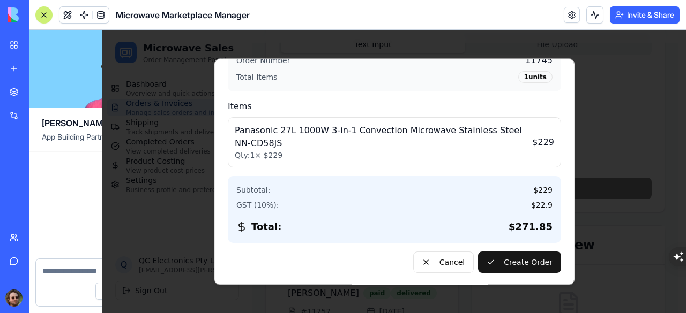
scroll to position [31486, 0]
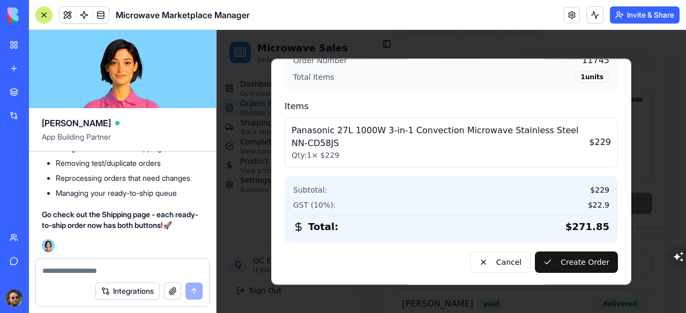
click at [121, 272] on textarea at bounding box center [122, 271] width 160 height 11
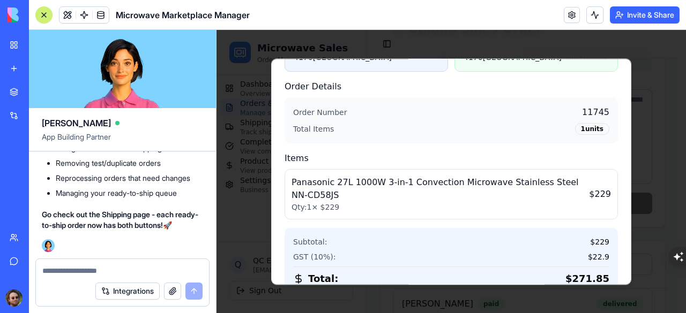
scroll to position [320, 0]
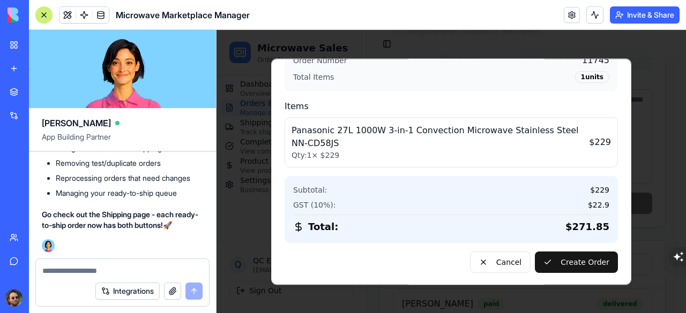
click at [85, 273] on textarea at bounding box center [122, 271] width 160 height 11
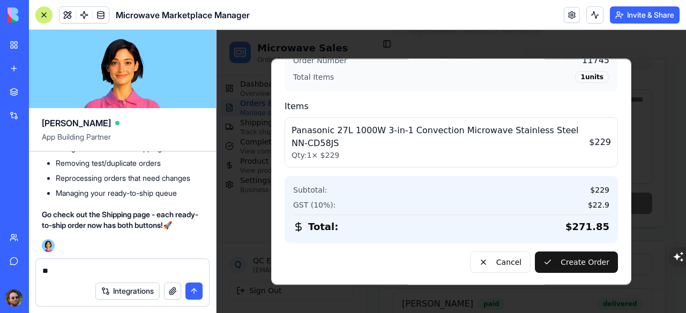
type textarea "*"
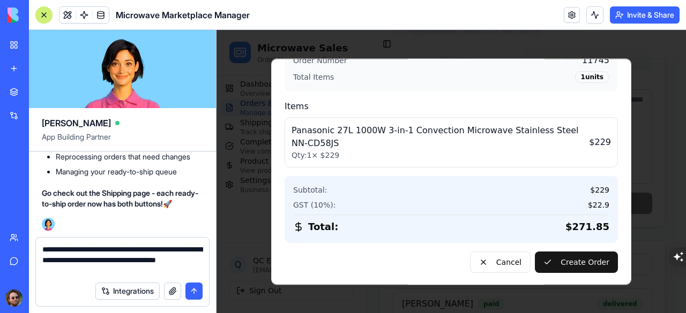
click at [185, 266] on textarea "**********" at bounding box center [122, 260] width 161 height 32
click at [184, 266] on textarea "**********" at bounding box center [122, 260] width 161 height 32
click at [183, 261] on textarea "**********" at bounding box center [122, 260] width 161 height 32
click at [143, 260] on textarea "**********" at bounding box center [122, 260] width 161 height 32
click at [72, 265] on textarea "**********" at bounding box center [122, 260] width 161 height 32
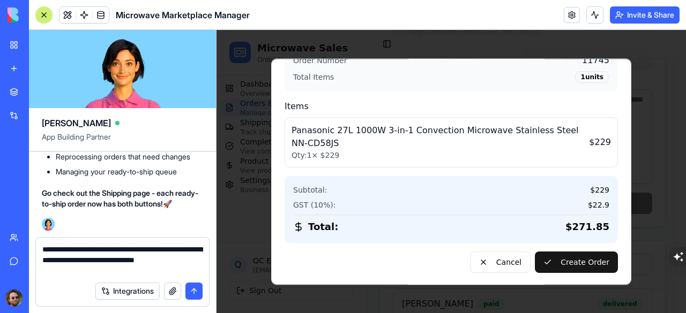
click at [74, 273] on textarea "**********" at bounding box center [122, 260] width 161 height 32
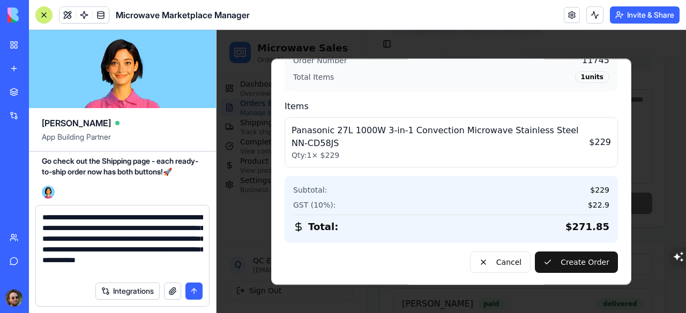
type textarea "**********"
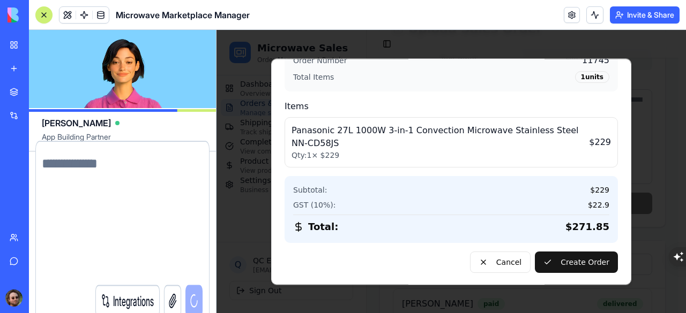
scroll to position [31591, 0]
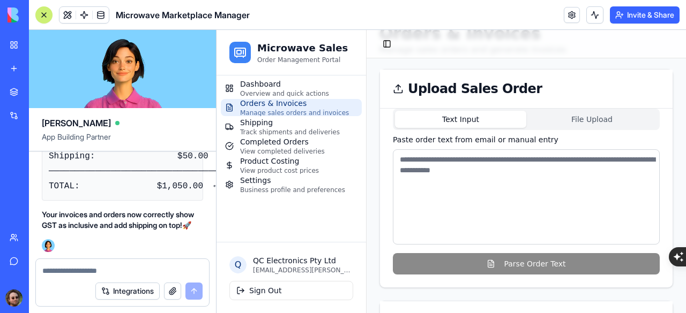
scroll to position [17, 0]
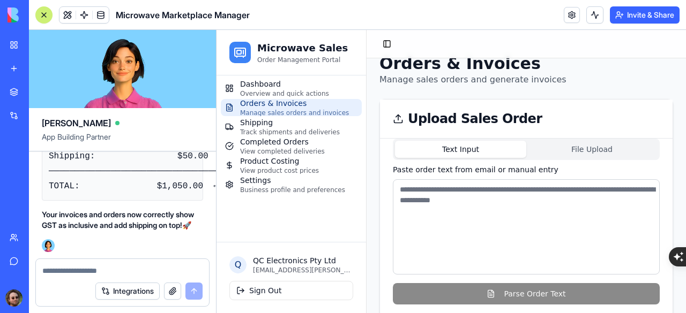
click at [434, 212] on textarea at bounding box center [526, 226] width 267 height 95
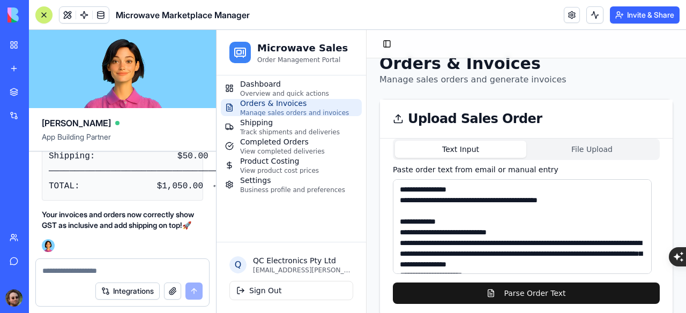
scroll to position [167, 0]
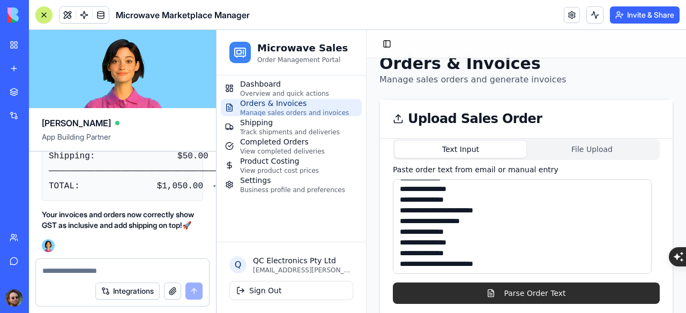
type textarea "**********"
click at [487, 291] on button "Parse Order Text" at bounding box center [526, 293] width 267 height 21
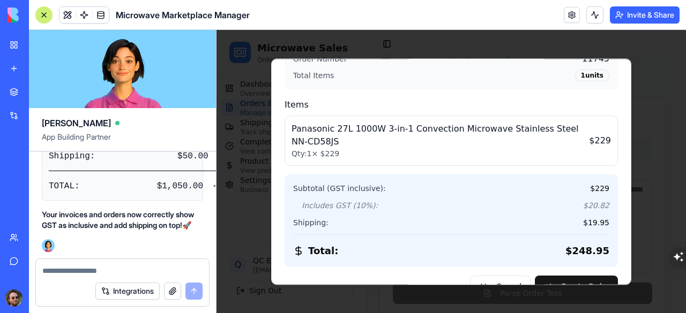
scroll to position [345, 0]
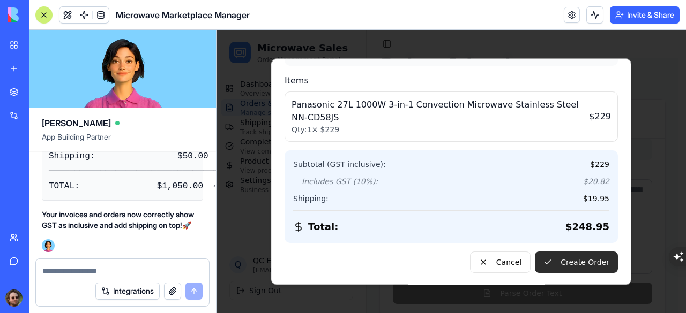
click at [566, 261] on button "Create Order" at bounding box center [576, 262] width 83 height 21
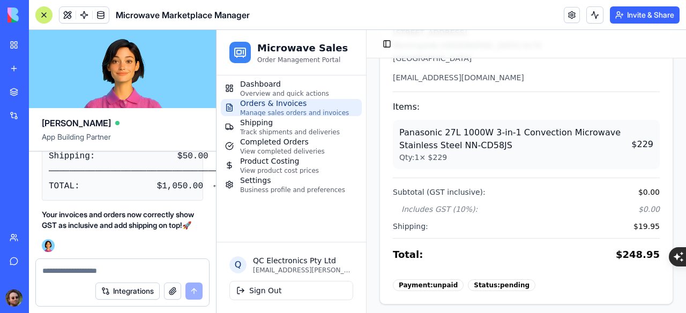
scroll to position [776, 0]
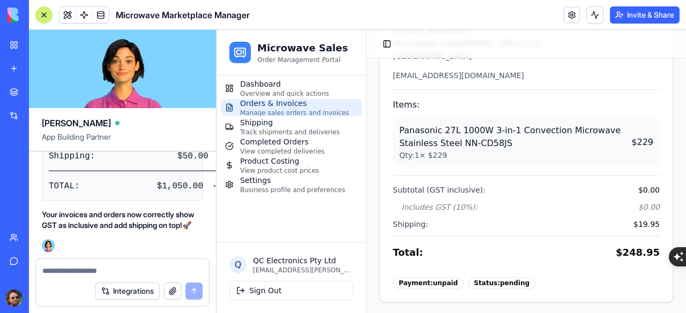
click at [46, 17] on div at bounding box center [44, 15] width 9 height 9
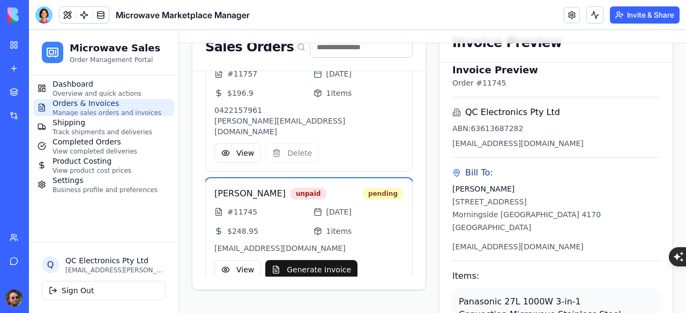
scroll to position [374, 0]
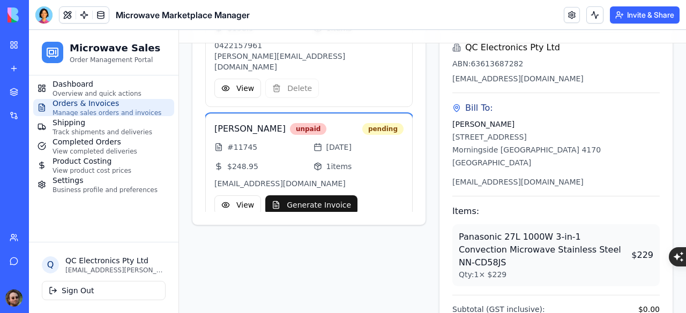
click at [303, 123] on div "unpaid" at bounding box center [308, 129] width 36 height 12
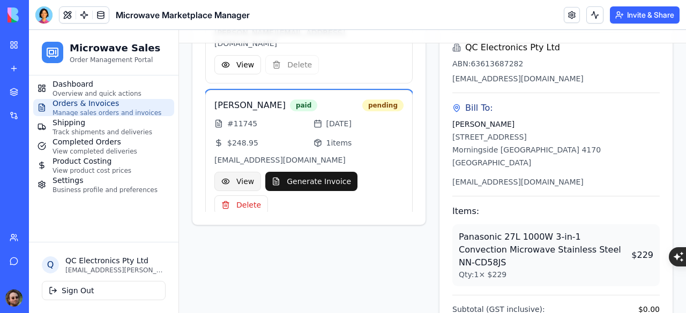
click at [240, 172] on button "View" at bounding box center [237, 181] width 47 height 19
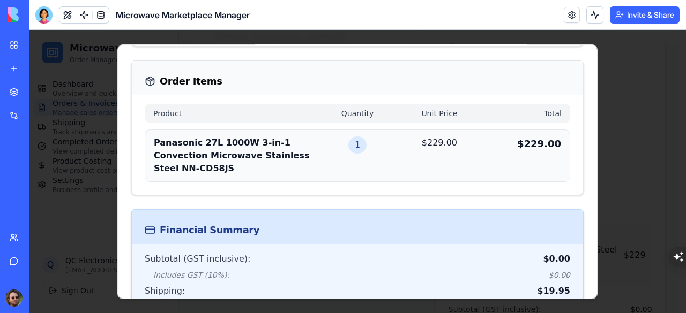
scroll to position [297, 0]
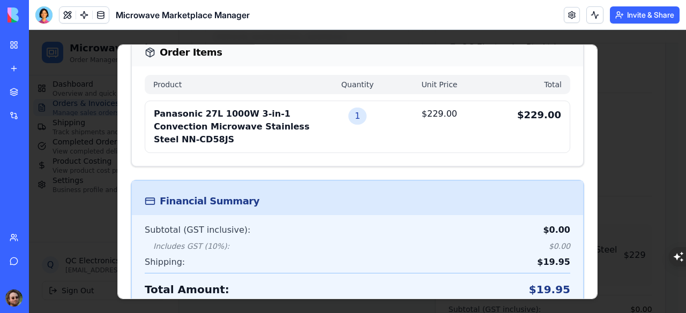
click at [50, 160] on div at bounding box center [357, 171] width 657 height 283
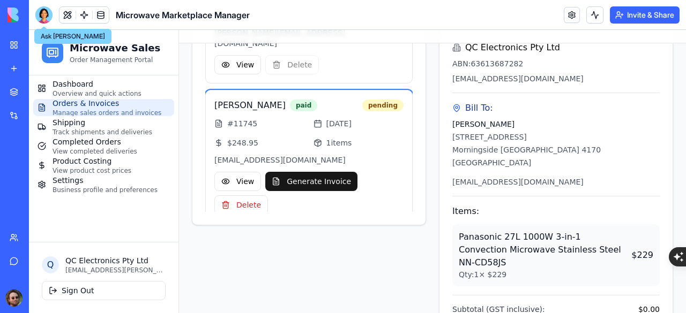
drag, startPoint x: 42, startPoint y: 22, endPoint x: 44, endPoint y: 29, distance: 7.3
click at [42, 22] on div at bounding box center [43, 14] width 17 height 17
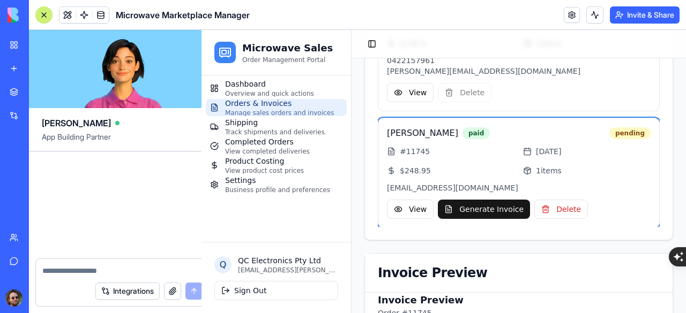
scroll to position [32782, 0]
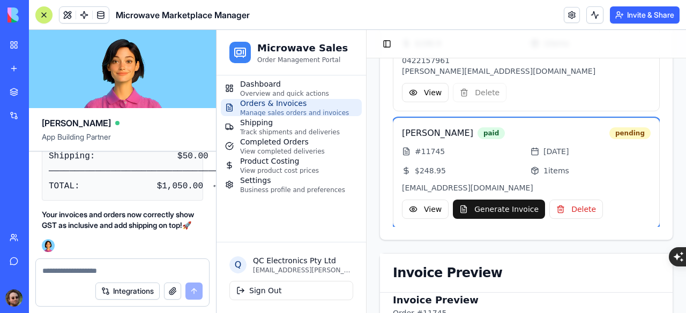
click at [92, 269] on textarea at bounding box center [122, 271] width 160 height 11
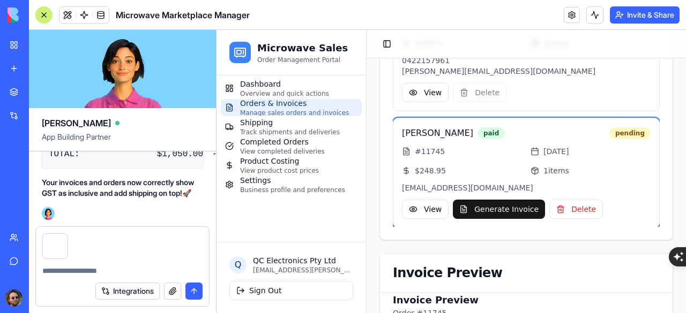
click at [85, 264] on div at bounding box center [122, 267] width 173 height 17
click at [76, 275] on textarea at bounding box center [122, 271] width 160 height 11
click at [416, 205] on button "View" at bounding box center [425, 209] width 47 height 19
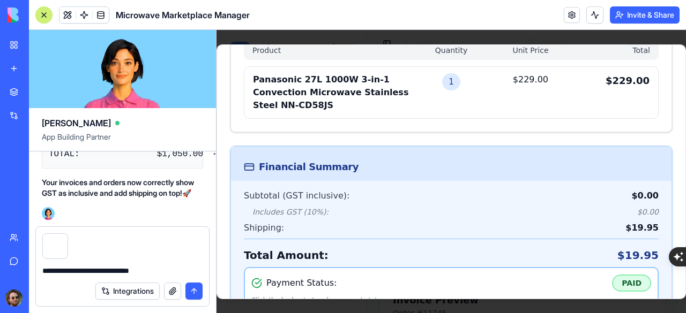
scroll to position [355, 0]
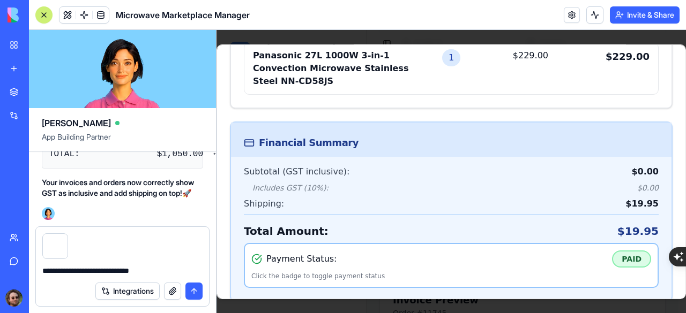
click at [173, 273] on textarea "**********" at bounding box center [122, 271] width 161 height 11
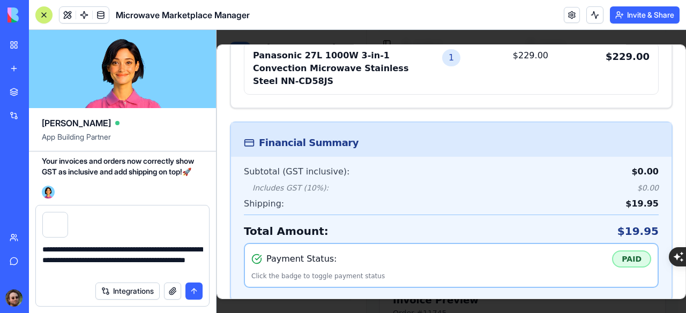
type textarea "**********"
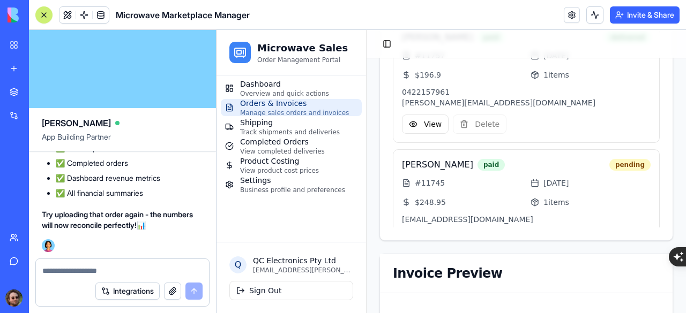
scroll to position [33459, 0]
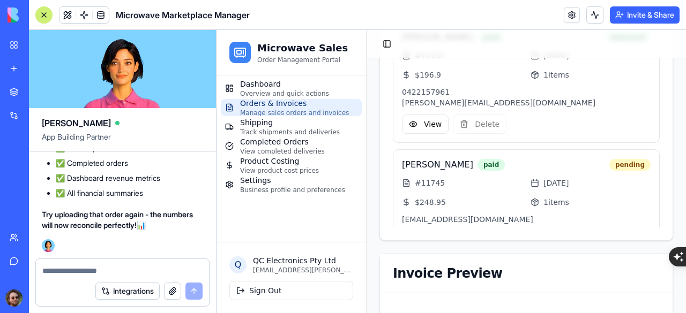
click at [42, 14] on div at bounding box center [44, 15] width 9 height 9
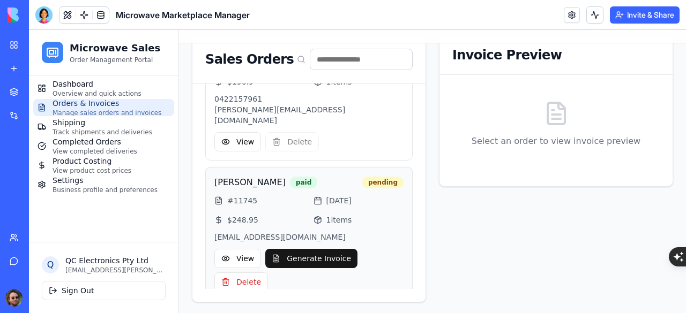
scroll to position [55, 0]
click at [239, 249] on button "View" at bounding box center [237, 258] width 47 height 19
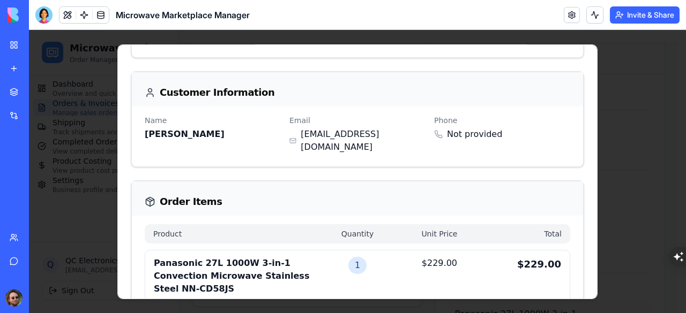
scroll to position [0, 0]
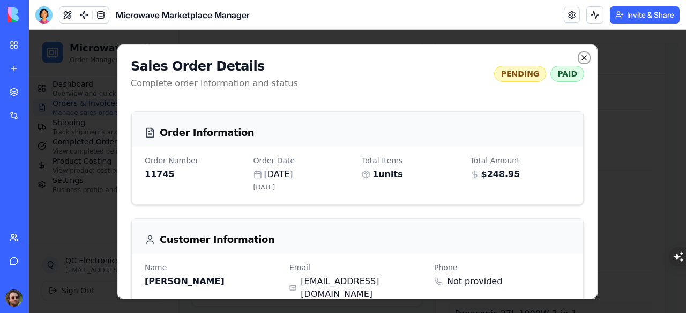
click at [580, 56] on icon "button" at bounding box center [584, 57] width 9 height 9
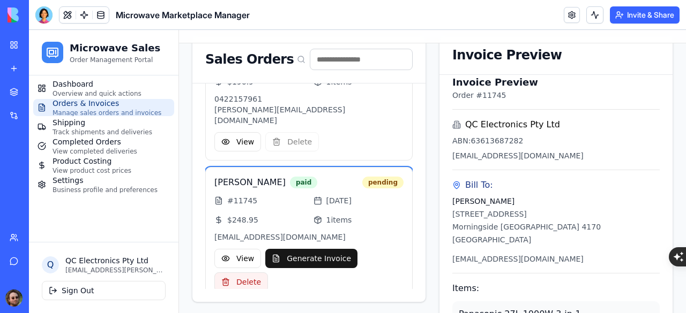
click at [239, 273] on button "Delete" at bounding box center [241, 282] width 54 height 19
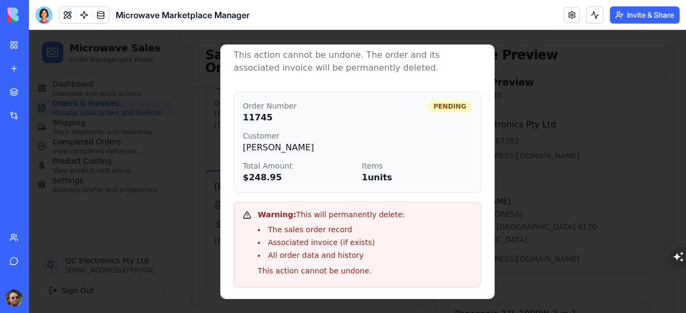
scroll to position [66, 0]
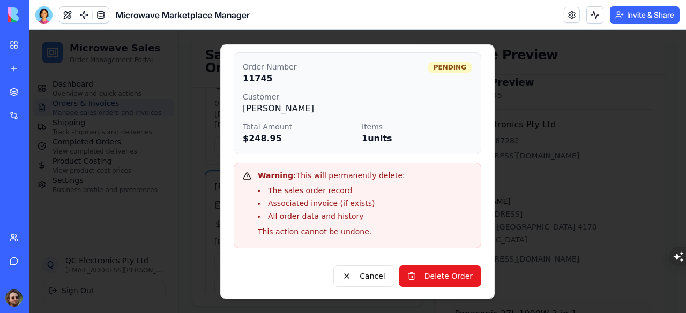
click at [422, 281] on button "Delete Order" at bounding box center [439, 276] width 82 height 21
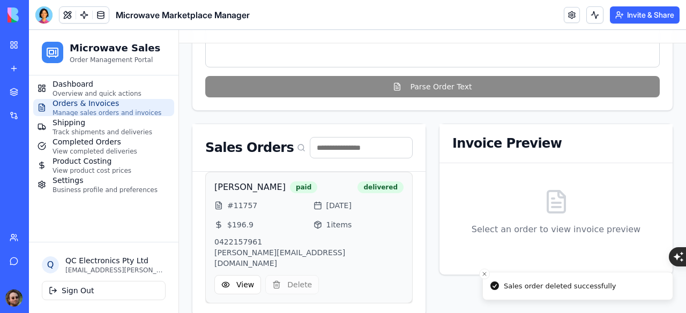
scroll to position [0, 0]
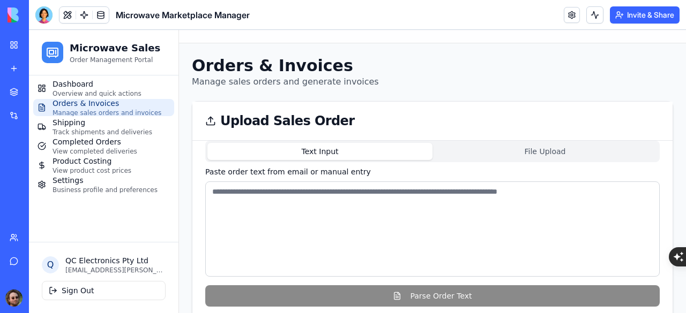
click at [260, 212] on textarea at bounding box center [432, 229] width 454 height 95
paste textarea "**********"
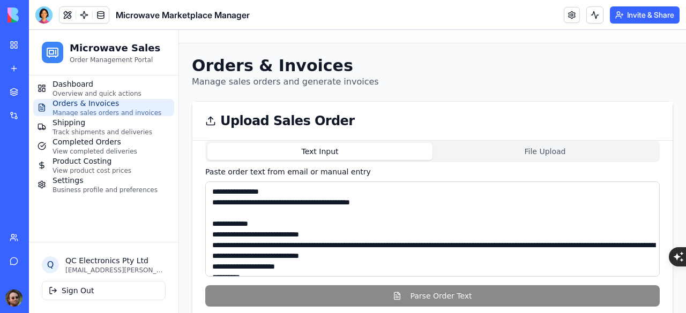
scroll to position [156, 0]
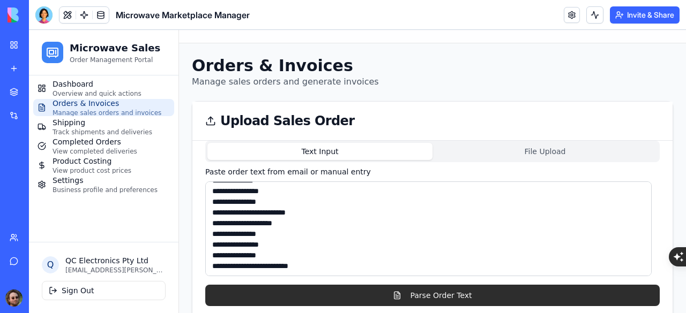
type textarea "**********"
click at [300, 300] on button "Parse Order Text" at bounding box center [432, 295] width 454 height 21
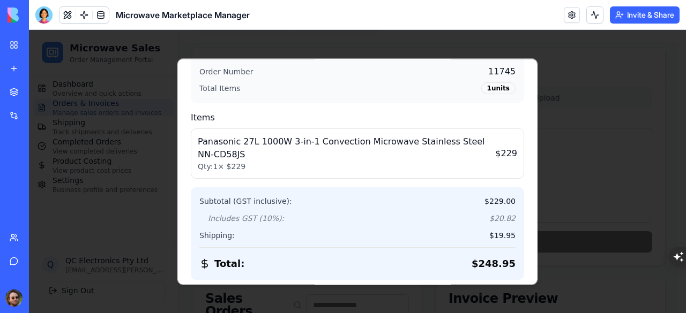
scroll to position [345, 0]
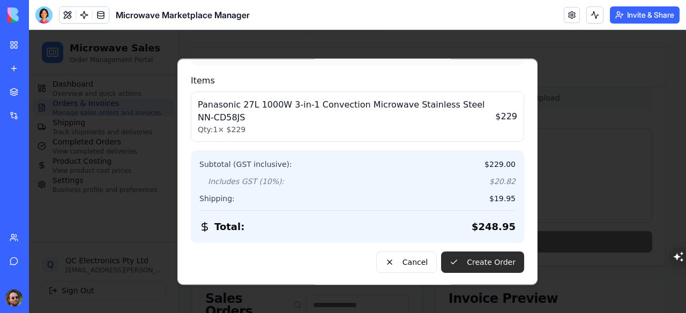
click at [476, 260] on button "Create Order" at bounding box center [482, 262] width 83 height 21
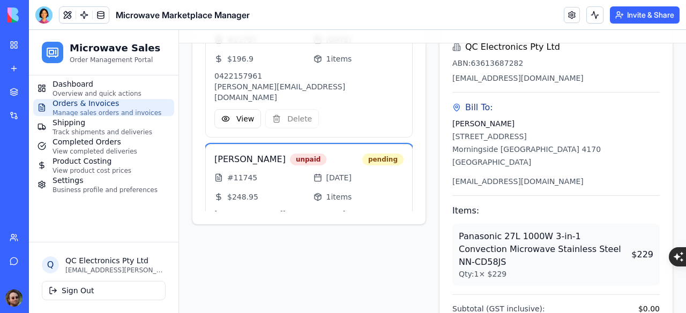
scroll to position [55, 0]
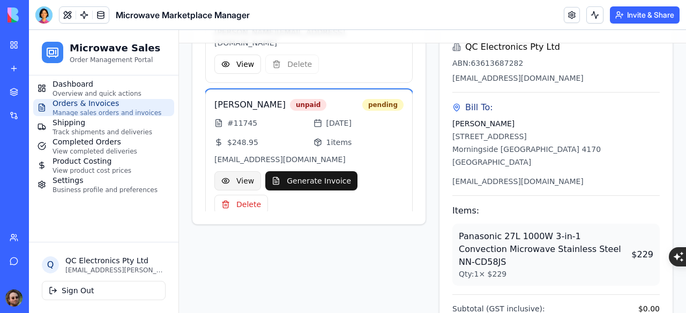
click at [243, 171] on button "View" at bounding box center [237, 180] width 47 height 19
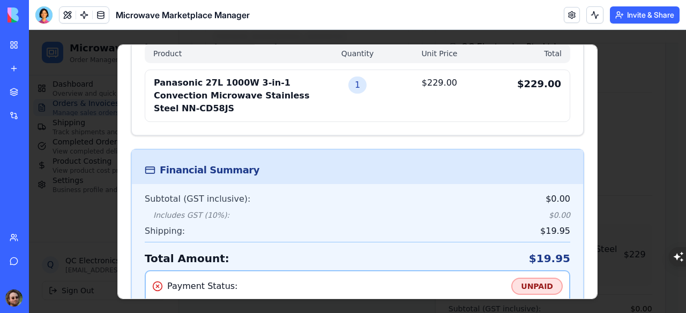
scroll to position [350, 0]
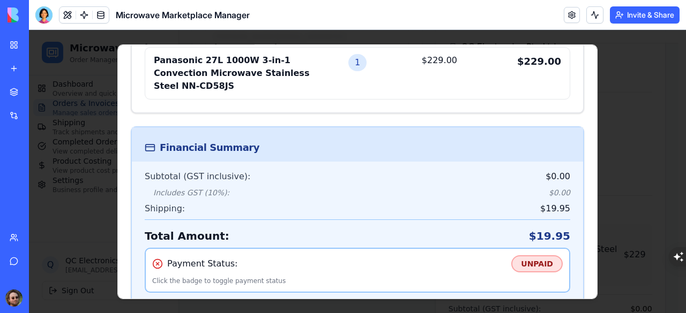
click at [82, 214] on div at bounding box center [357, 171] width 657 height 283
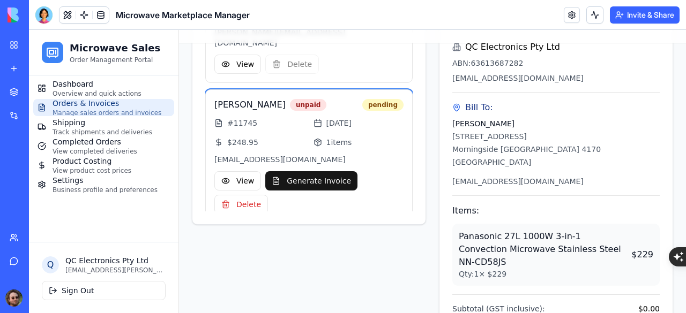
click at [42, 15] on div at bounding box center [43, 14] width 17 height 17
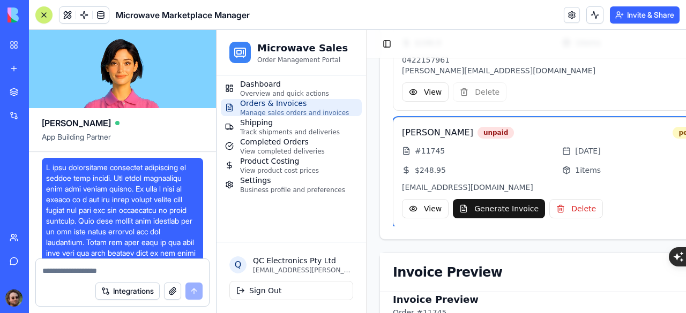
scroll to position [33460, 0]
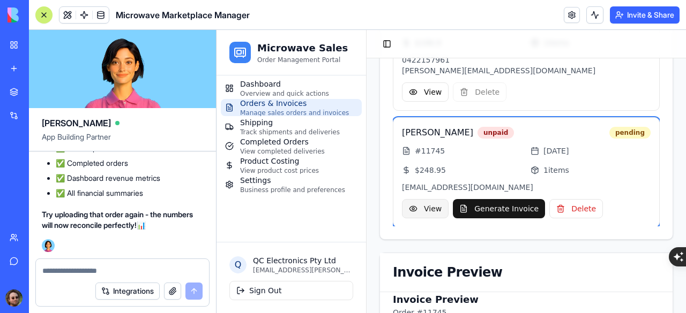
click at [425, 207] on button "View" at bounding box center [425, 208] width 47 height 19
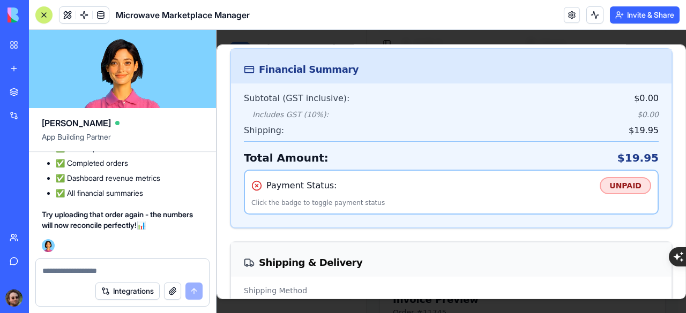
scroll to position [375, 0]
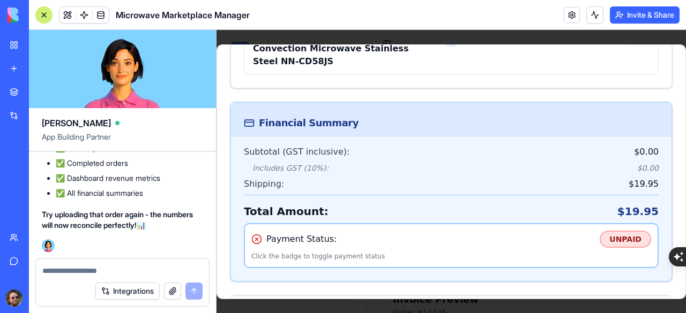
click at [95, 266] on textarea at bounding box center [122, 271] width 160 height 11
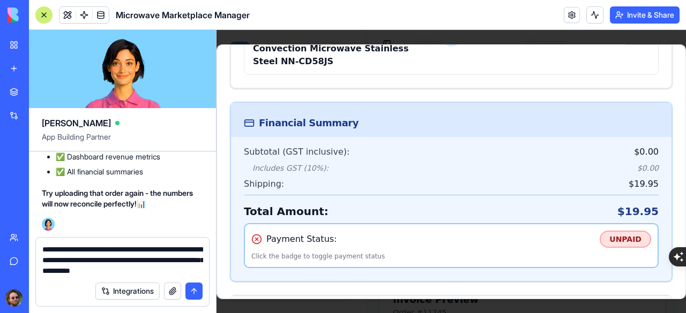
type textarea "**********"
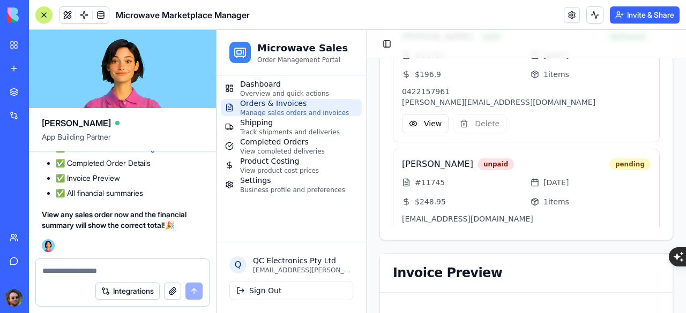
scroll to position [34025, 0]
click at [46, 14] on div at bounding box center [44, 15] width 9 height 9
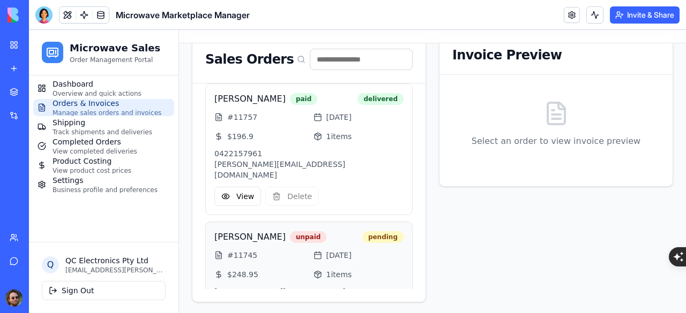
scroll to position [55, 0]
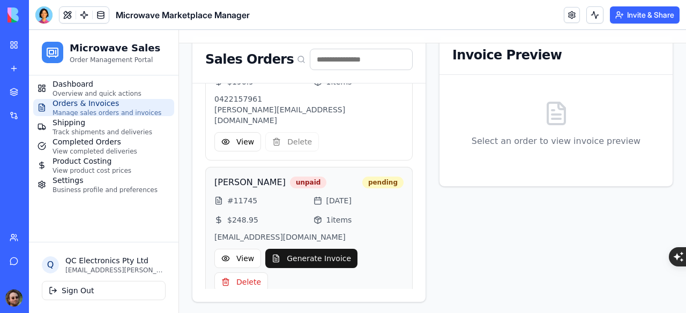
click at [250, 216] on div "Yaseen Al Kahlout unpaid pending # 11745 25 days ago $ 248.95 1 items yasalkahl…" at bounding box center [308, 234] width 207 height 134
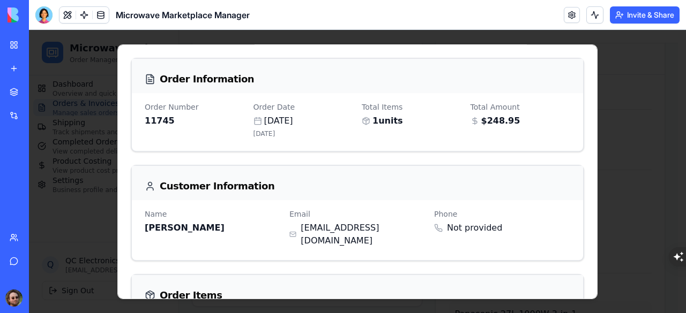
scroll to position [0, 0]
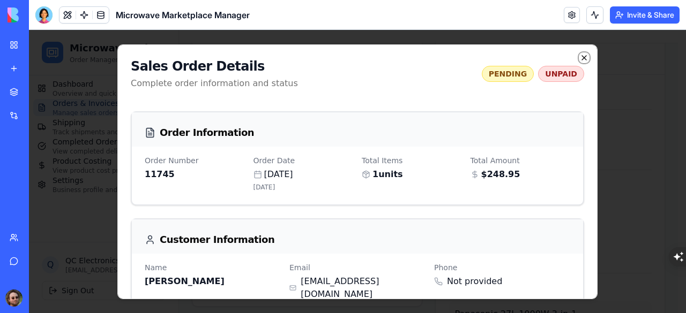
click at [580, 59] on icon "button" at bounding box center [584, 57] width 9 height 9
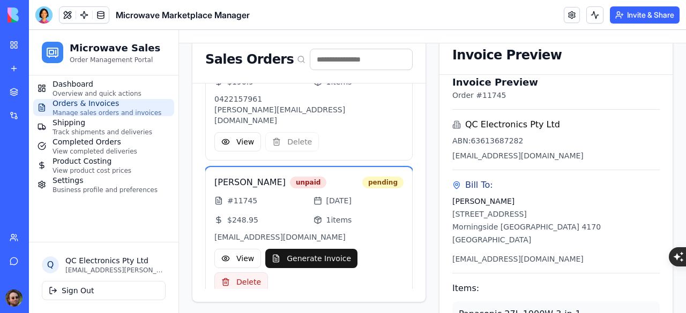
click at [240, 273] on button "Delete" at bounding box center [241, 282] width 54 height 19
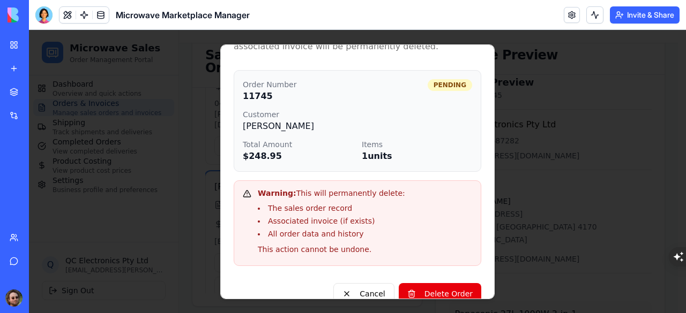
scroll to position [66, 0]
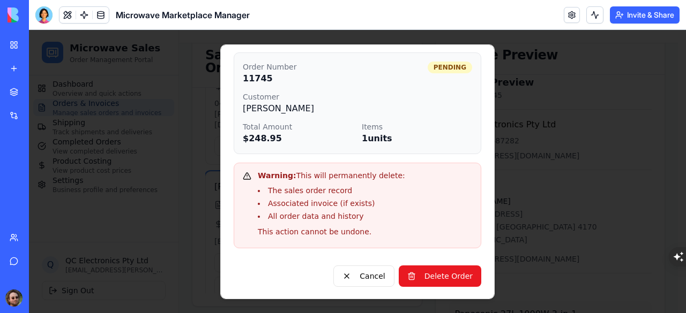
click at [405, 271] on button "Delete Order" at bounding box center [439, 276] width 82 height 21
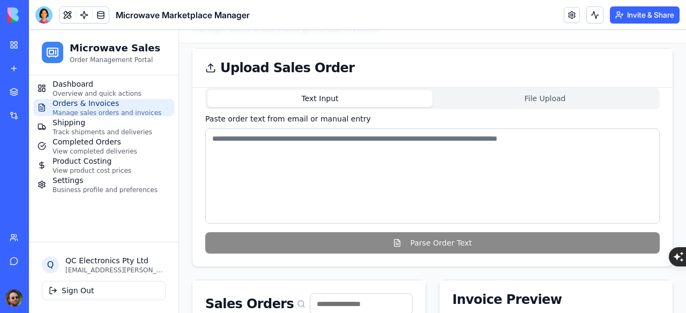
scroll to position [52, 0]
click at [320, 173] on textarea at bounding box center [432, 176] width 454 height 95
paste textarea "**********"
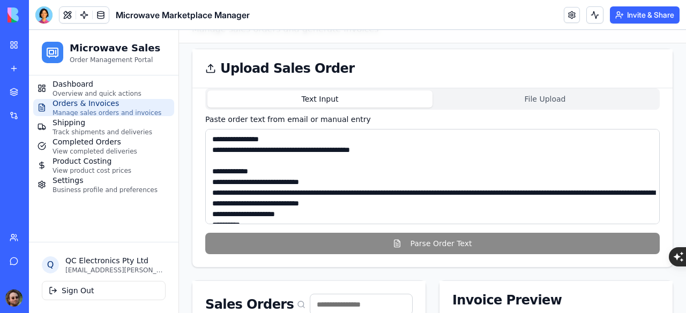
scroll to position [156, 0]
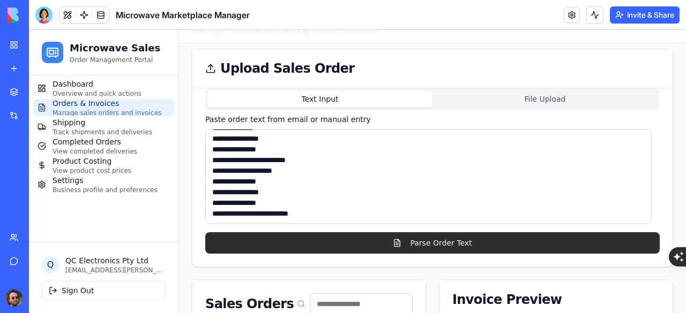
type textarea "**********"
click at [350, 240] on button "Parse Order Text" at bounding box center [432, 242] width 454 height 21
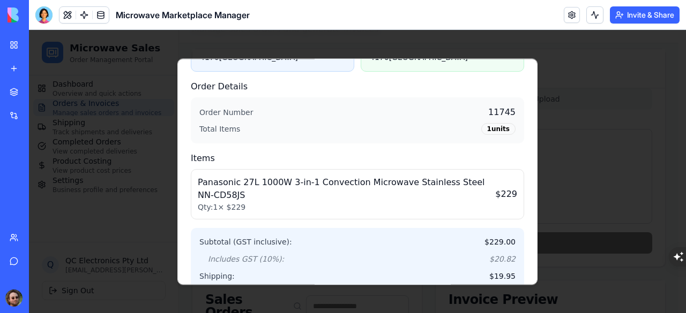
scroll to position [345, 0]
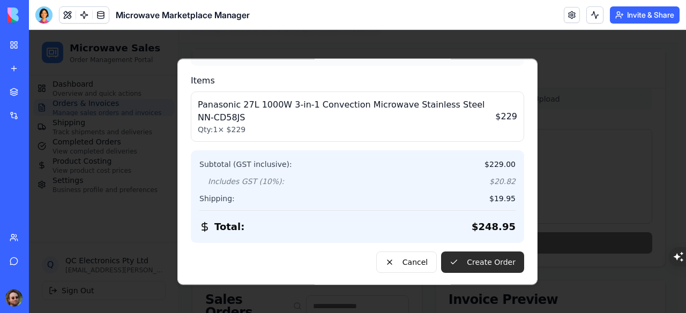
click at [488, 255] on button "Create Order" at bounding box center [482, 262] width 83 height 21
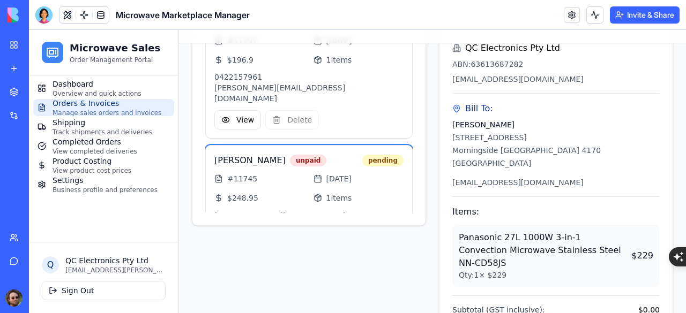
scroll to position [55, 0]
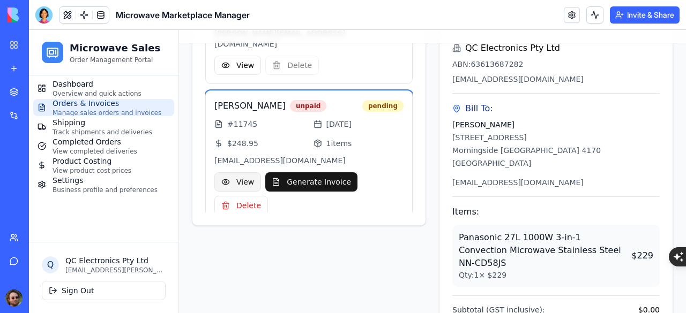
click at [238, 172] on button "View" at bounding box center [237, 181] width 47 height 19
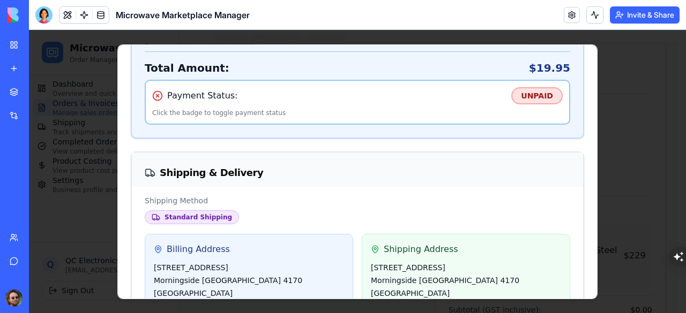
scroll to position [618, 0]
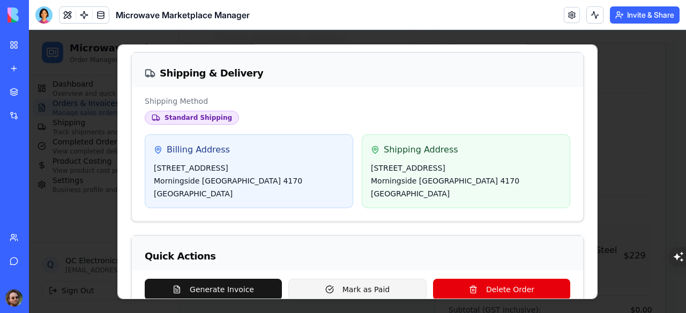
click at [343, 279] on button "Mark as Paid" at bounding box center [357, 289] width 138 height 21
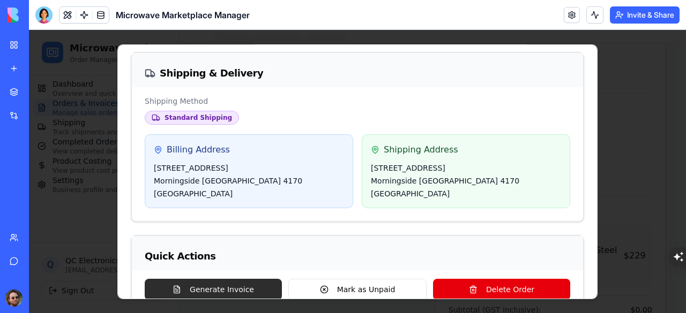
click at [235, 279] on button "Generate Invoice" at bounding box center [213, 289] width 137 height 21
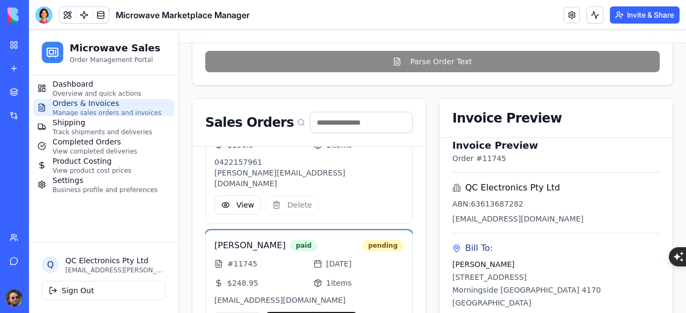
scroll to position [374, 0]
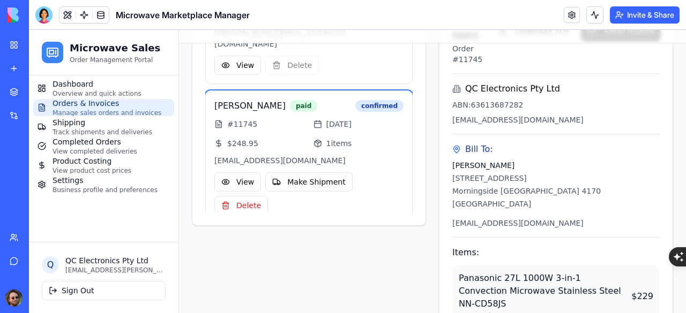
click at [367, 155] on p "[EMAIL_ADDRESS][DOMAIN_NAME]" at bounding box center [308, 160] width 189 height 11
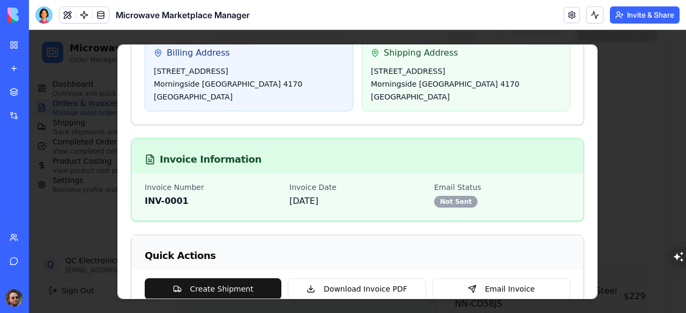
scroll to position [743, 0]
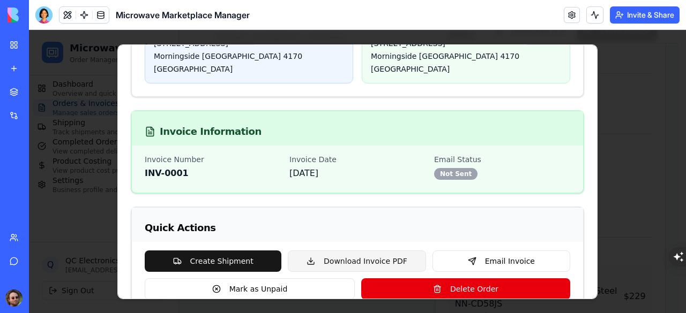
click at [346, 250] on button "Download Invoice PDF" at bounding box center [357, 260] width 138 height 21
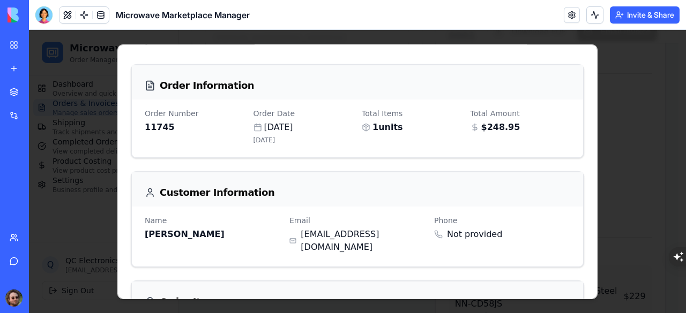
scroll to position [0, 0]
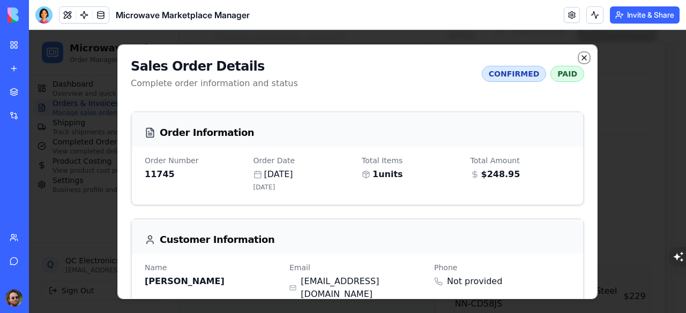
click at [580, 56] on icon "button" at bounding box center [584, 57] width 9 height 9
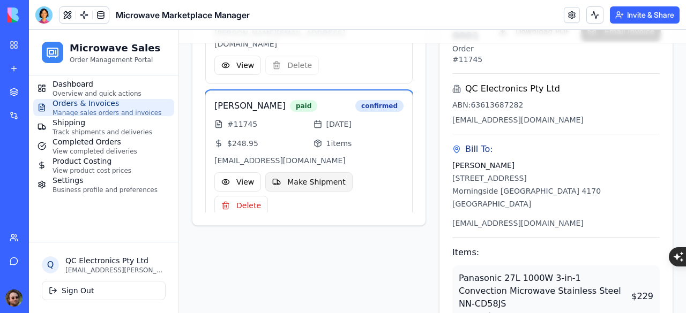
click at [320, 172] on button "Make Shipment" at bounding box center [308, 181] width 87 height 19
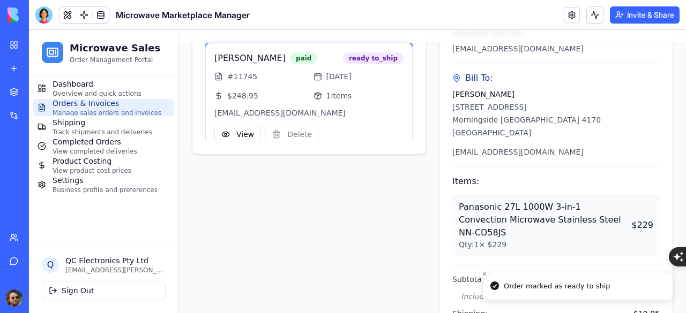
scroll to position [347, 0]
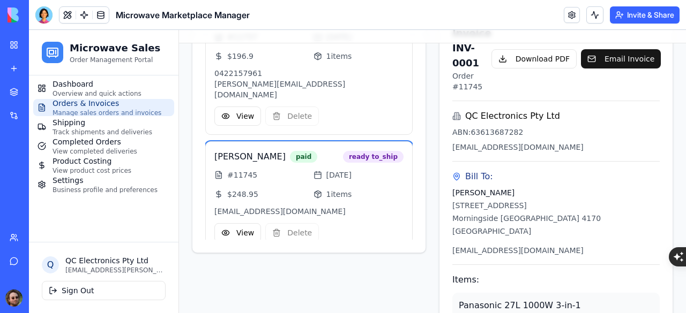
click at [335, 189] on span "1 items" at bounding box center [339, 194] width 26 height 11
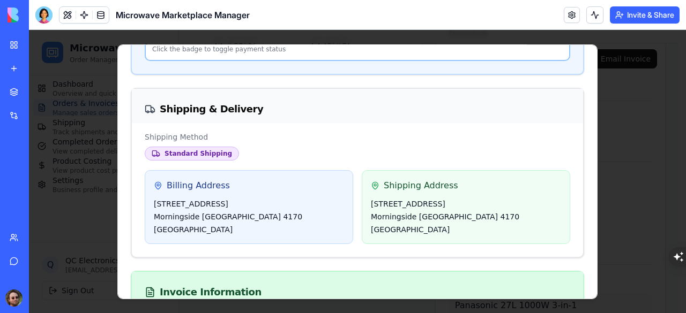
scroll to position [743, 0]
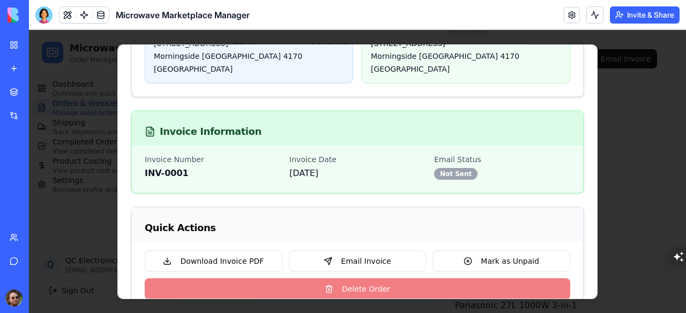
click at [612, 172] on div at bounding box center [357, 171] width 657 height 283
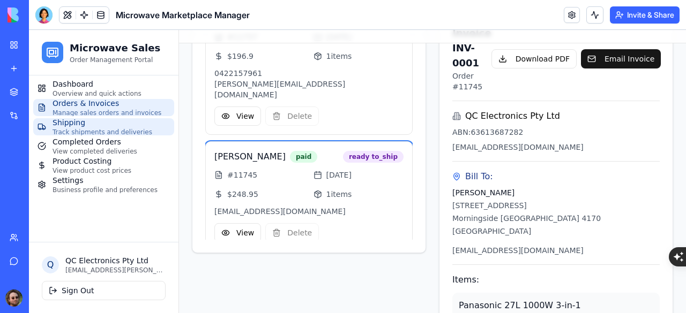
click at [74, 125] on span "Shipping" at bounding box center [102, 122] width 100 height 11
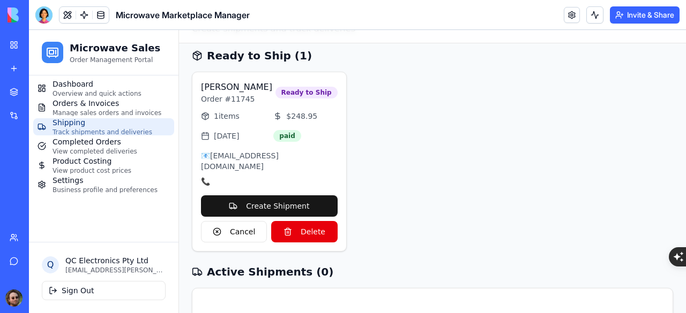
scroll to position [54, 0]
click at [239, 136] on span "25 days ago" at bounding box center [226, 135] width 25 height 11
click at [391, 148] on div "Yaseen Al Kahlout Order # 11745 Ready to Ship 1 items $ 248.95 25 days ago paid…" at bounding box center [432, 161] width 481 height 180
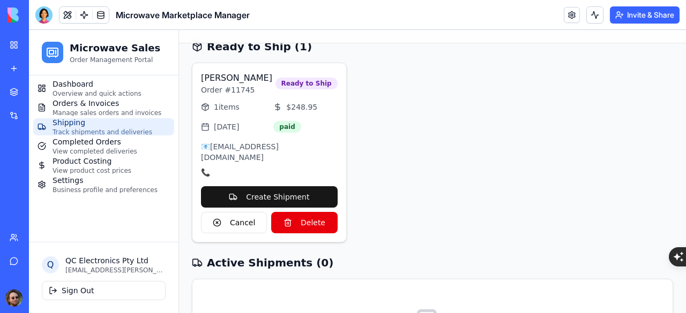
scroll to position [49, 0]
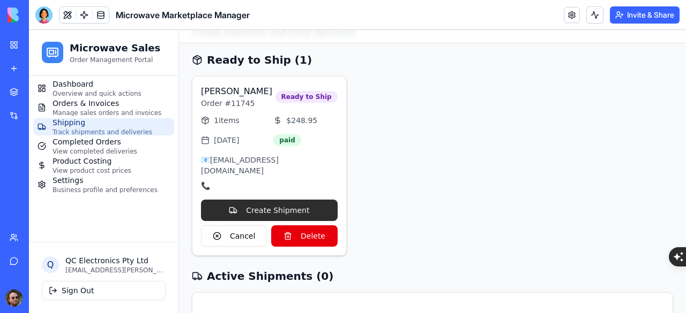
click at [242, 200] on button "Create Shipment" at bounding box center [269, 210] width 137 height 21
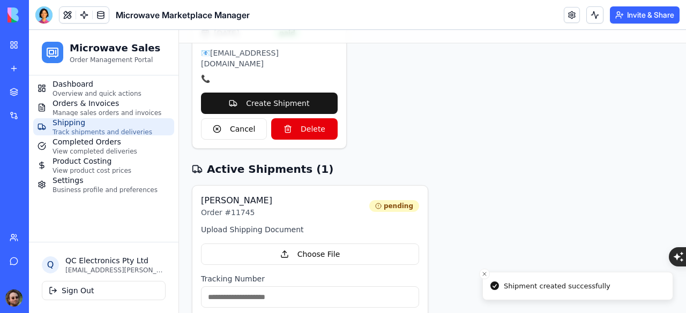
scroll to position [49, 0]
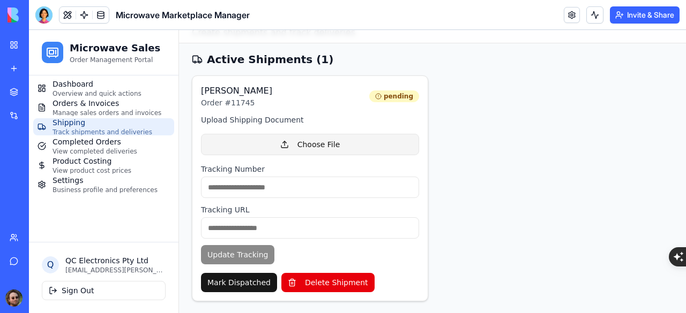
click at [293, 145] on button "Choose File" at bounding box center [310, 144] width 218 height 21
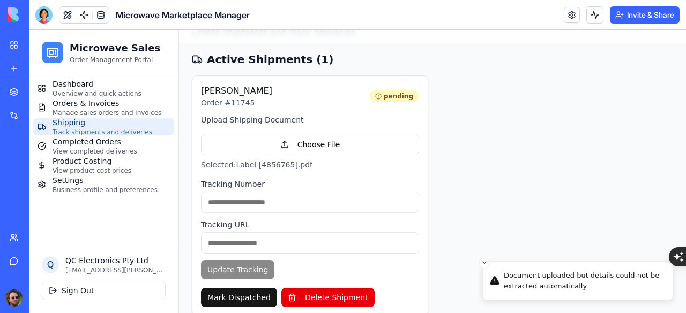
scroll to position [0, 0]
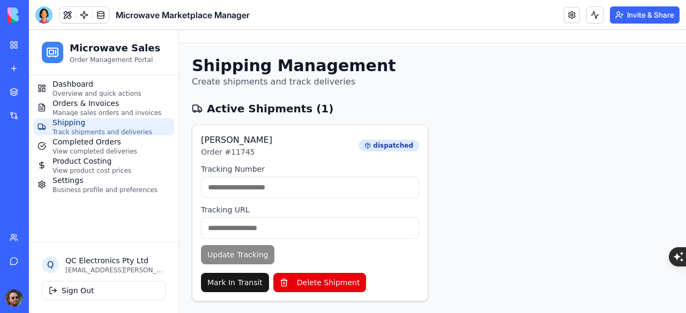
paste input "**********"
type input "**********"
click at [285, 225] on input at bounding box center [310, 227] width 218 height 21
paste input "**********"
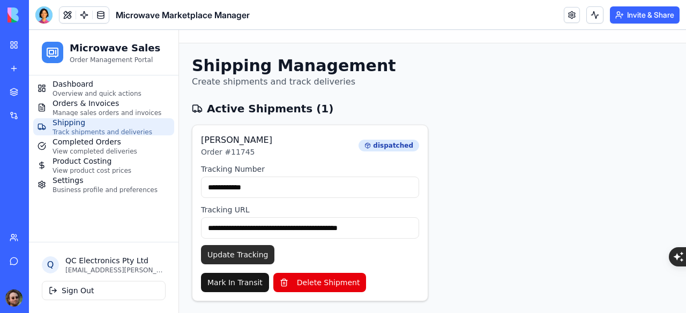
type input "**********"
click at [239, 255] on button "Update Tracking" at bounding box center [237, 254] width 73 height 19
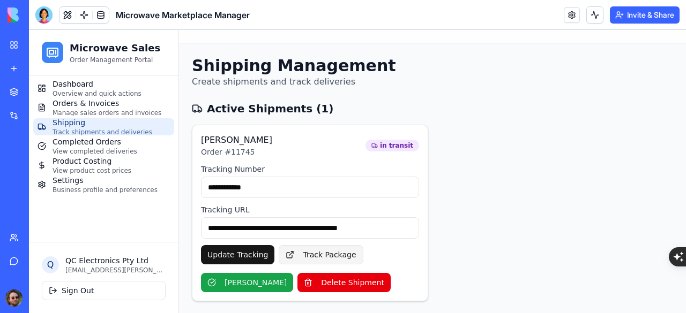
click at [307, 251] on link "Track Package" at bounding box center [321, 254] width 84 height 19
click at [230, 254] on button "Update Tracking" at bounding box center [237, 254] width 73 height 19
click at [227, 280] on button "[PERSON_NAME]" at bounding box center [247, 282] width 92 height 19
click at [46, 16] on div at bounding box center [43, 14] width 17 height 17
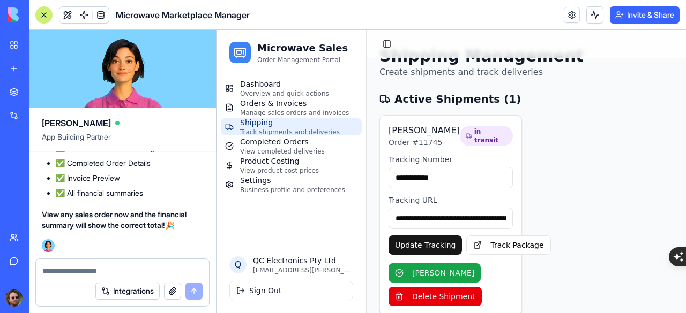
scroll to position [39, 0]
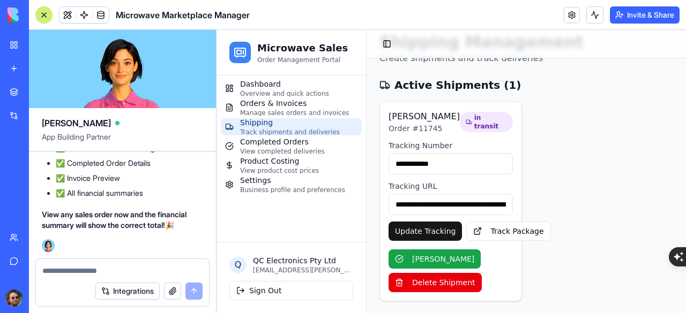
click at [88, 272] on textarea at bounding box center [122, 271] width 160 height 11
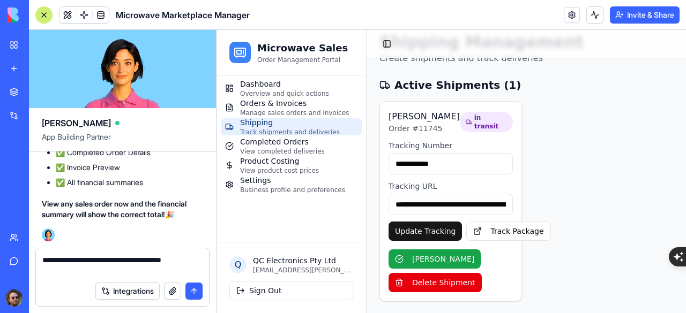
type textarea "**********"
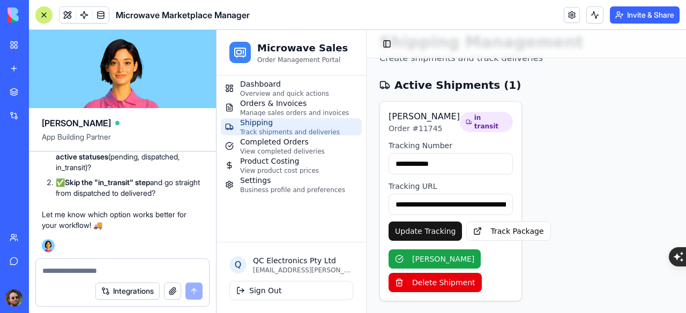
scroll to position [34783, 0]
click at [435, 259] on button "[PERSON_NAME]" at bounding box center [434, 259] width 92 height 19
click at [46, 18] on div at bounding box center [44, 15] width 9 height 9
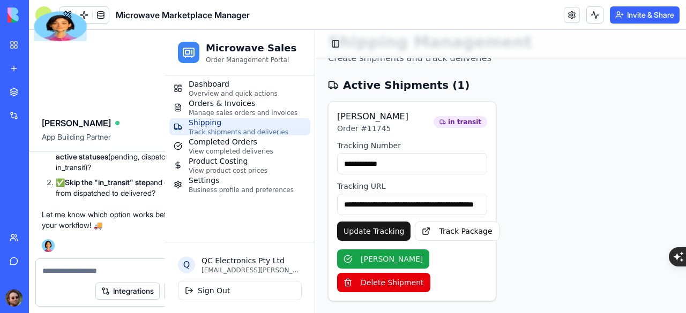
scroll to position [0, 0]
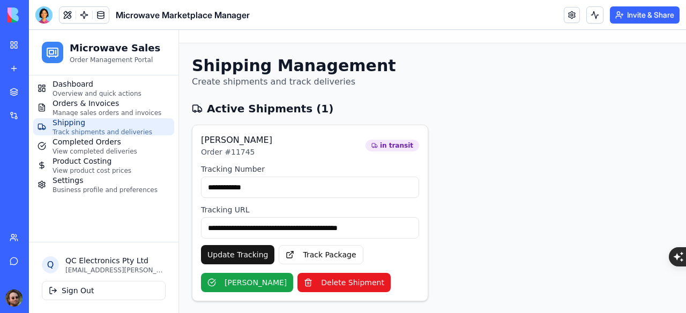
click at [327, 284] on button "Delete Shipment" at bounding box center [343, 282] width 93 height 19
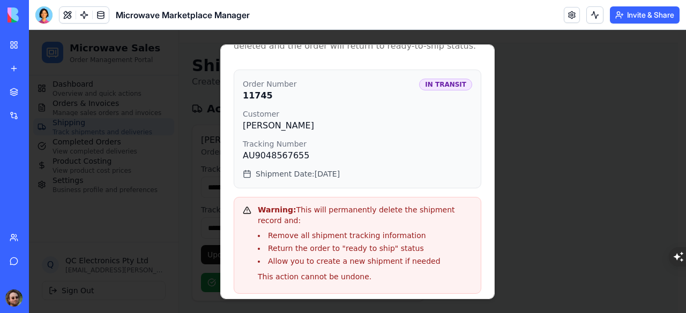
scroll to position [94, 0]
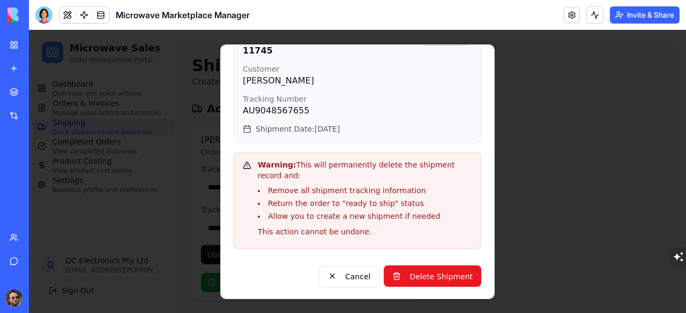
click at [412, 277] on button "Delete Shipment" at bounding box center [431, 276] width 97 height 21
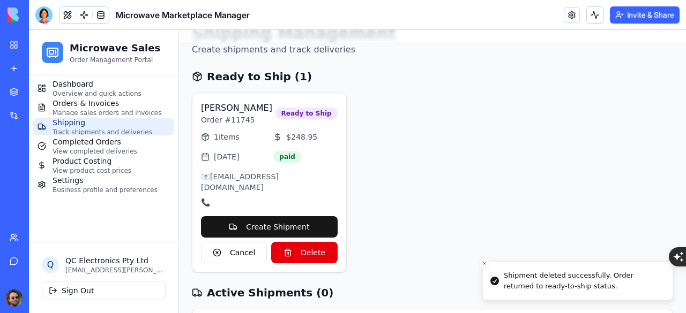
scroll to position [107, 0]
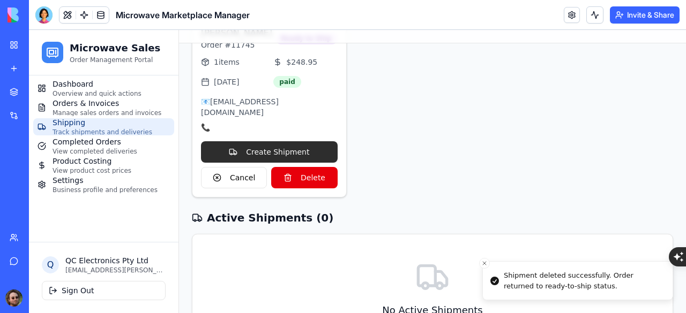
click at [296, 141] on button "Create Shipment" at bounding box center [269, 151] width 137 height 21
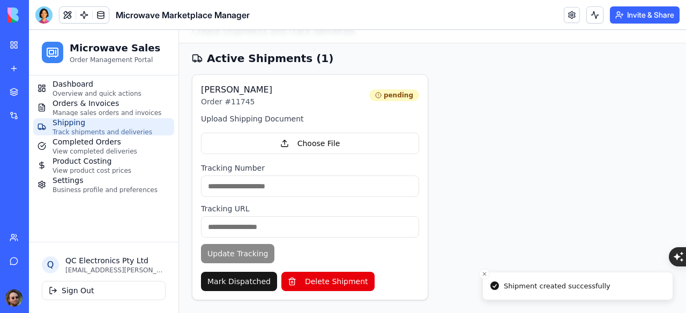
scroll to position [49, 0]
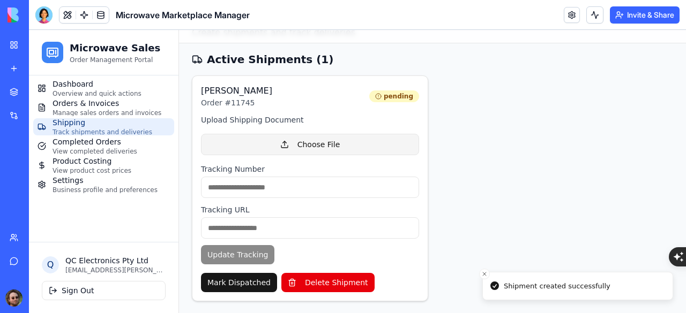
click at [311, 137] on button "Choose File" at bounding box center [310, 144] width 218 height 21
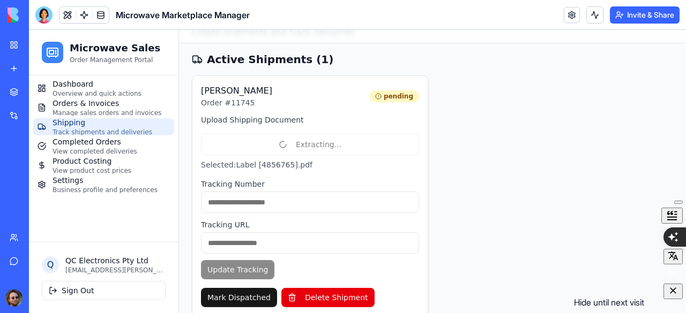
drag, startPoint x: 673, startPoint y: 295, endPoint x: 641, endPoint y: 261, distance: 47.0
click at [673, 295] on icon "button" at bounding box center [672, 290] width 11 height 11
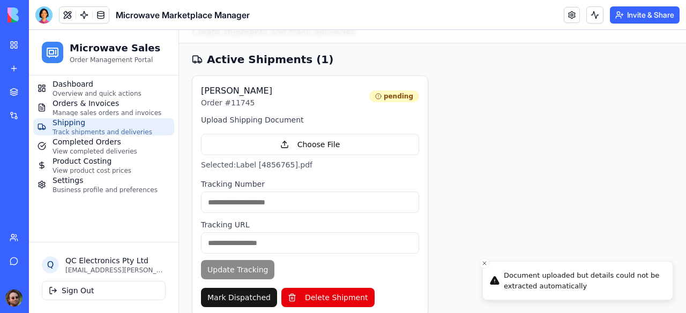
scroll to position [0, 0]
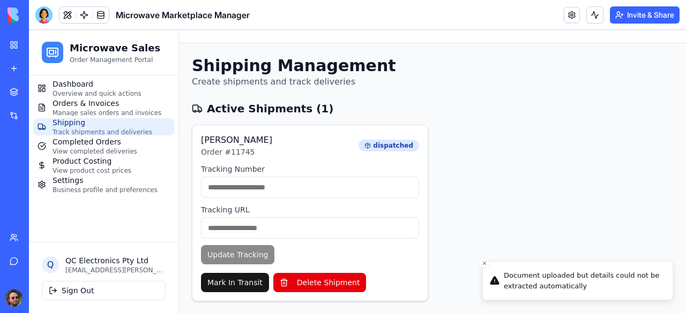
click at [351, 188] on input at bounding box center [310, 187] width 218 height 21
paste input "**********"
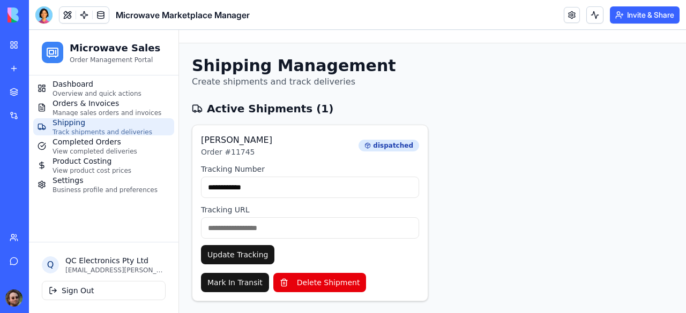
type input "**********"
click at [284, 224] on input at bounding box center [310, 227] width 218 height 21
paste input "**********"
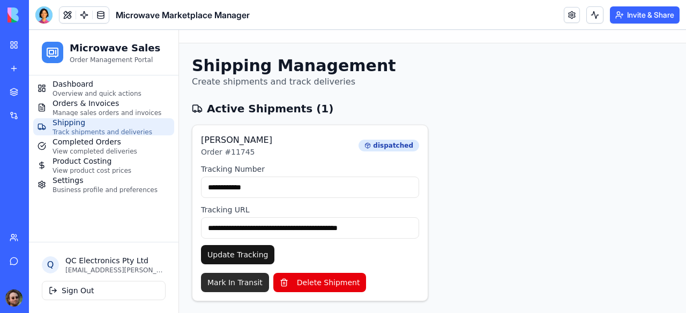
type input "**********"
click at [244, 281] on button "Mark In Transit" at bounding box center [235, 282] width 68 height 19
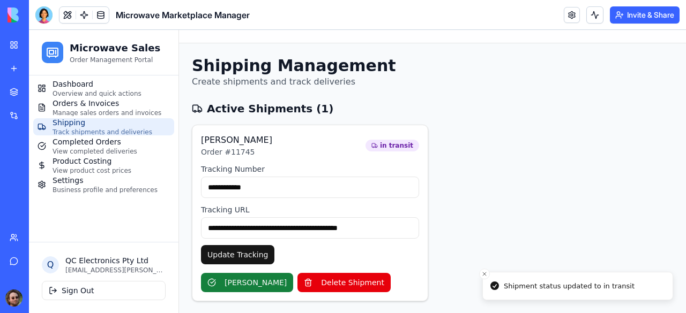
click at [258, 279] on button "[PERSON_NAME]" at bounding box center [247, 282] width 92 height 19
click at [272, 284] on button "[PERSON_NAME]" at bounding box center [247, 282] width 92 height 19
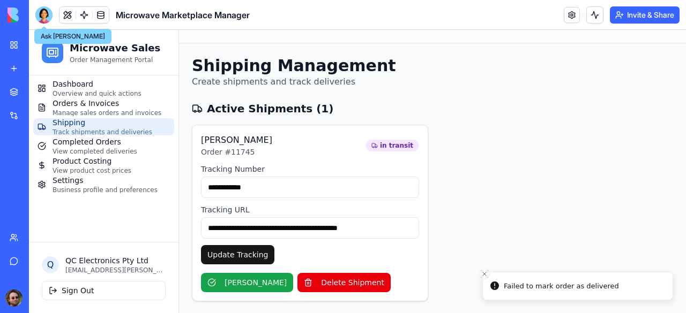
drag, startPoint x: 47, startPoint y: 17, endPoint x: 54, endPoint y: 31, distance: 15.3
click at [47, 17] on div at bounding box center [43, 14] width 17 height 17
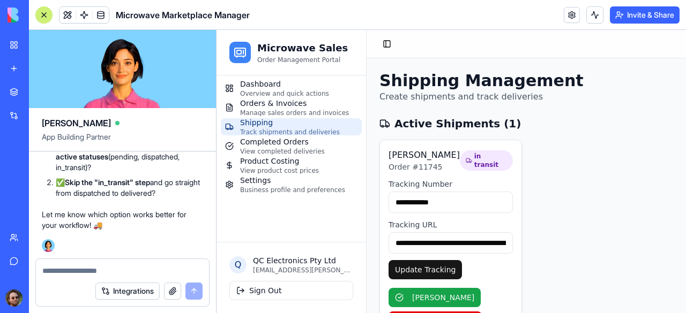
click at [128, 266] on textarea at bounding box center [122, 271] width 160 height 11
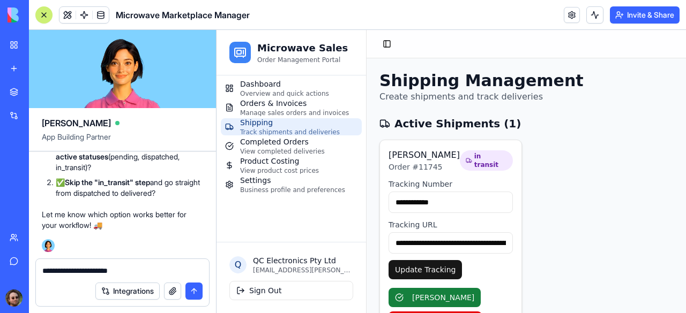
drag, startPoint x: 426, startPoint y: 296, endPoint x: 420, endPoint y: 294, distance: 6.6
click at [427, 296] on button "[PERSON_NAME]" at bounding box center [434, 297] width 92 height 19
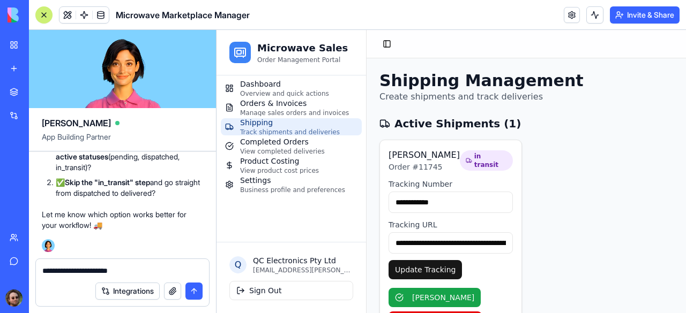
click at [145, 268] on textarea "**********" at bounding box center [122, 271] width 161 height 11
type textarea "**********"
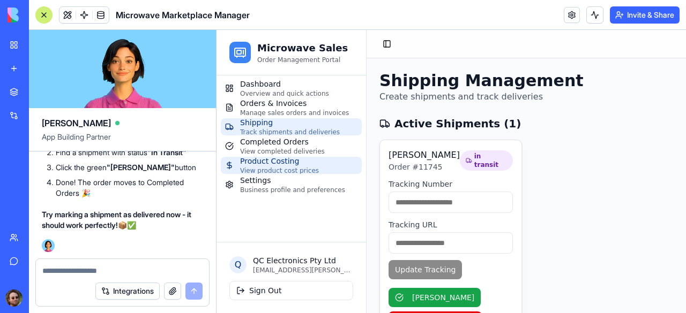
scroll to position [39, 0]
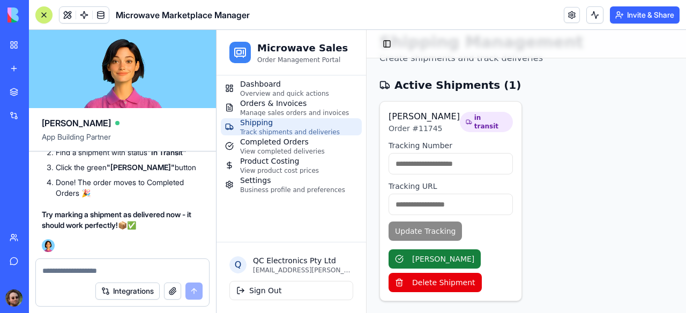
click at [409, 258] on button "[PERSON_NAME]" at bounding box center [434, 259] width 92 height 19
